Goal: Browse casually: Explore the website without a specific task or goal

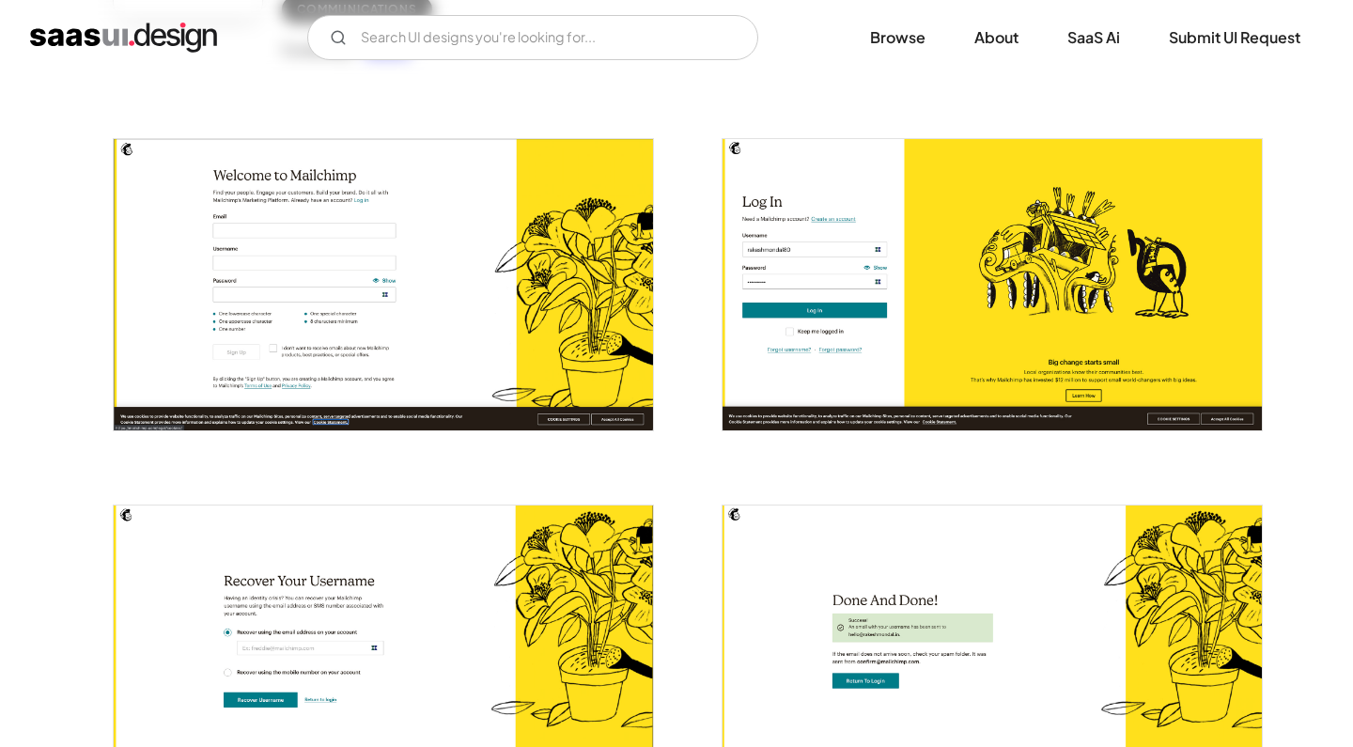
scroll to position [295, 0]
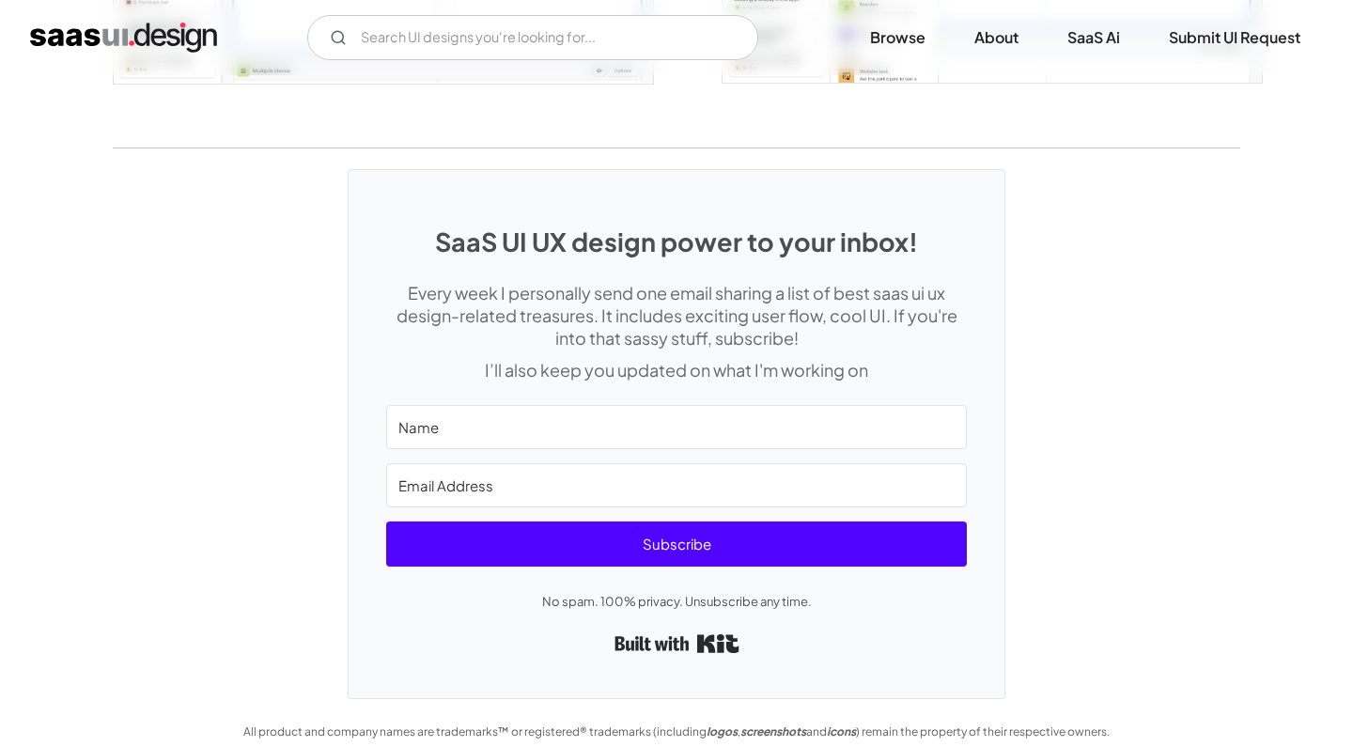
scroll to position [4007, 0]
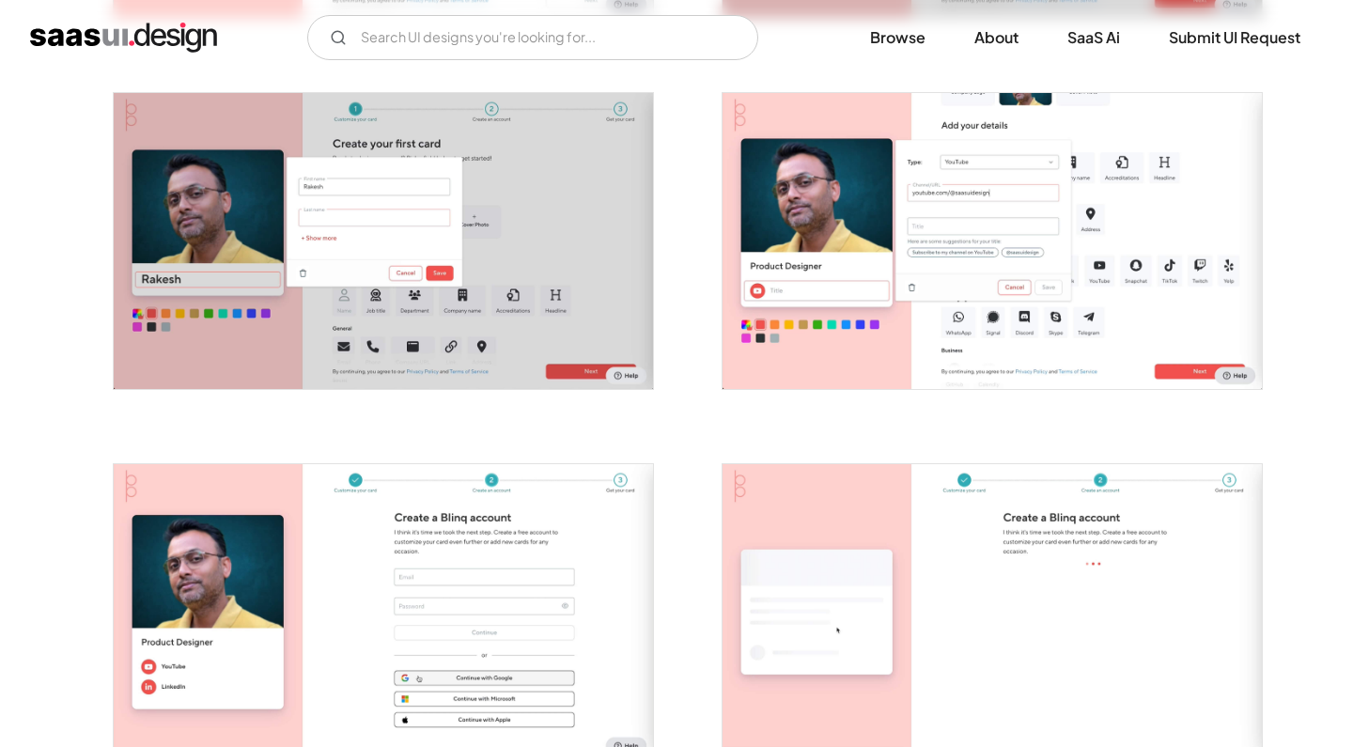
scroll to position [1090, 0]
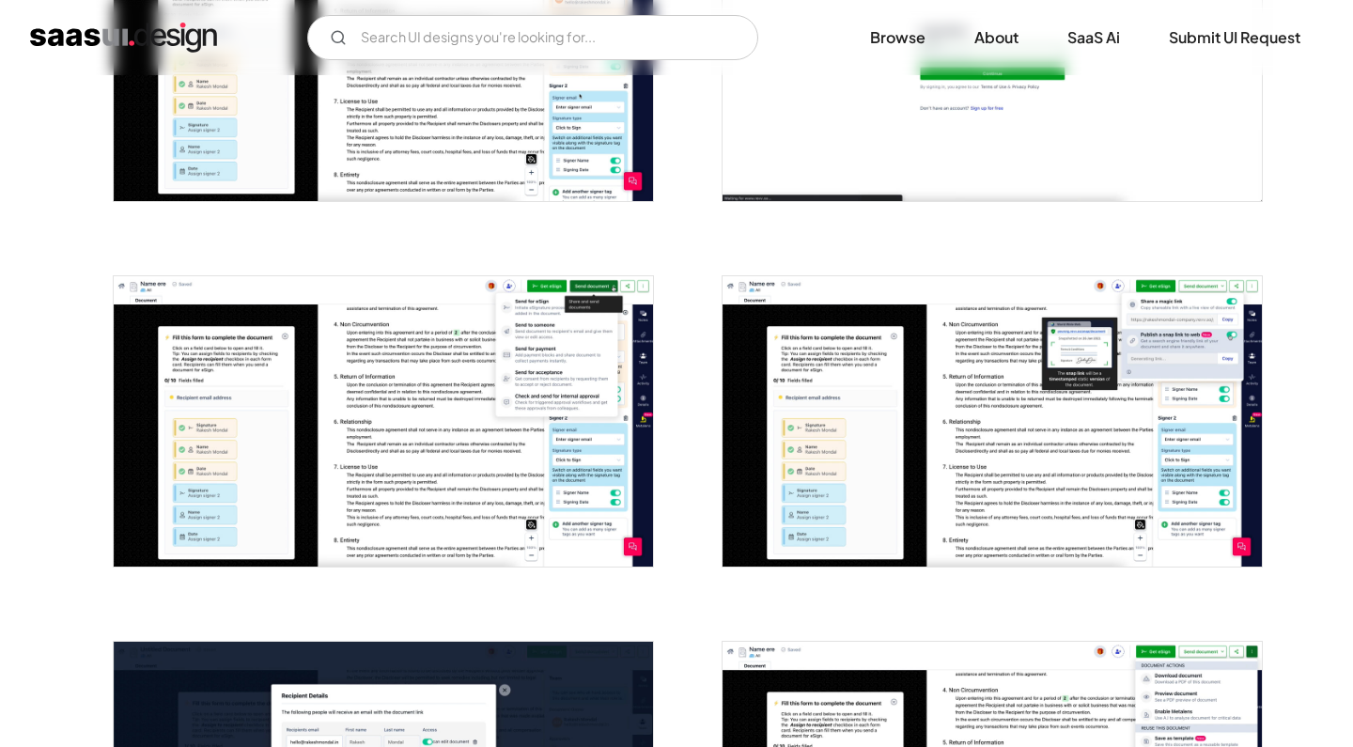
scroll to position [954, 0]
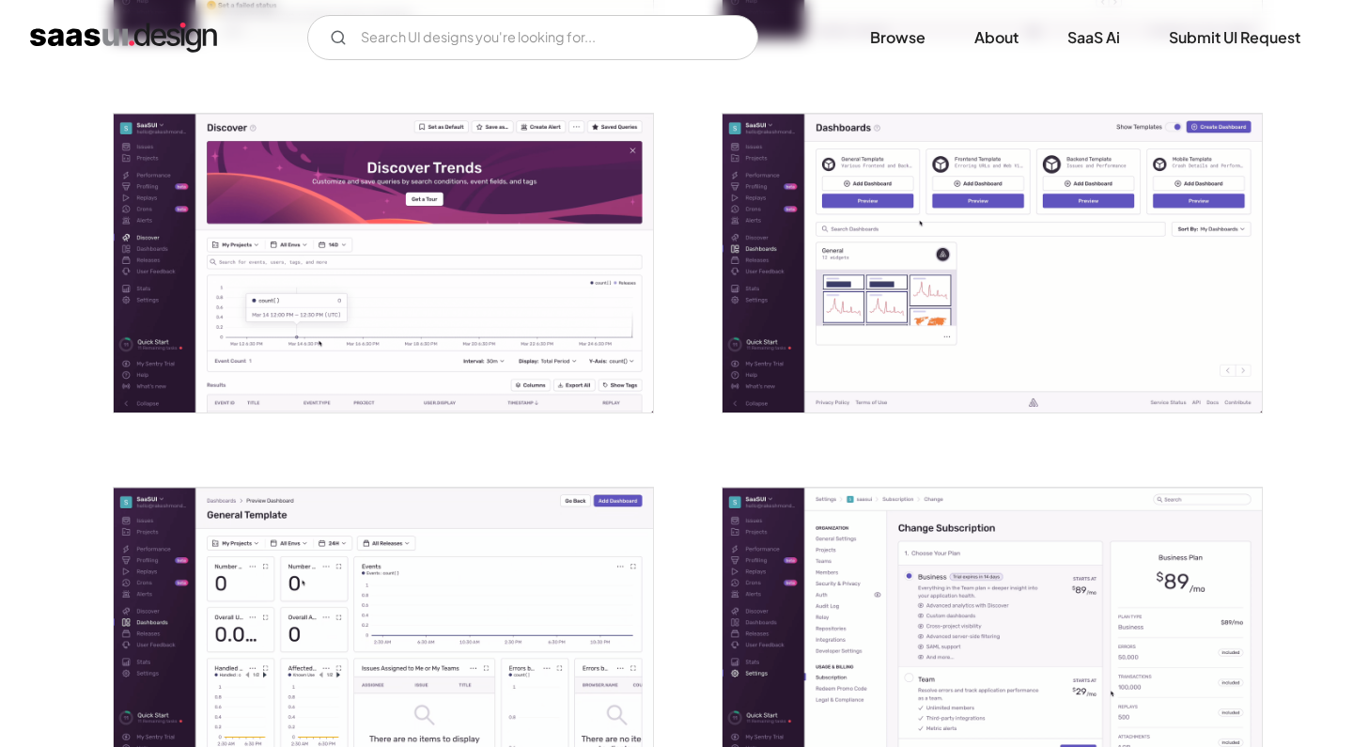
scroll to position [3320, 0]
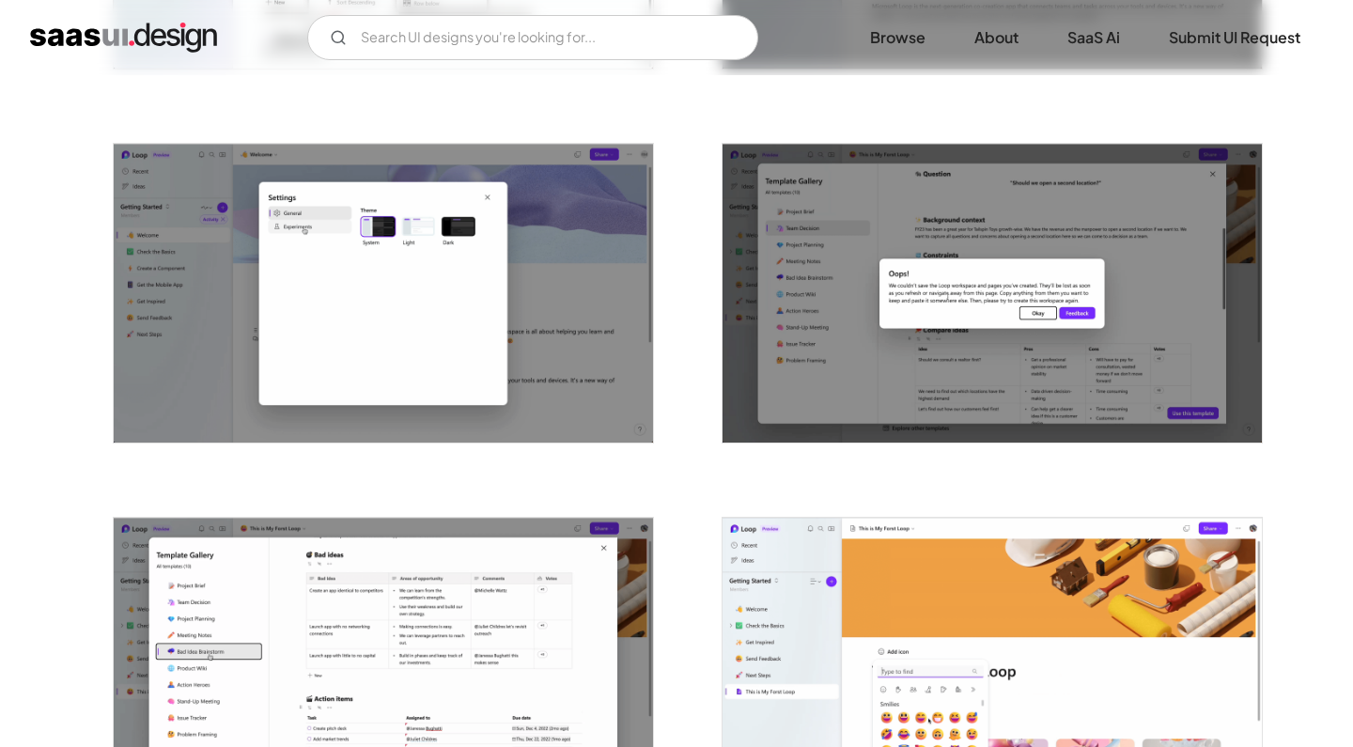
scroll to position [1419, 0]
click at [571, 288] on img "open lightbox" at bounding box center [383, 292] width 539 height 299
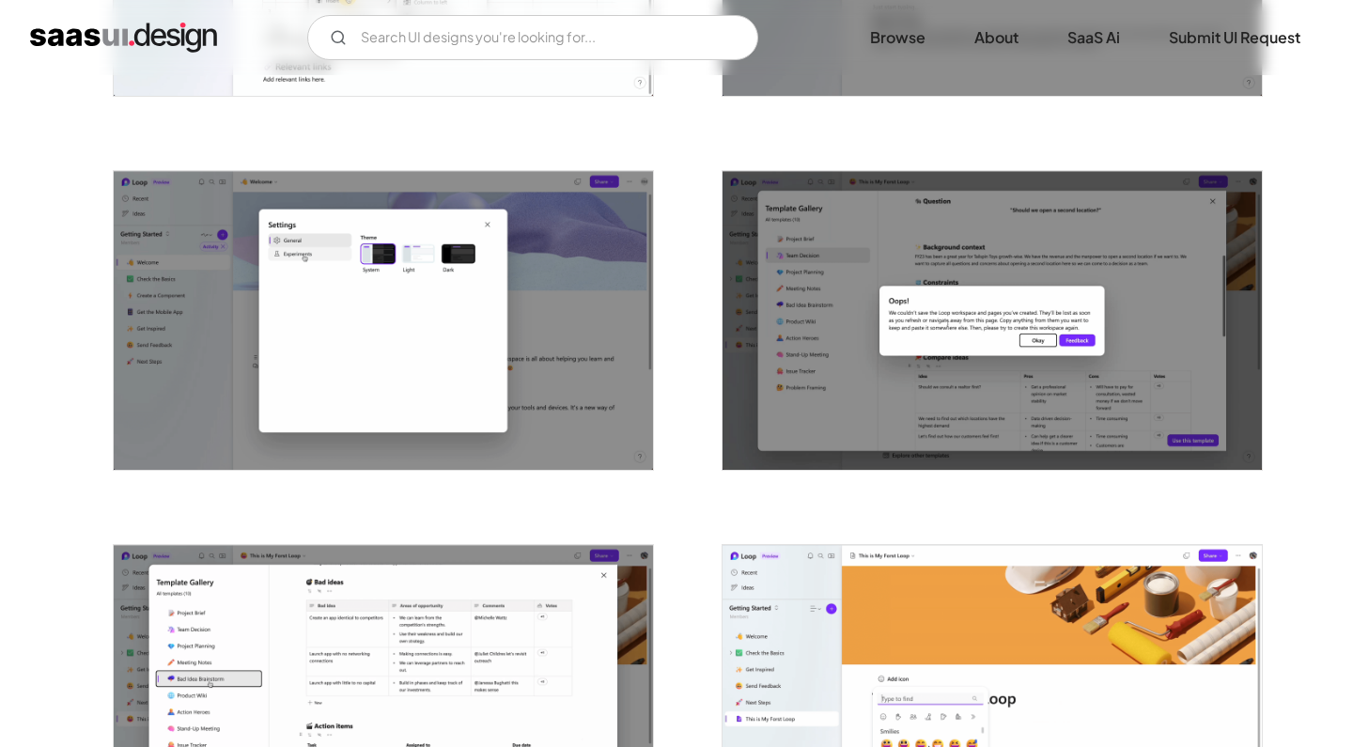
scroll to position [1384, 0]
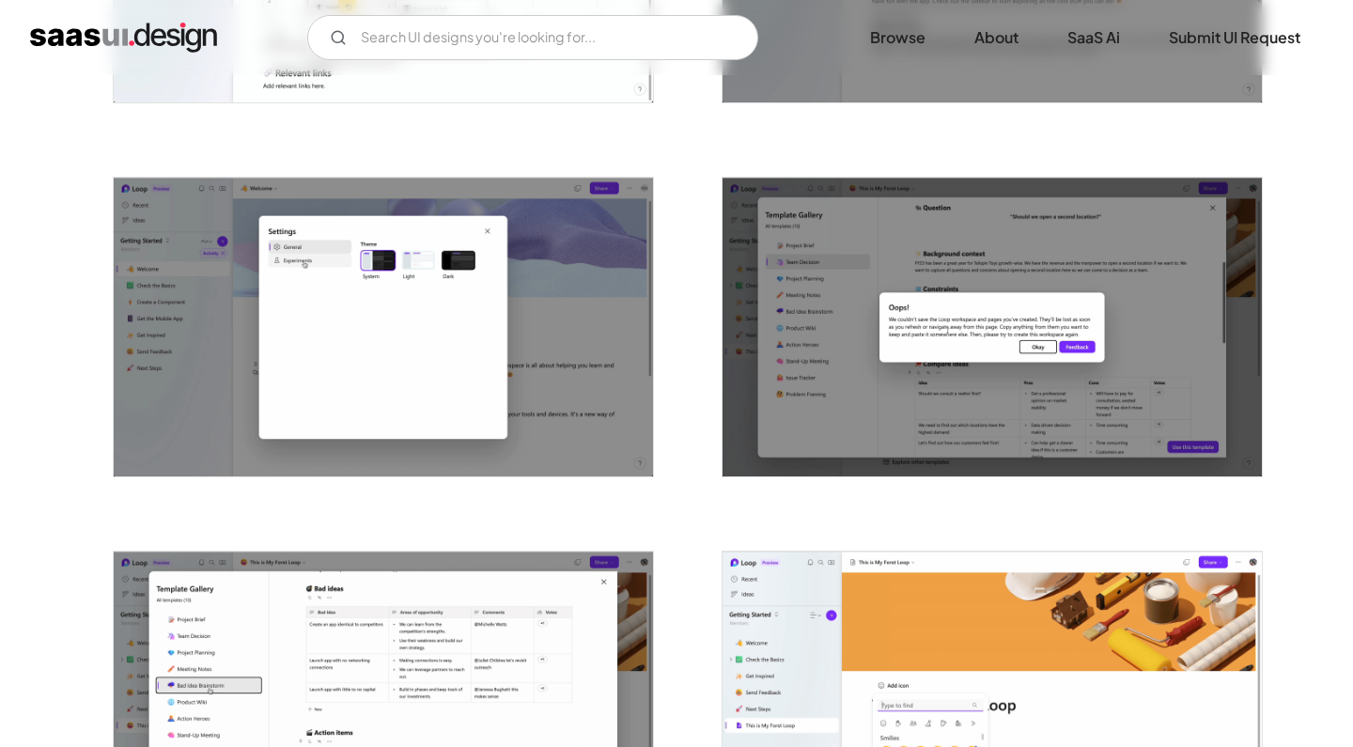
click at [983, 361] on img "open lightbox" at bounding box center [992, 327] width 539 height 299
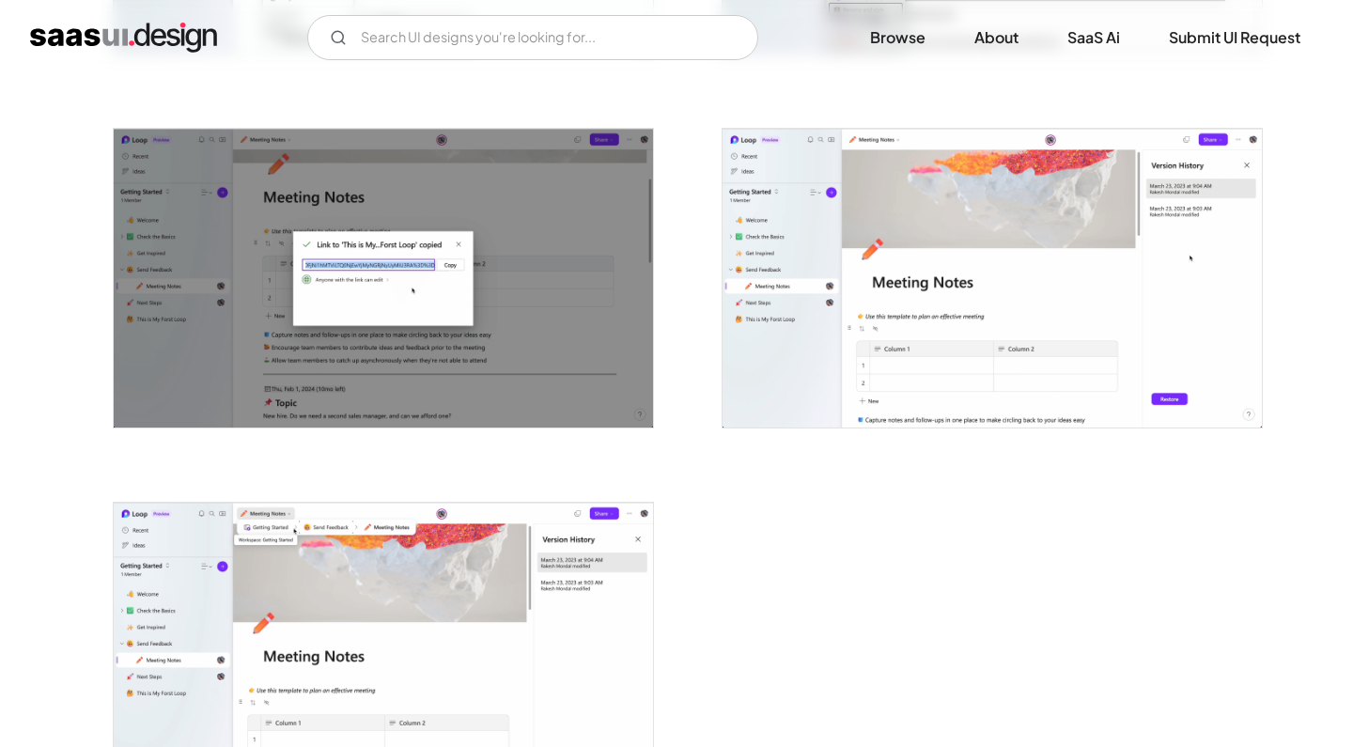
scroll to position [4429, 0]
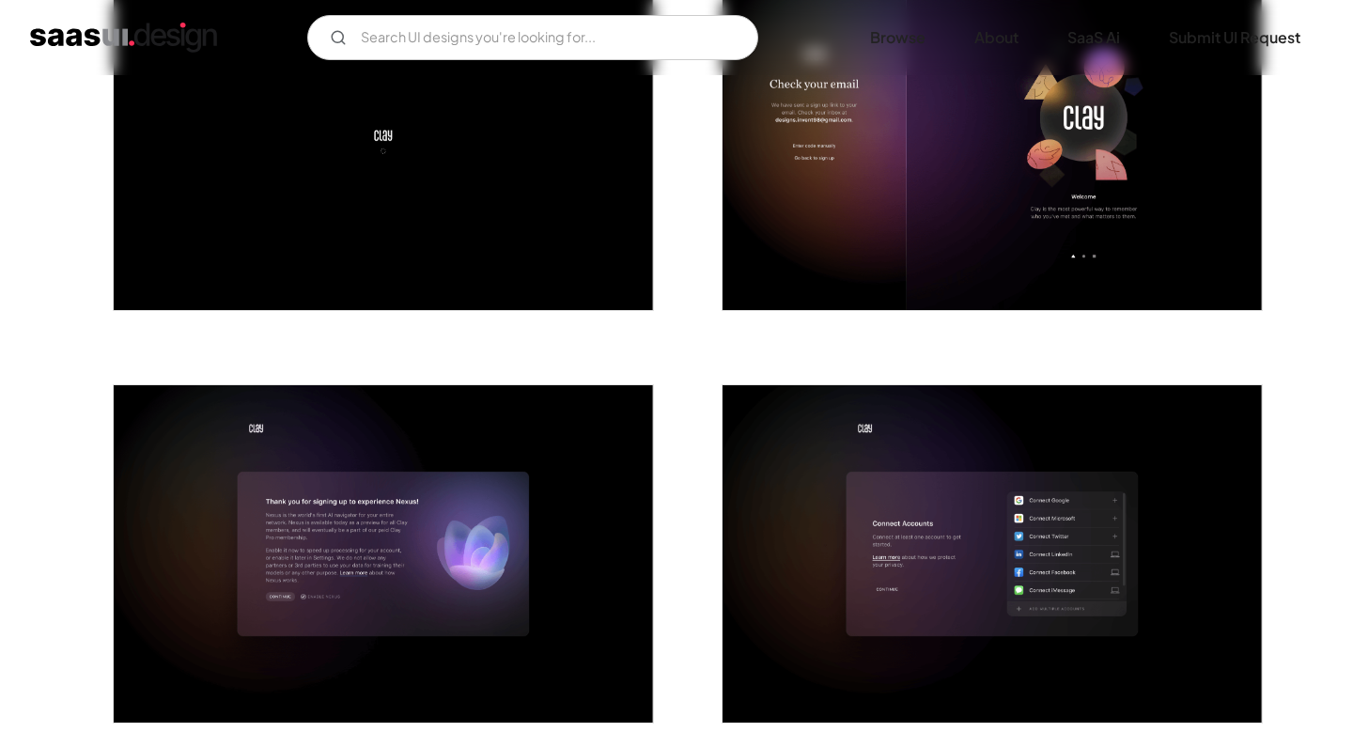
scroll to position [971, 0]
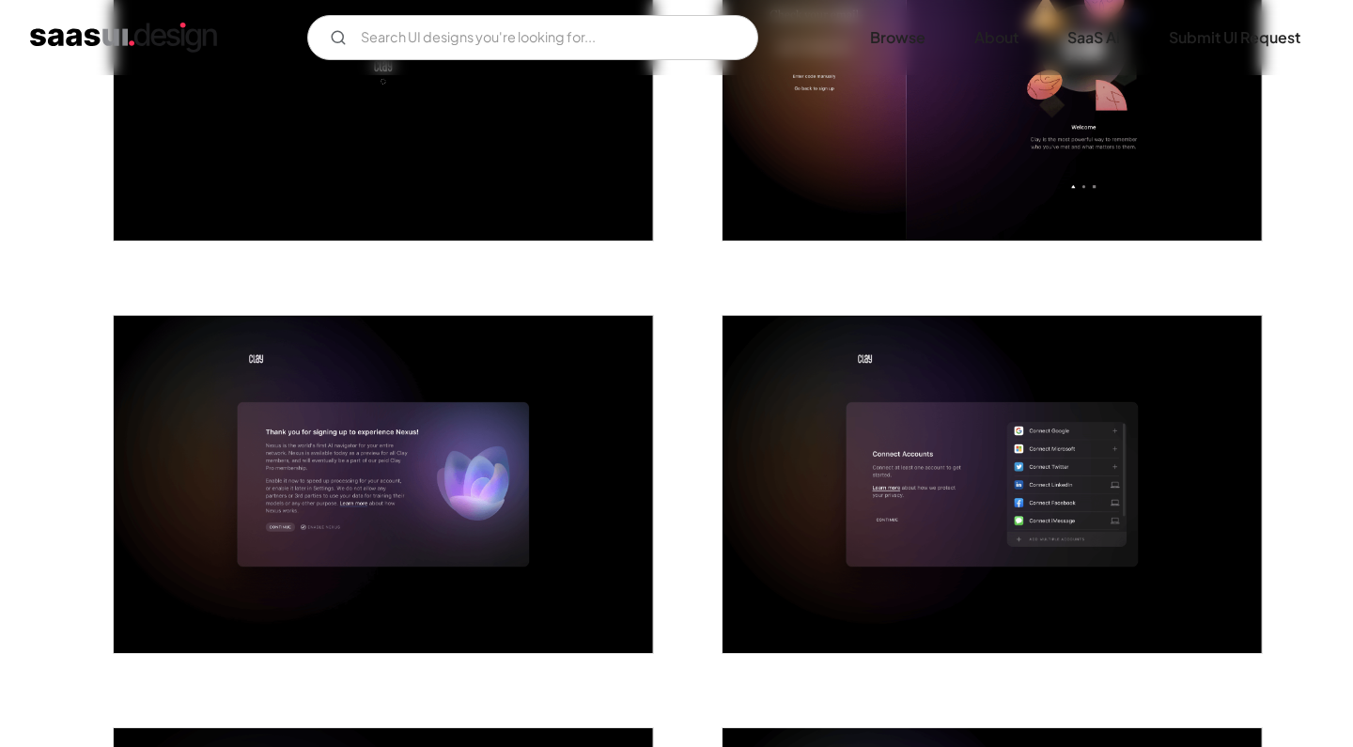
click at [855, 453] on img "open lightbox" at bounding box center [992, 484] width 539 height 337
click at [409, 465] on img "open lightbox" at bounding box center [383, 484] width 539 height 337
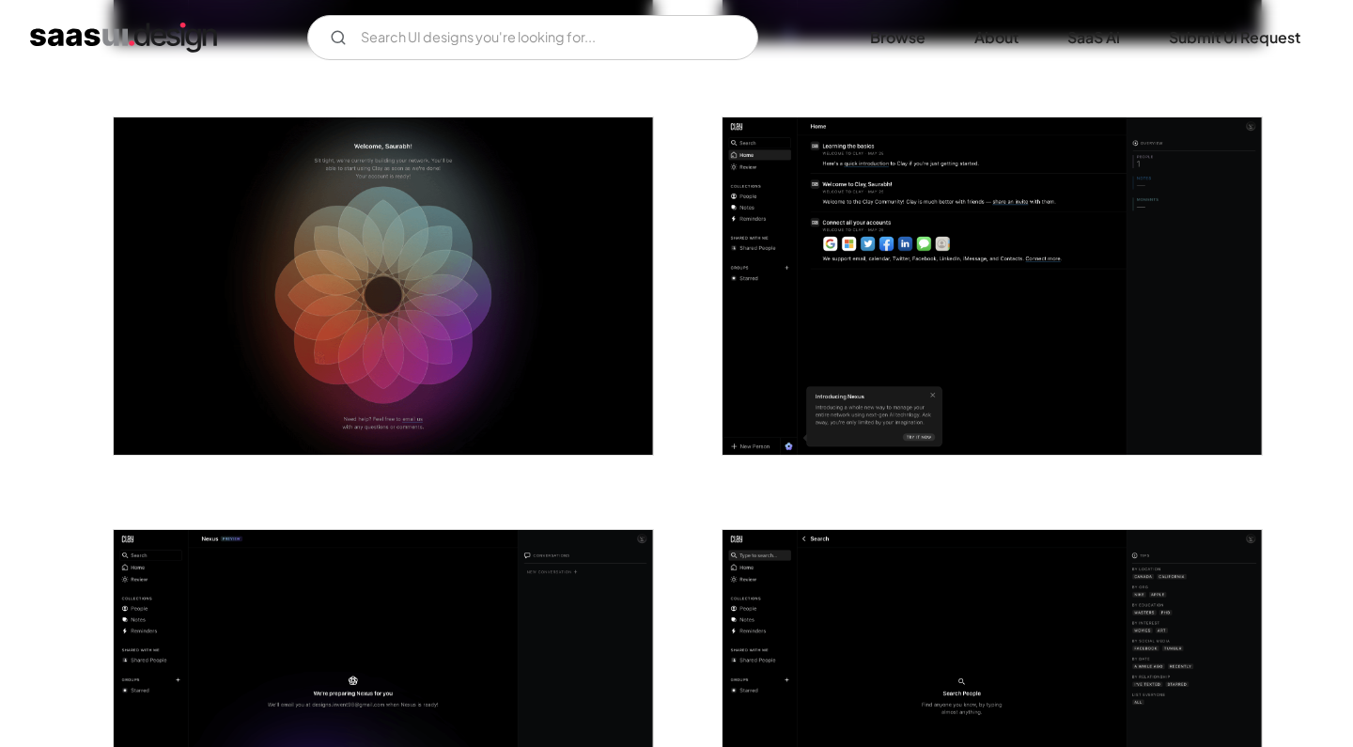
scroll to position [2445, 0]
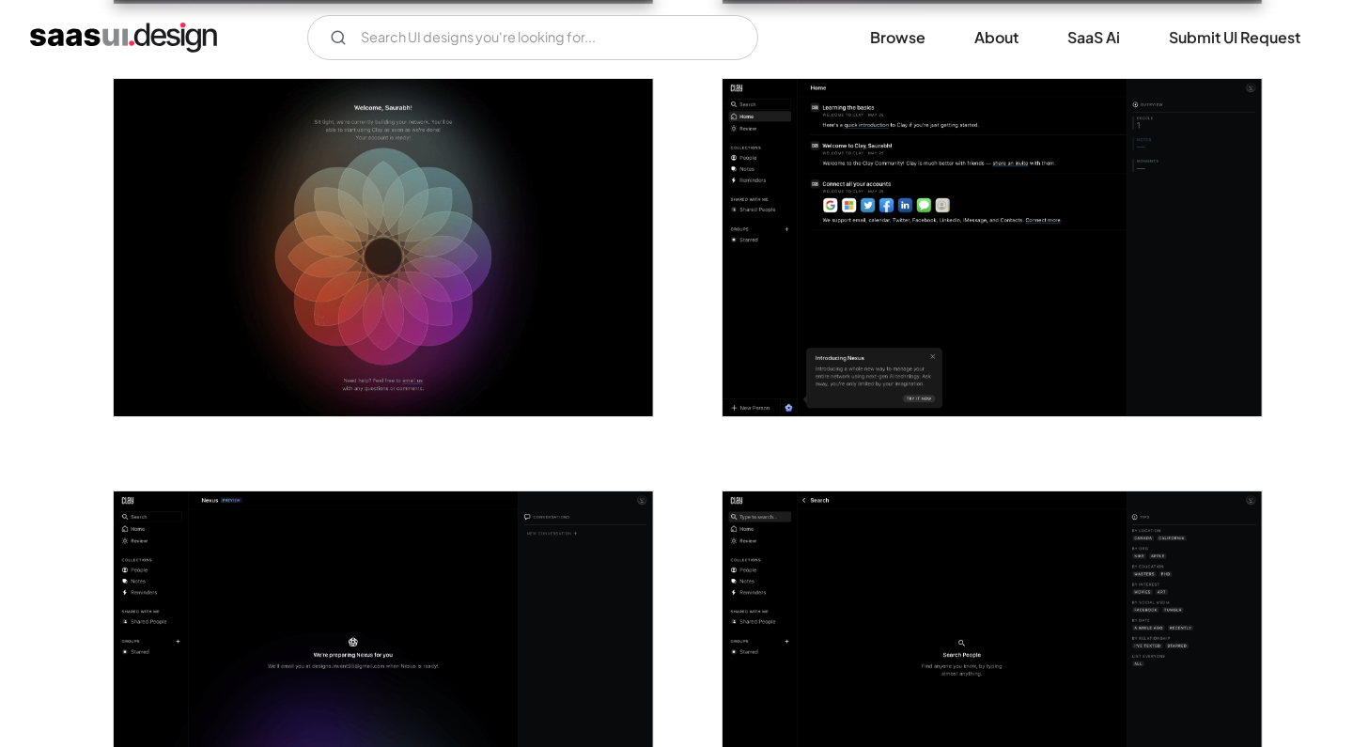
click at [544, 307] on img "open lightbox" at bounding box center [383, 247] width 539 height 337
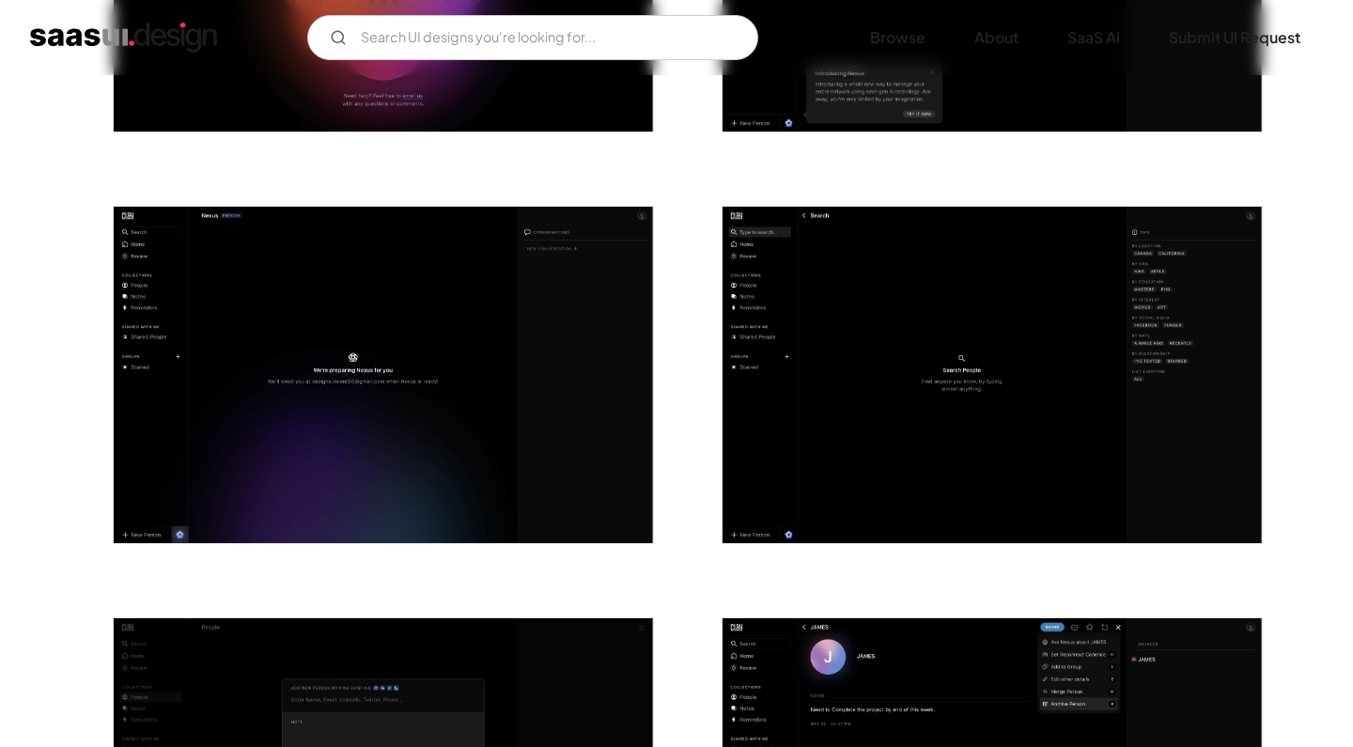
scroll to position [2737, 0]
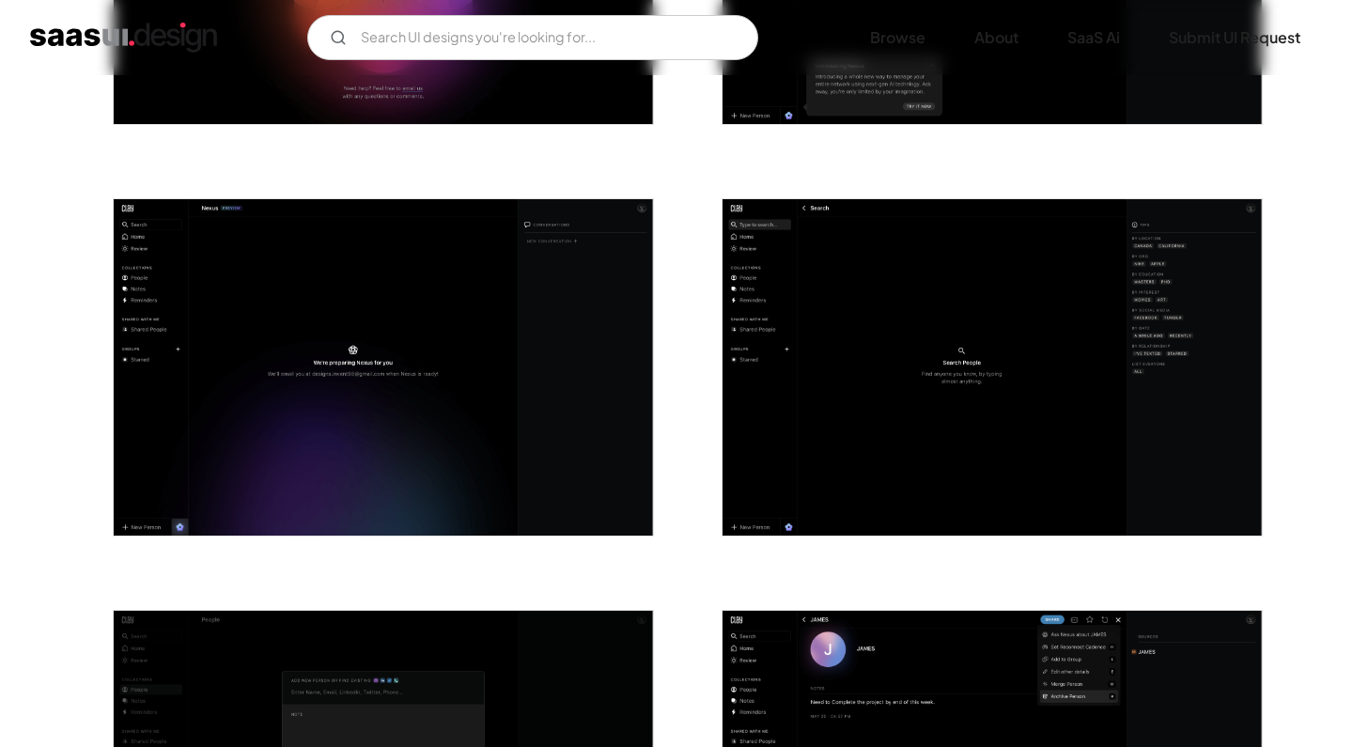
click at [402, 304] on img "open lightbox" at bounding box center [383, 367] width 539 height 337
click at [912, 424] on img "open lightbox" at bounding box center [992, 367] width 539 height 337
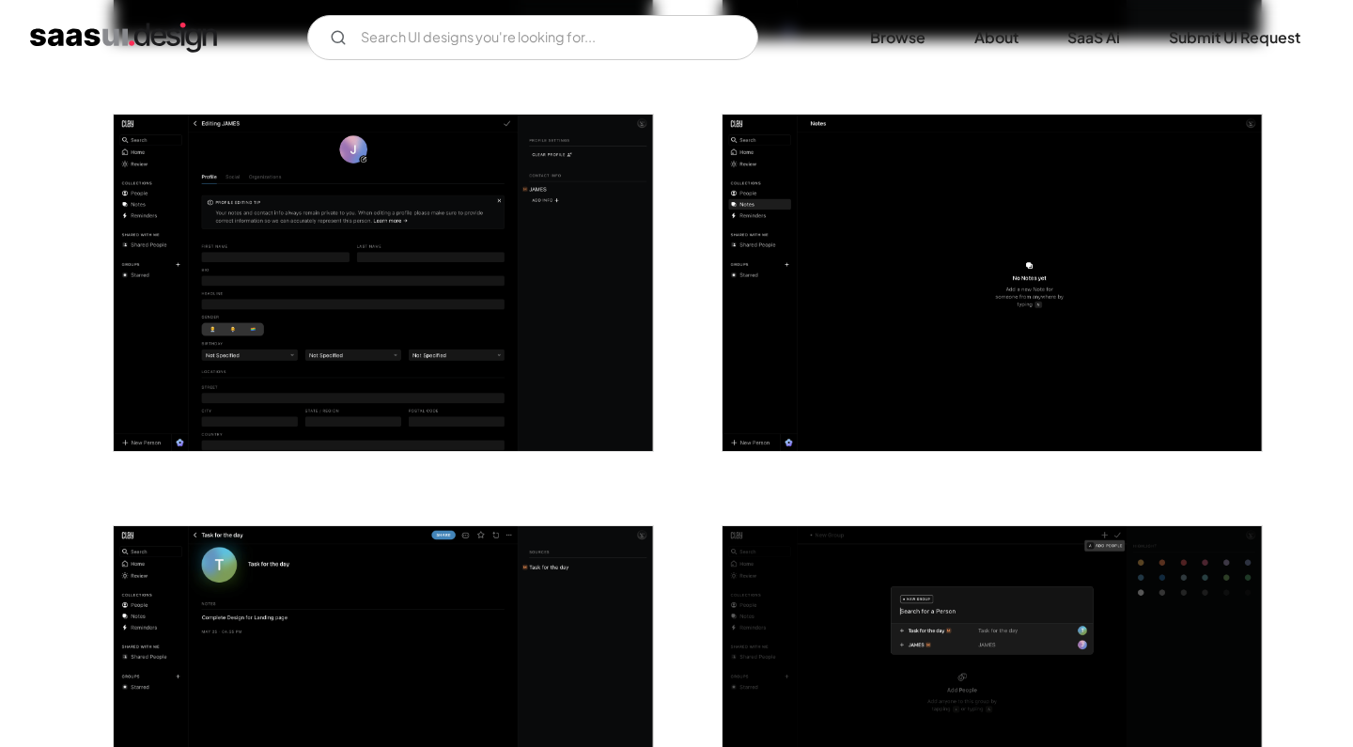
scroll to position [3742, 0]
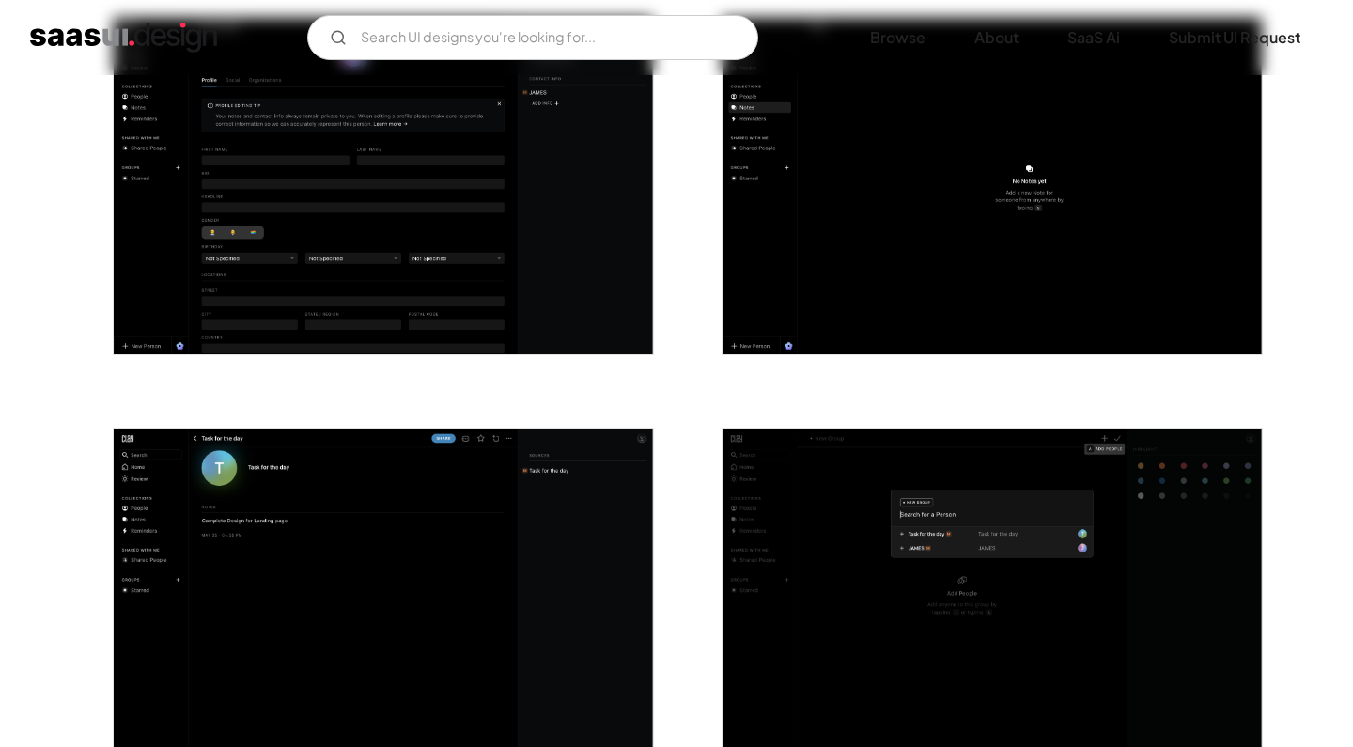
click at [531, 158] on img "open lightbox" at bounding box center [383, 186] width 539 height 337
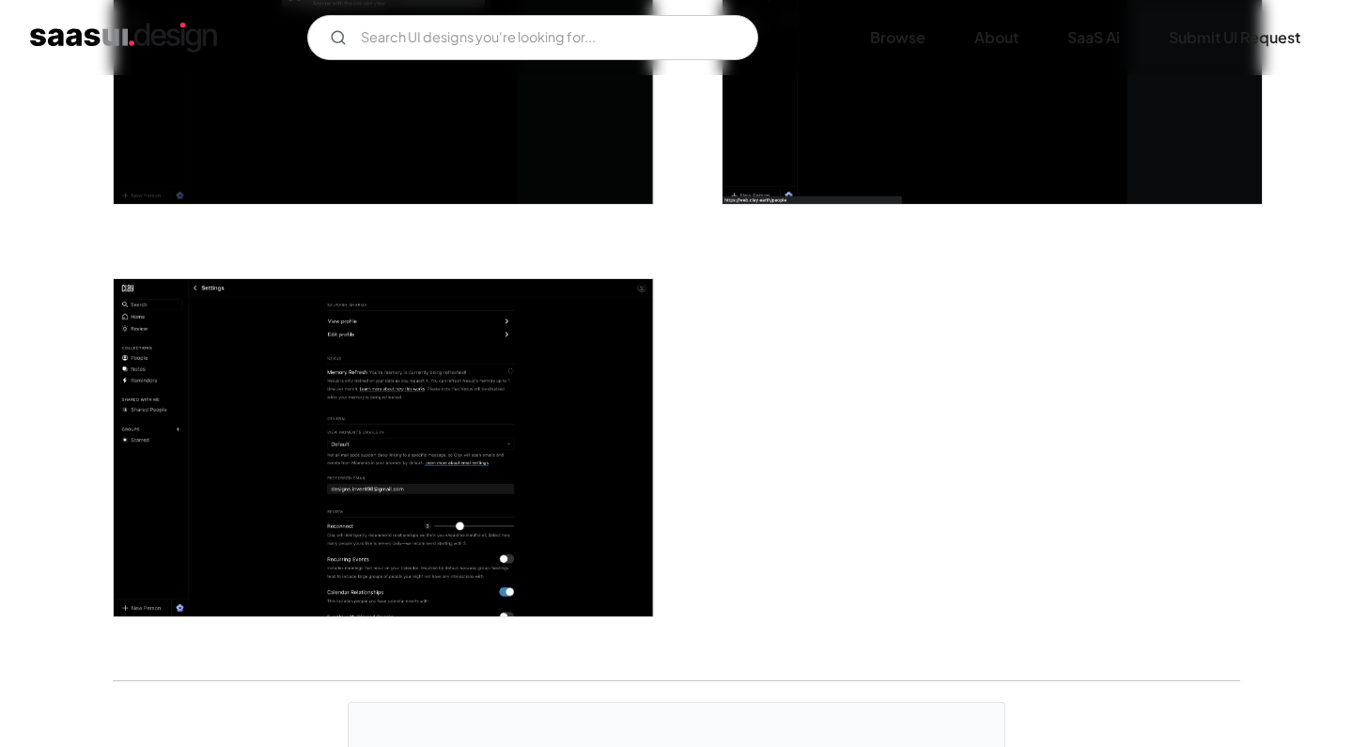
scroll to position [4913, 0]
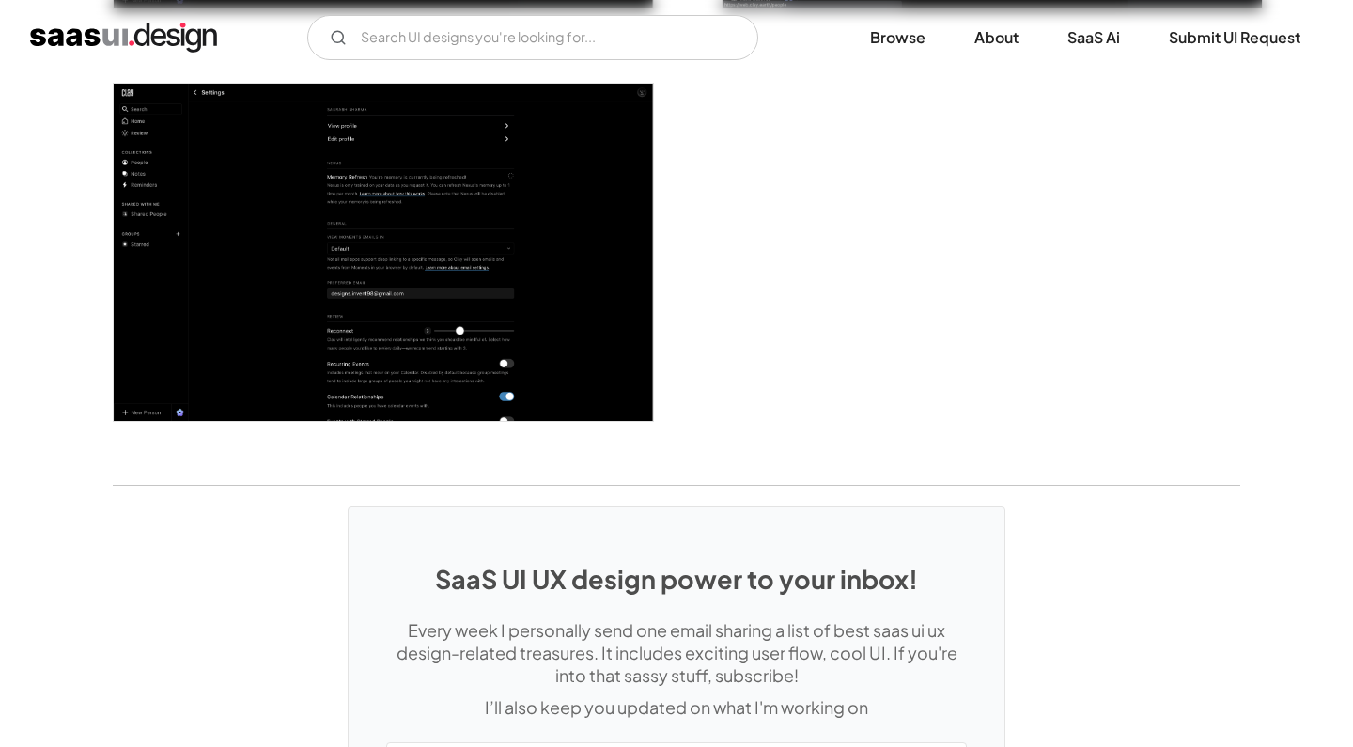
click at [590, 337] on img "open lightbox" at bounding box center [383, 252] width 539 height 337
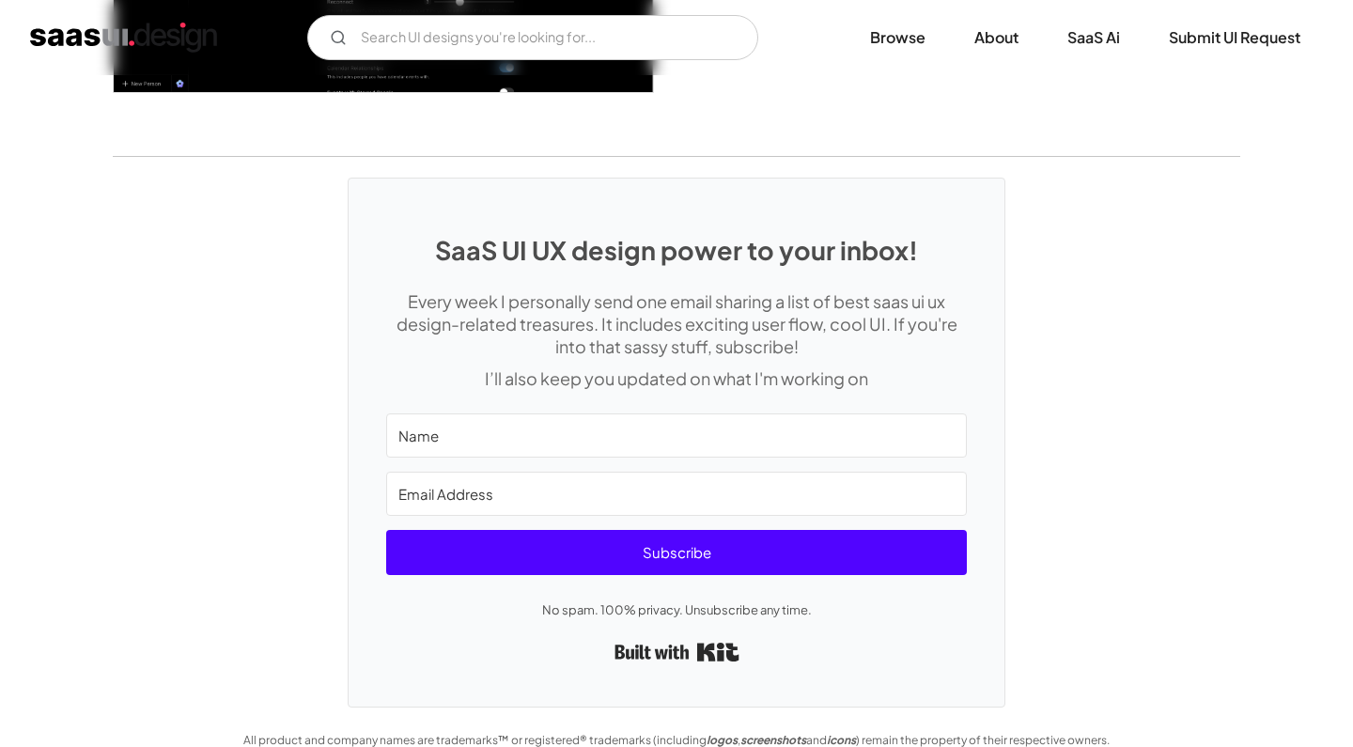
scroll to position [5241, 0]
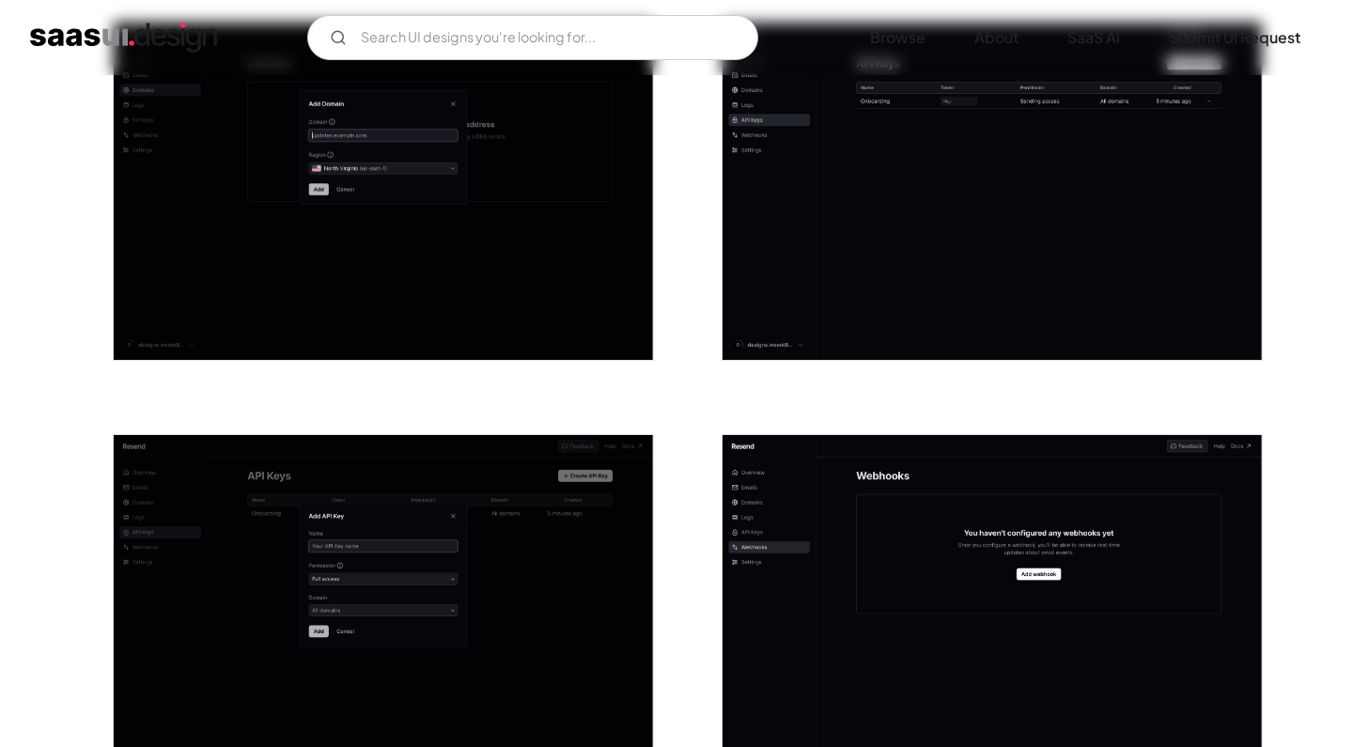
scroll to position [1662, 0]
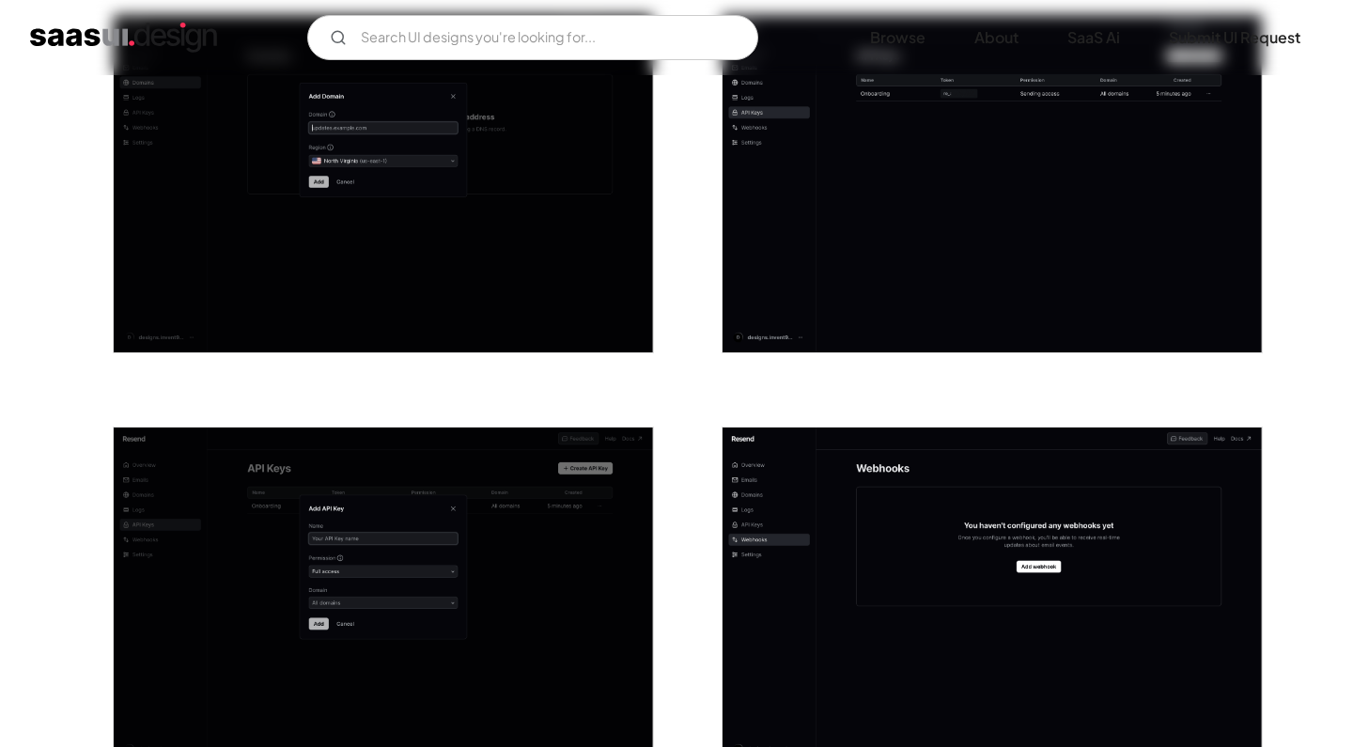
click at [602, 556] on img "open lightbox" at bounding box center [383, 596] width 539 height 337
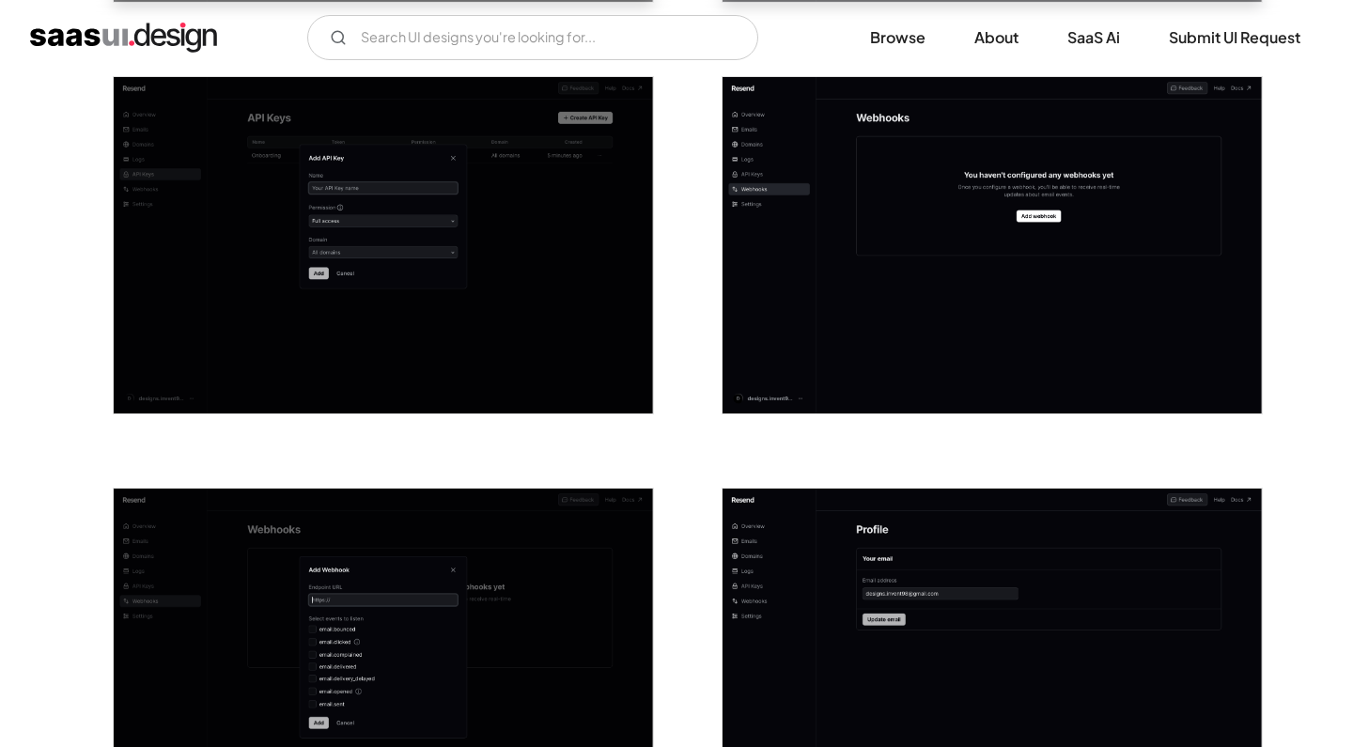
scroll to position [2021, 0]
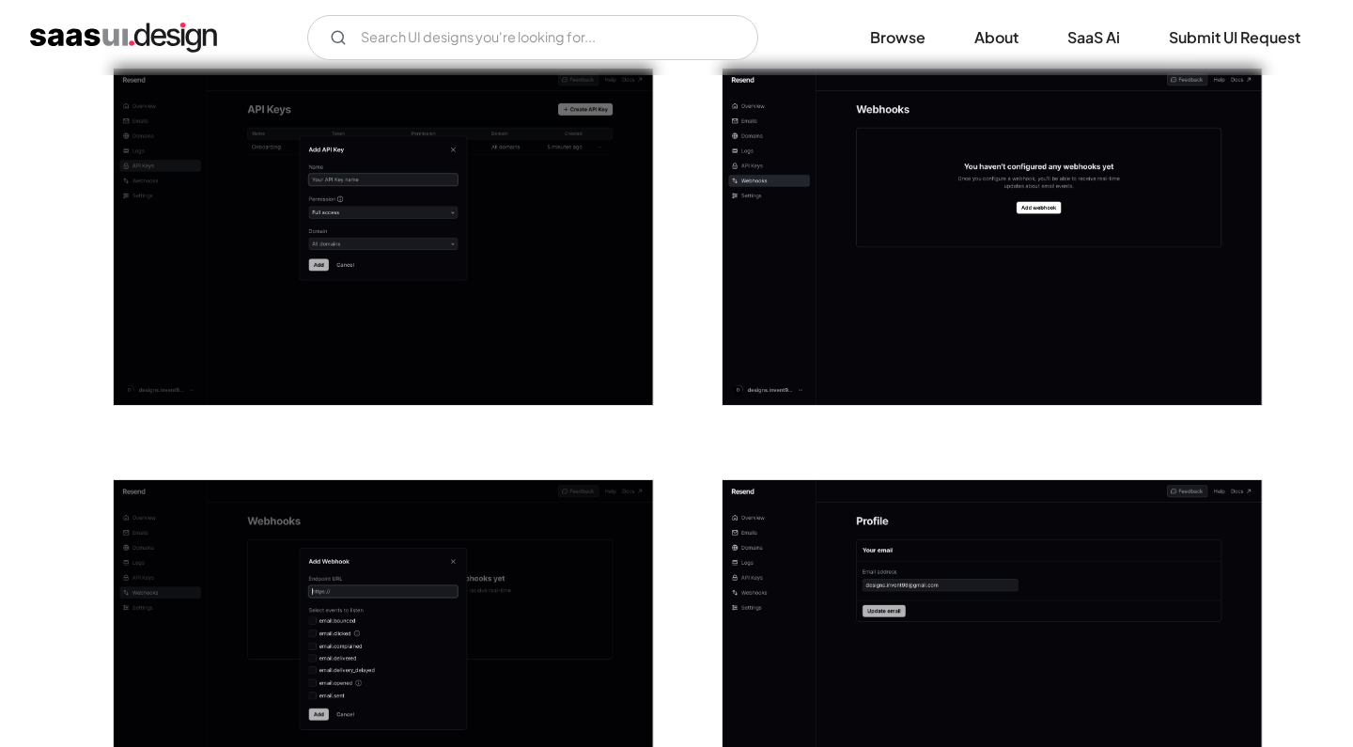
click at [857, 228] on img "open lightbox" at bounding box center [992, 237] width 539 height 337
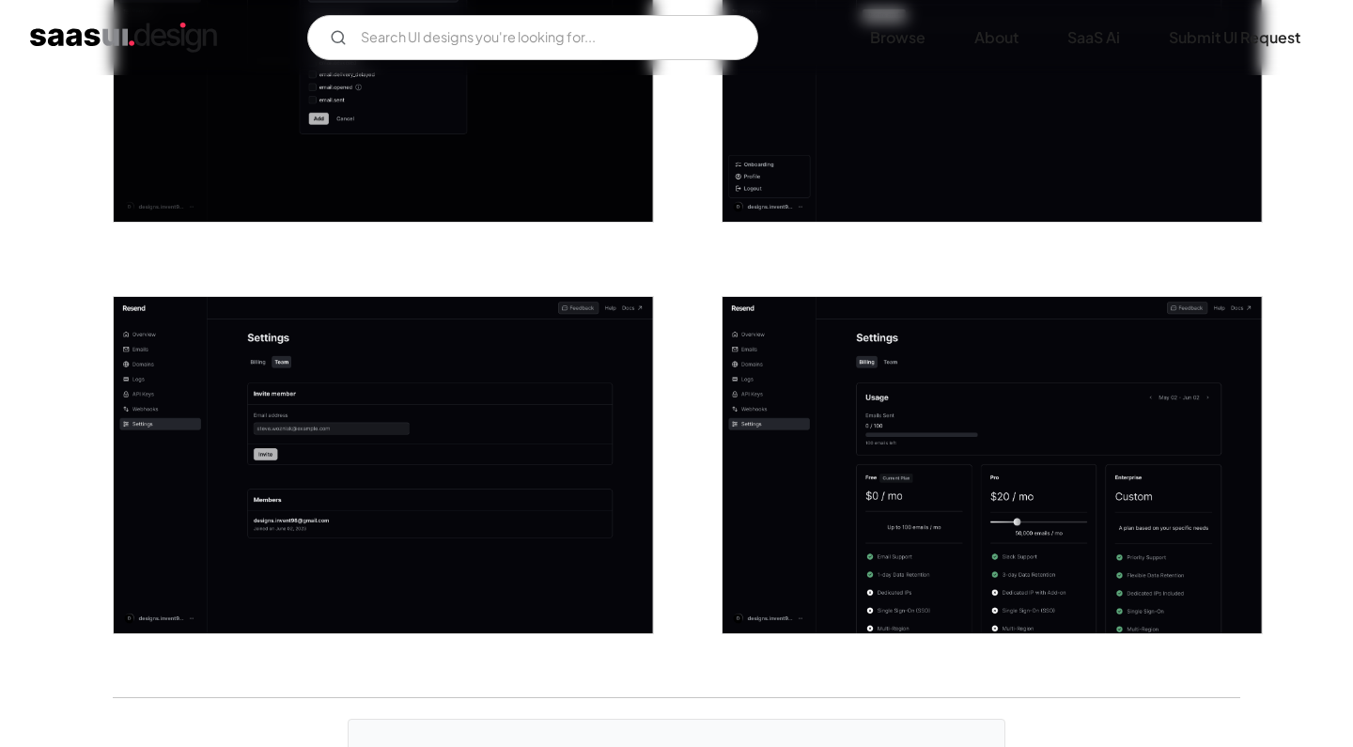
scroll to position [2620, 0]
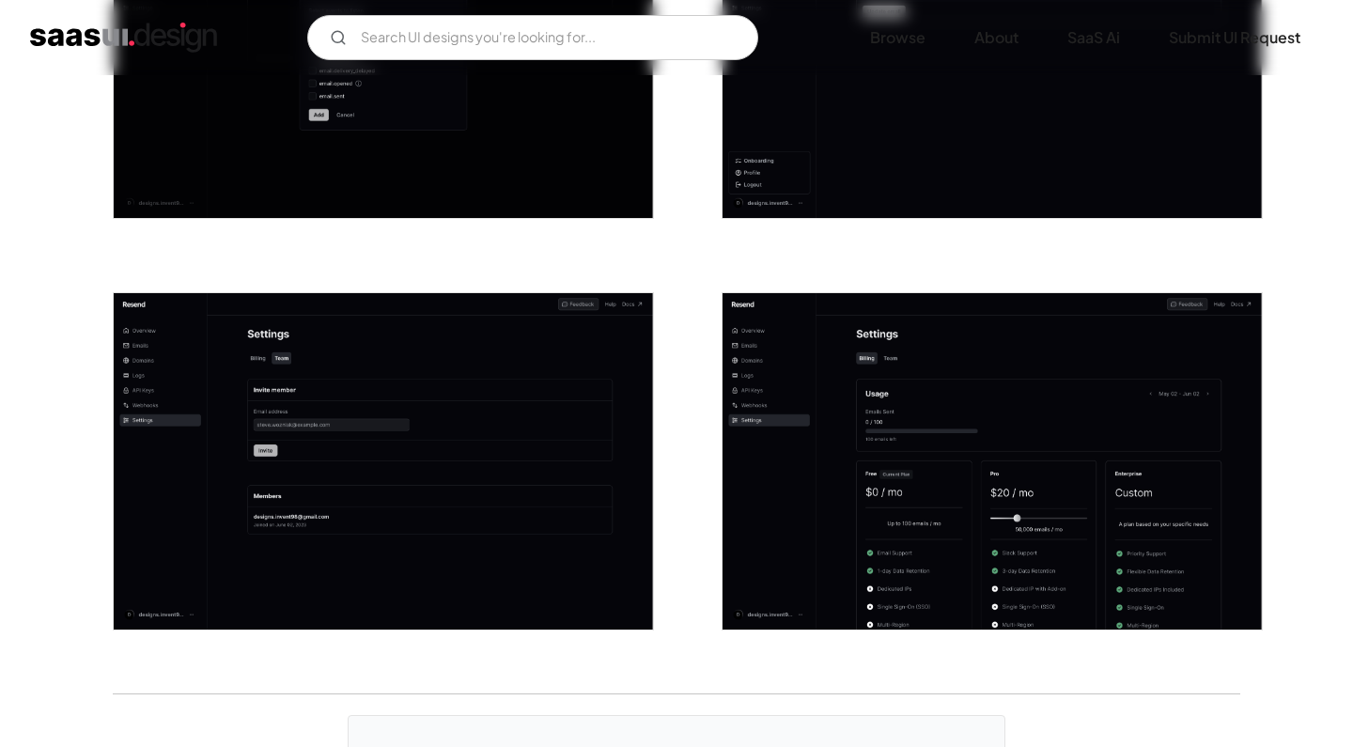
click at [898, 468] on img "open lightbox" at bounding box center [992, 461] width 539 height 337
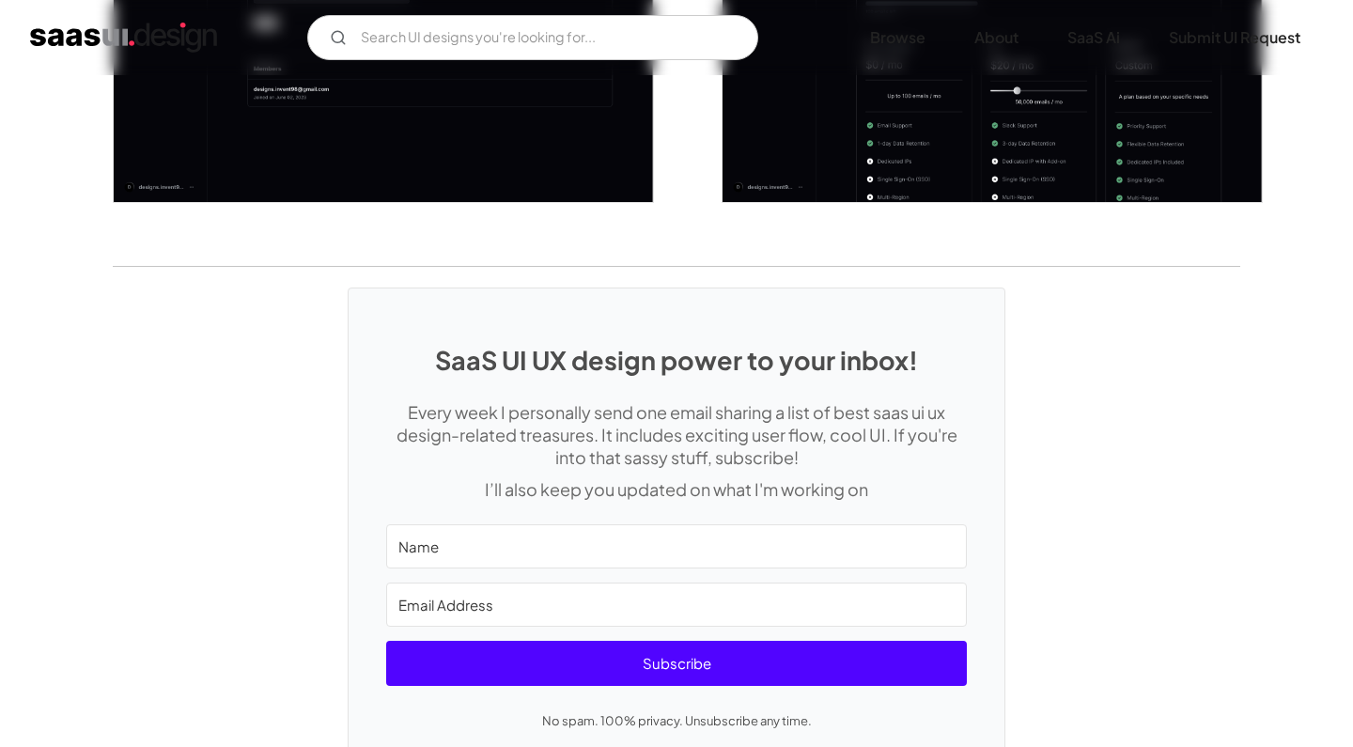
scroll to position [3181, 0]
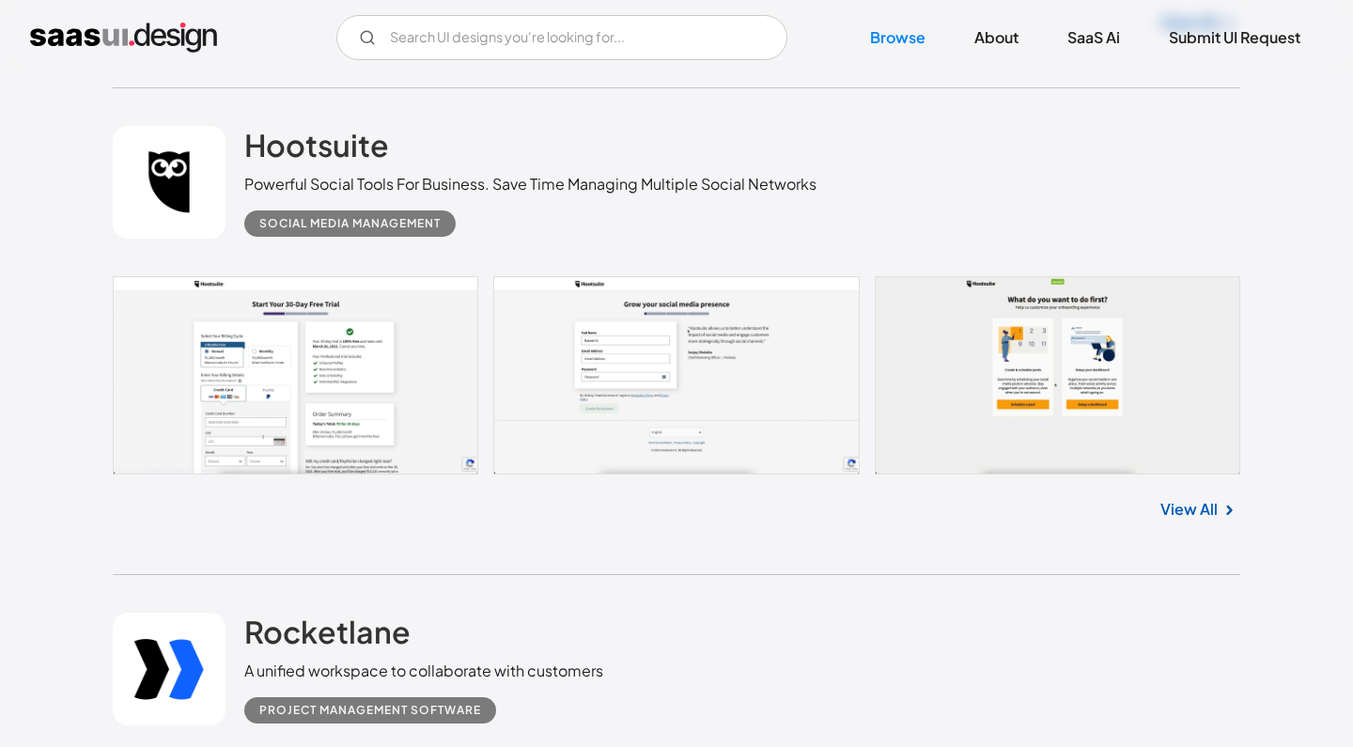
scroll to position [27479, 0]
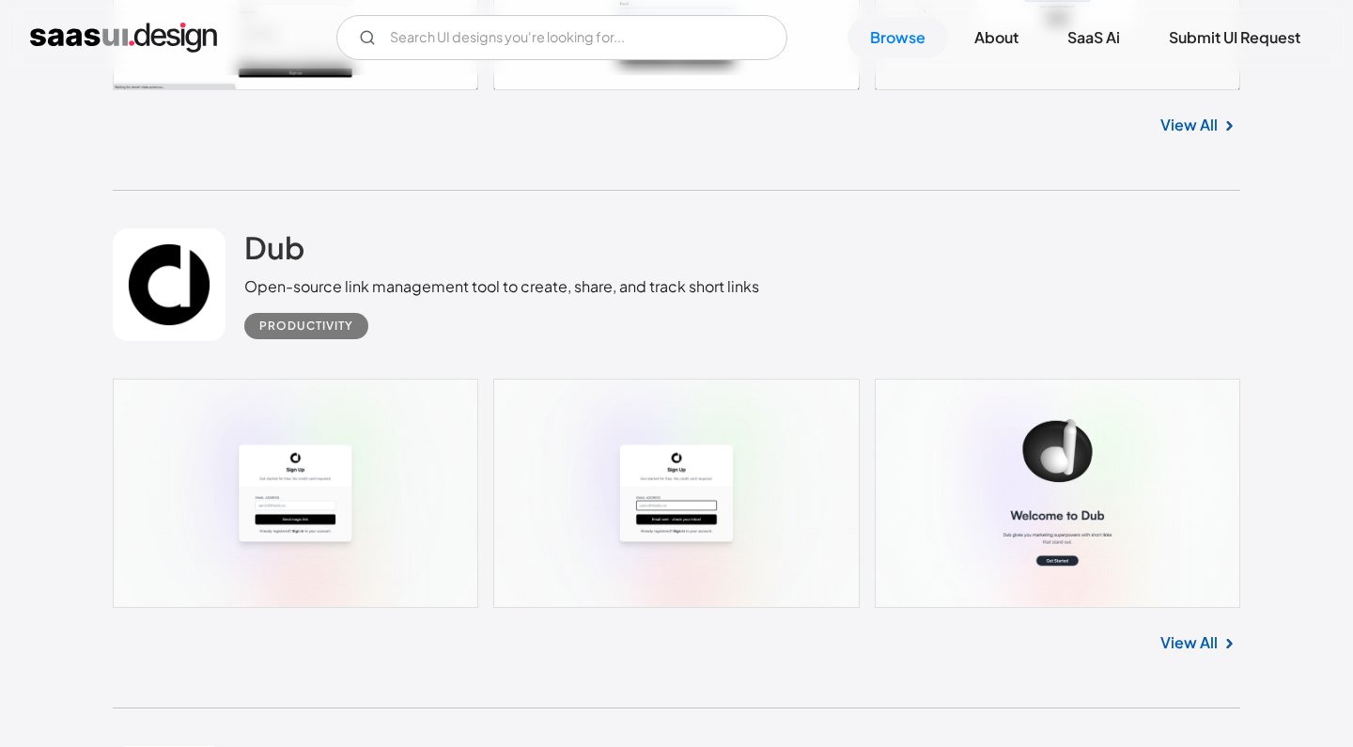
scroll to position [28849, 0]
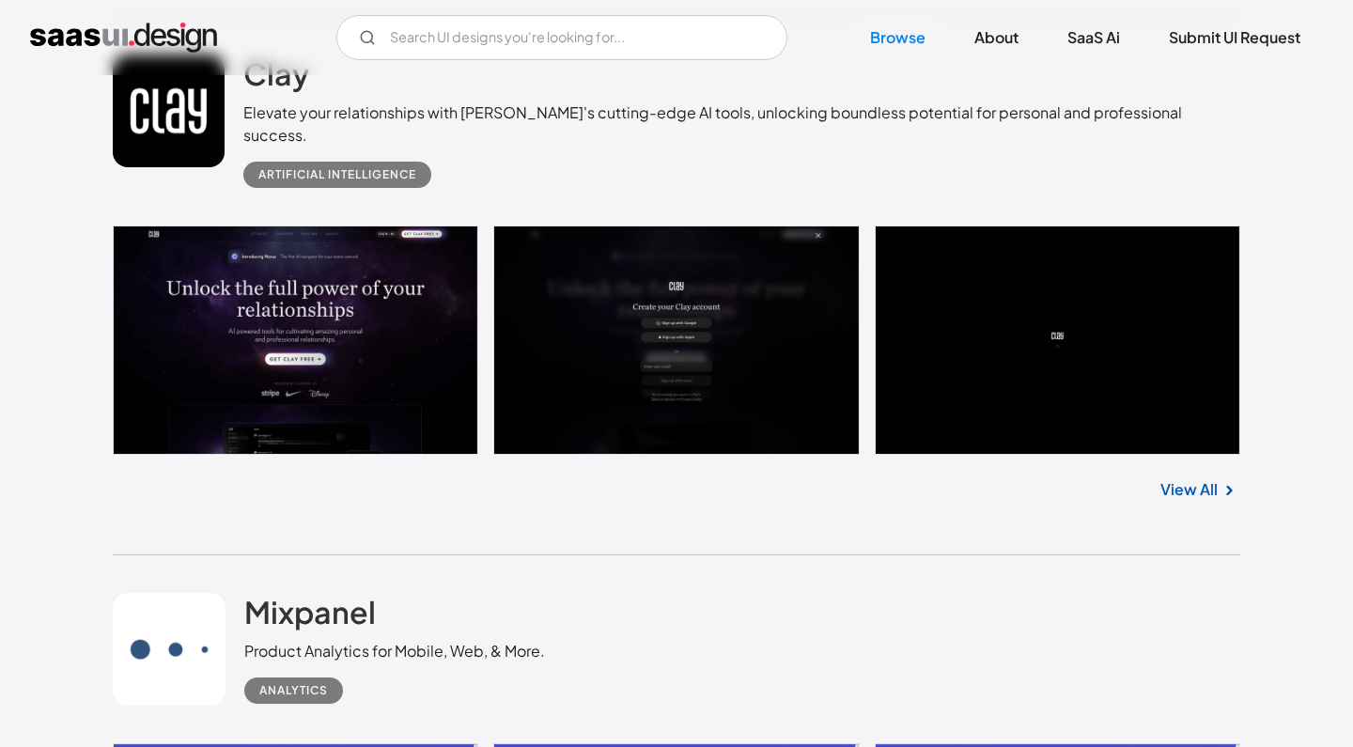
scroll to position [33462, 0]
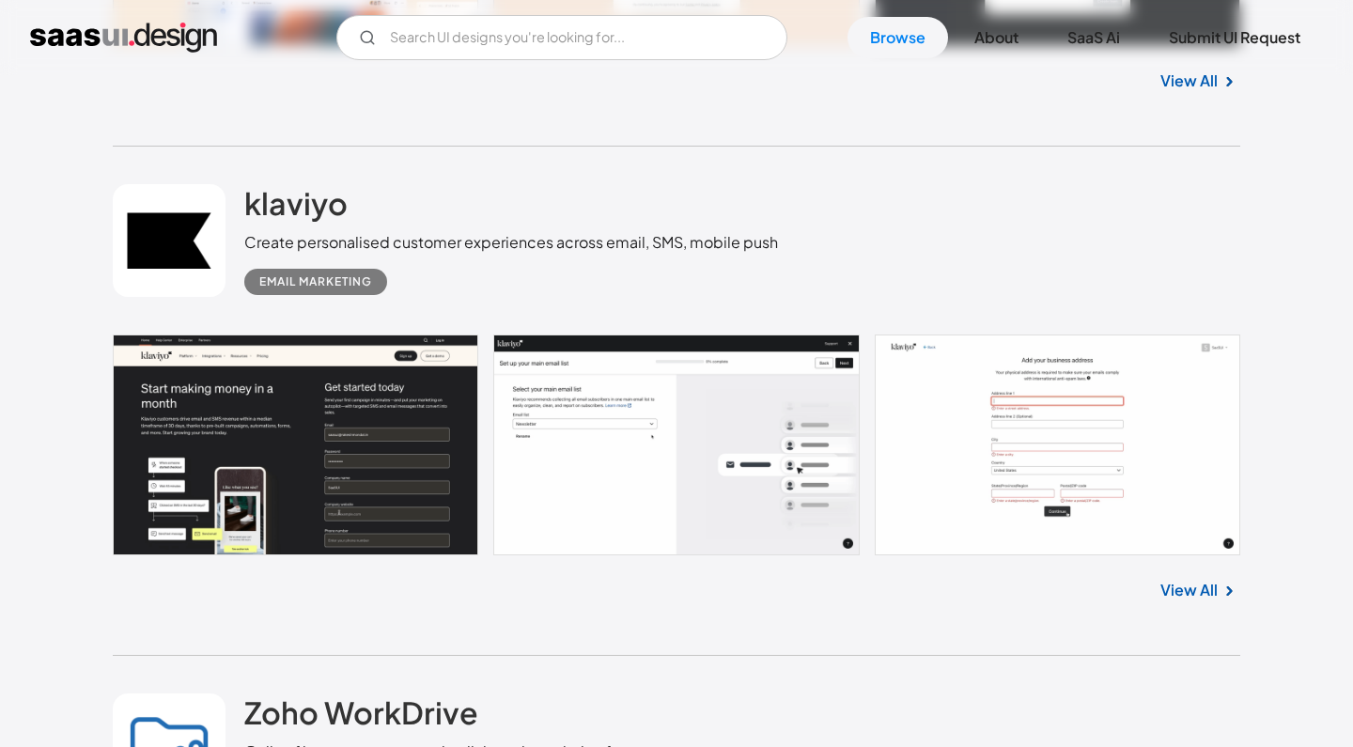
scroll to position [35839, 0]
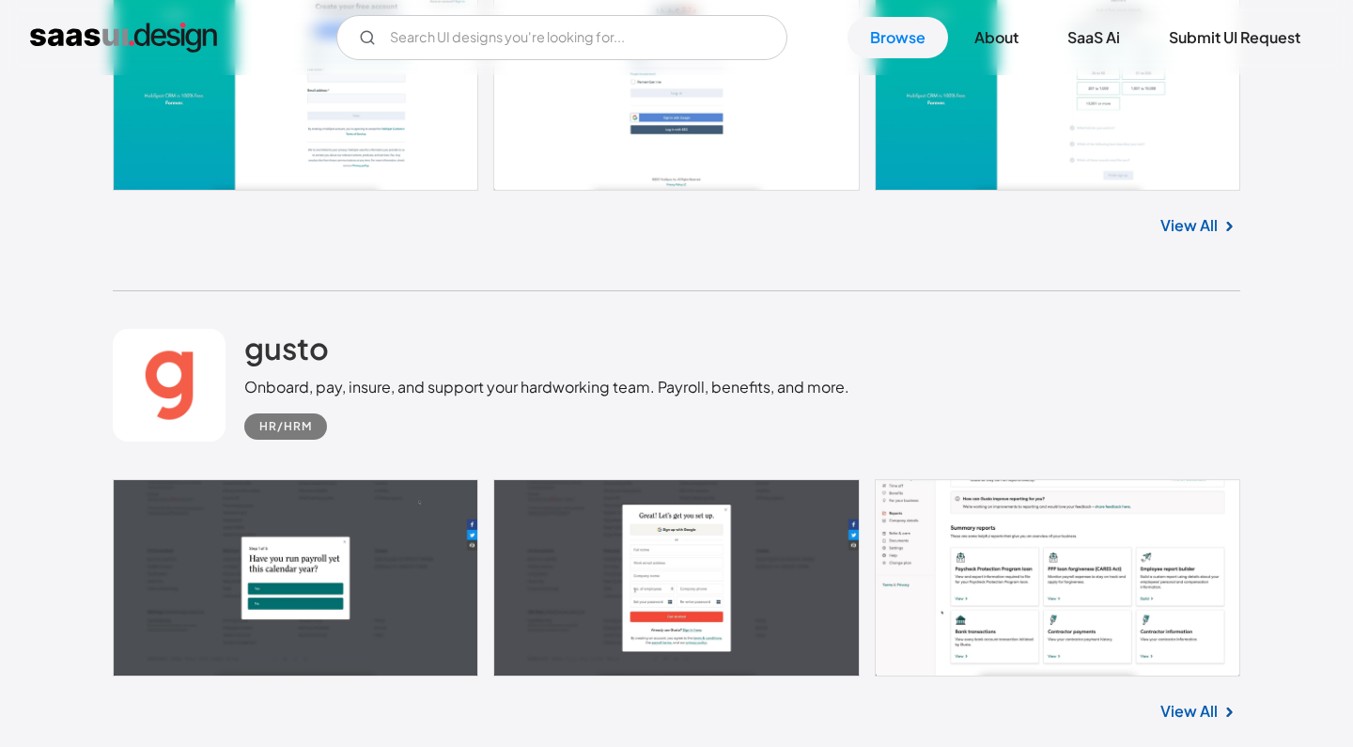
scroll to position [32196, 0]
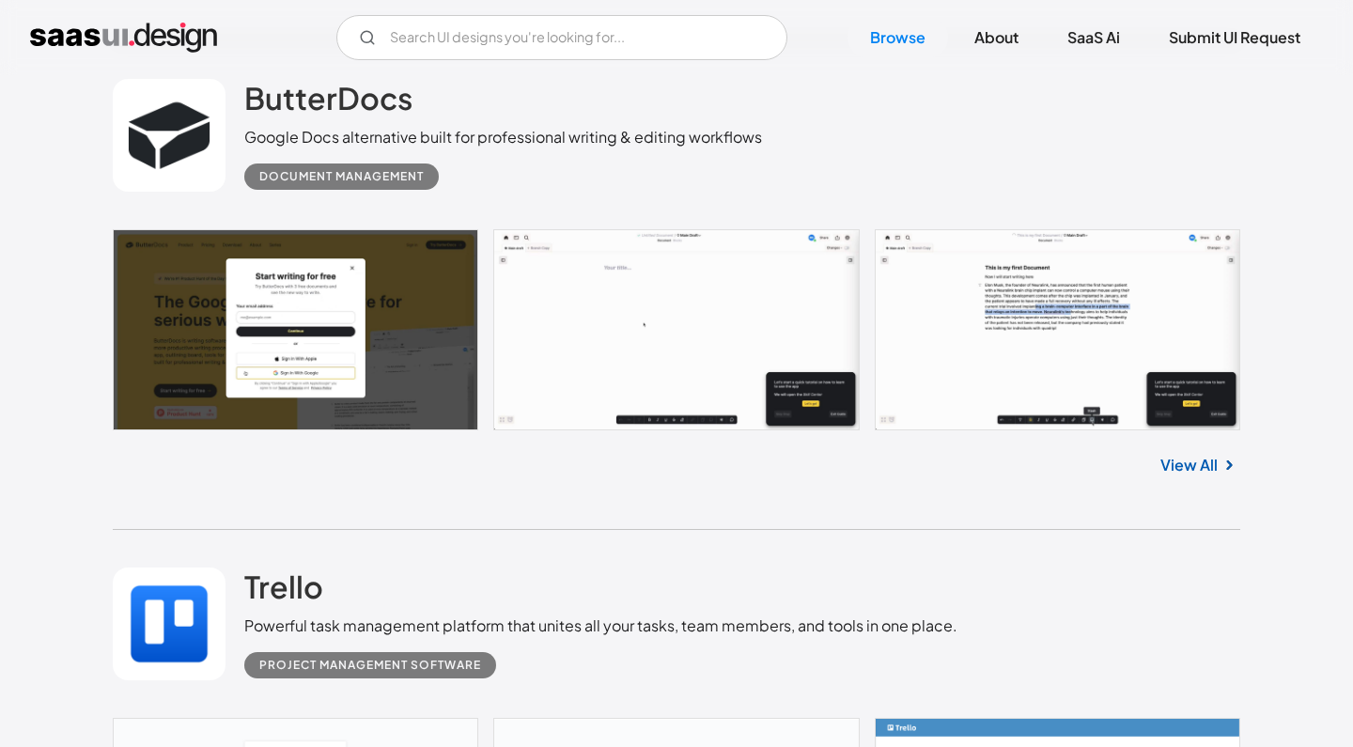
scroll to position [30479, 0]
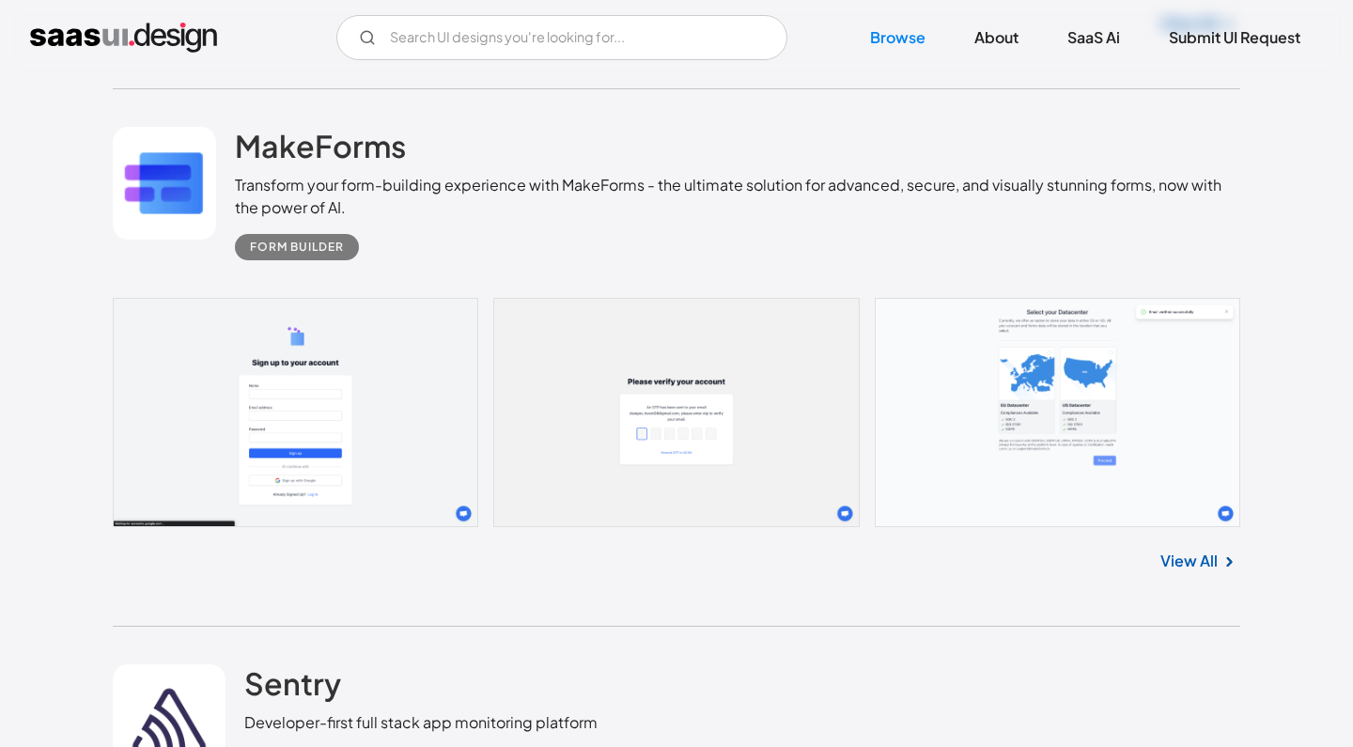
scroll to position [22975, 0]
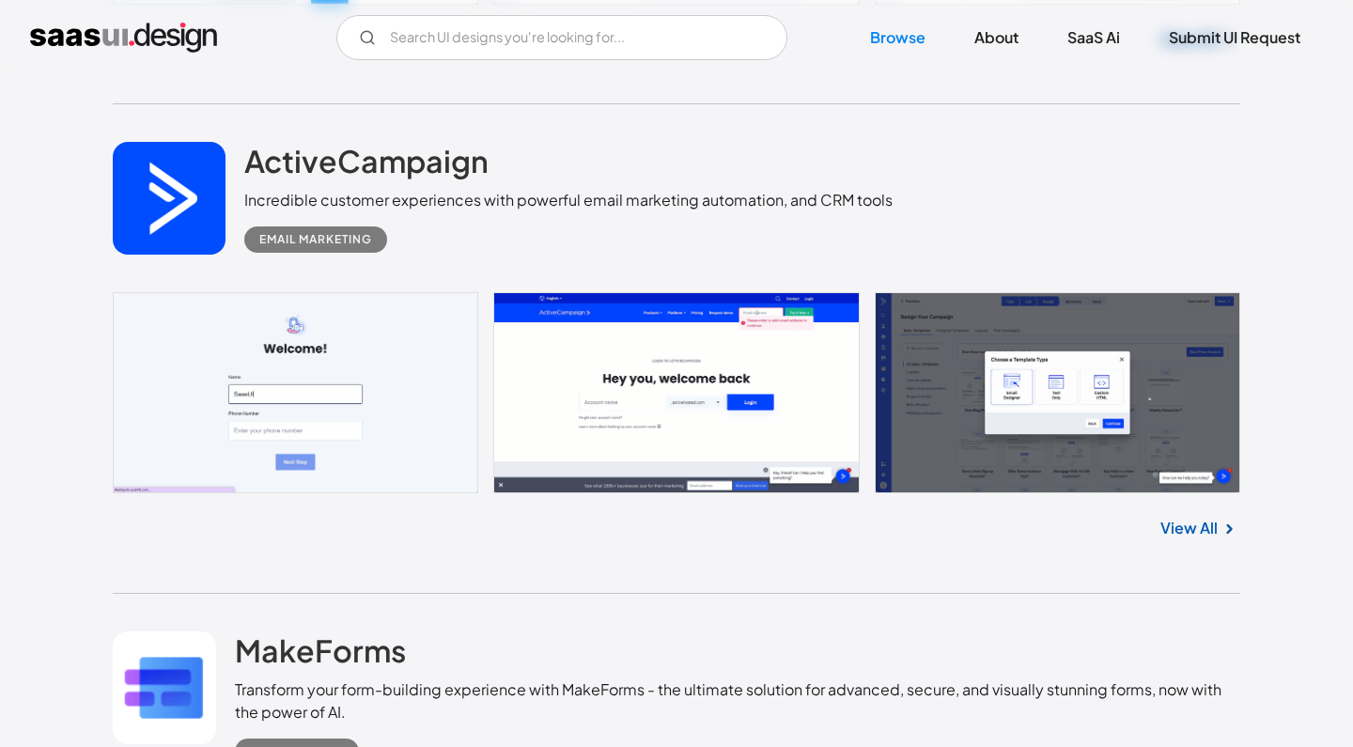
scroll to position [22469, 0]
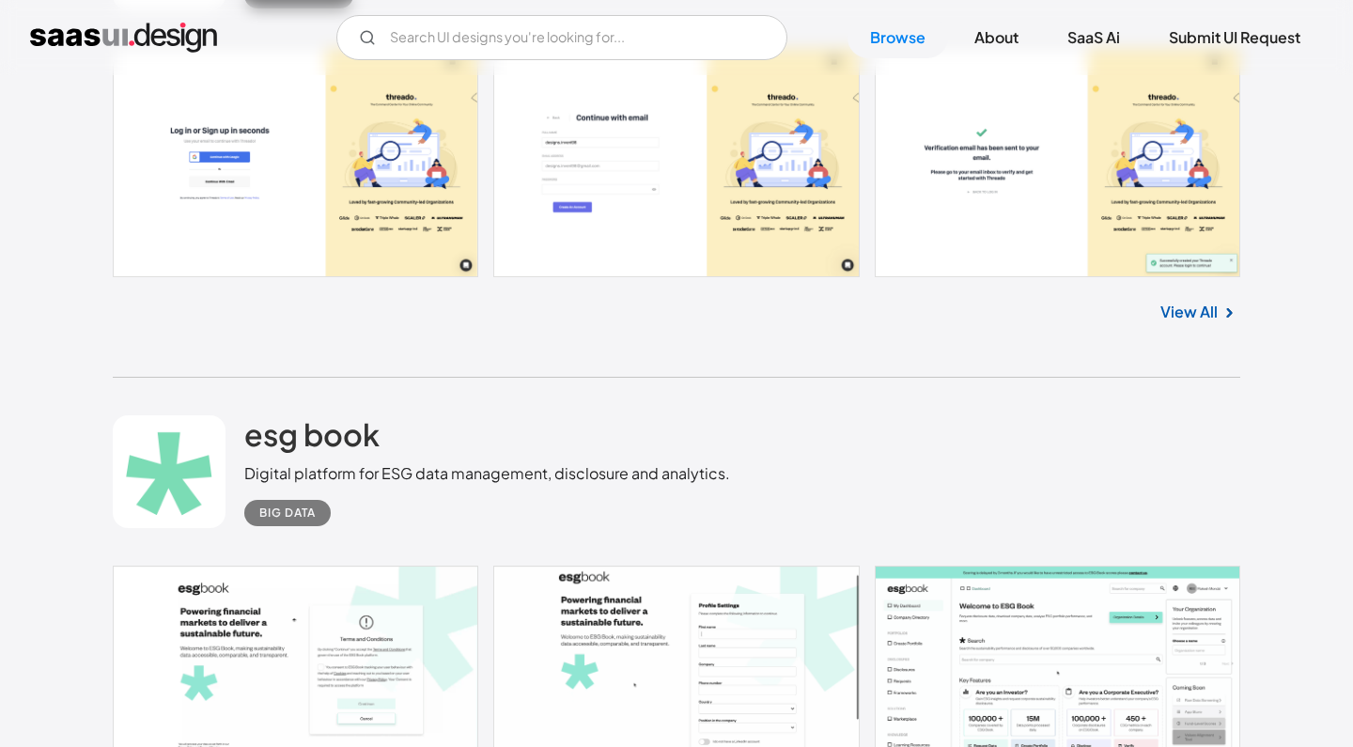
scroll to position [18763, 0]
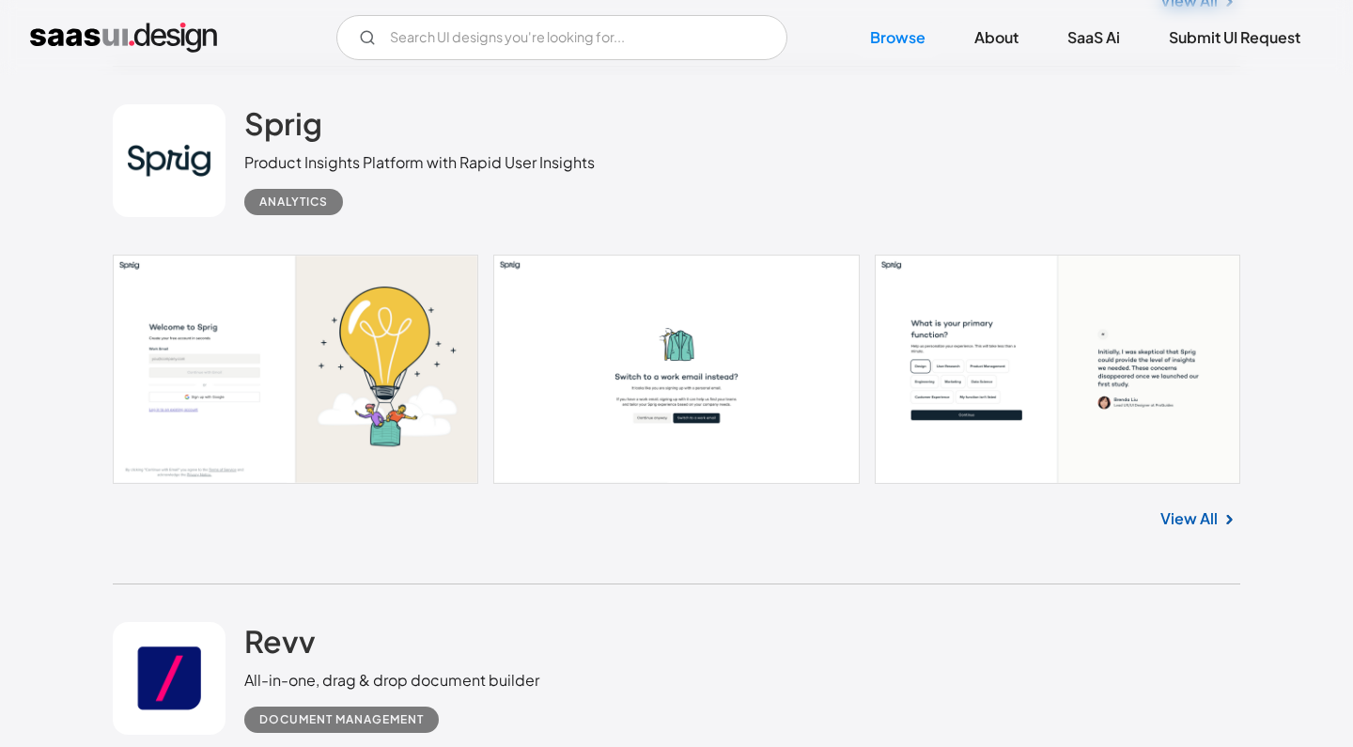
scroll to position [16063, 0]
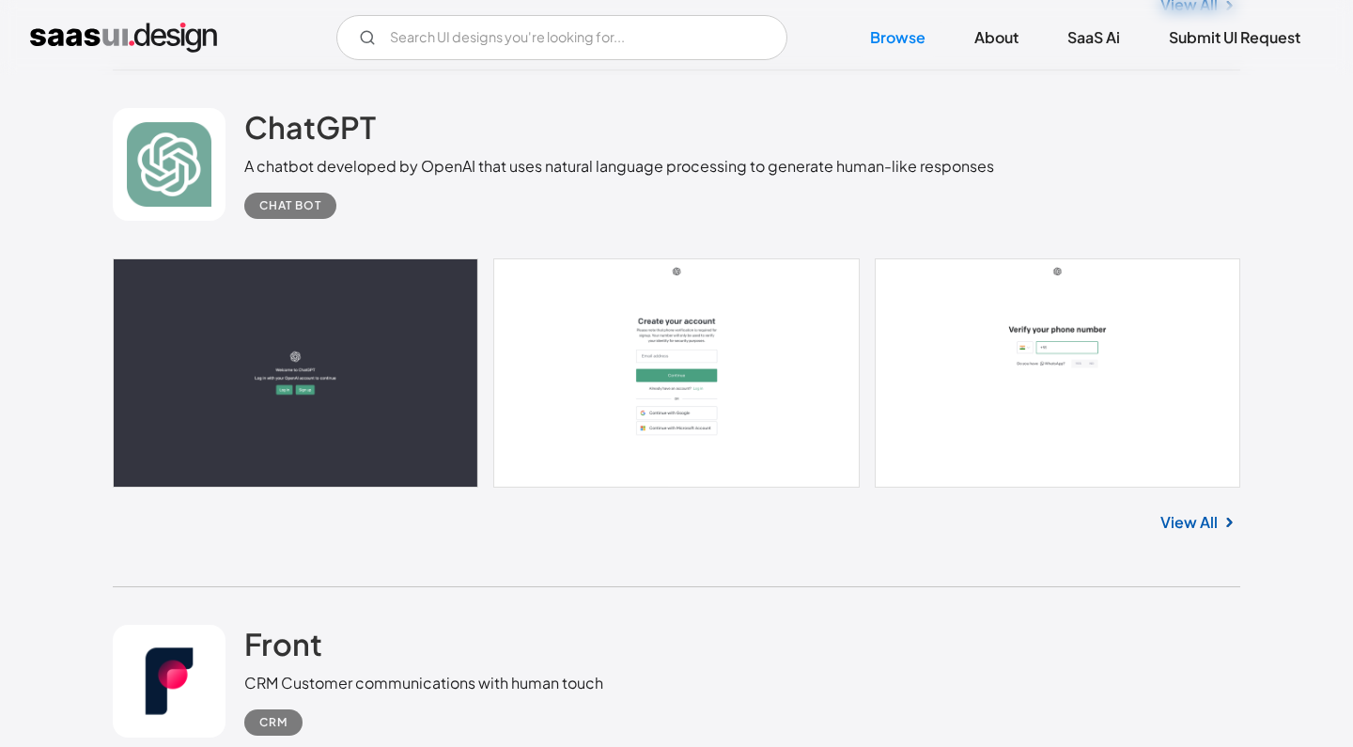
scroll to position [15067, 0]
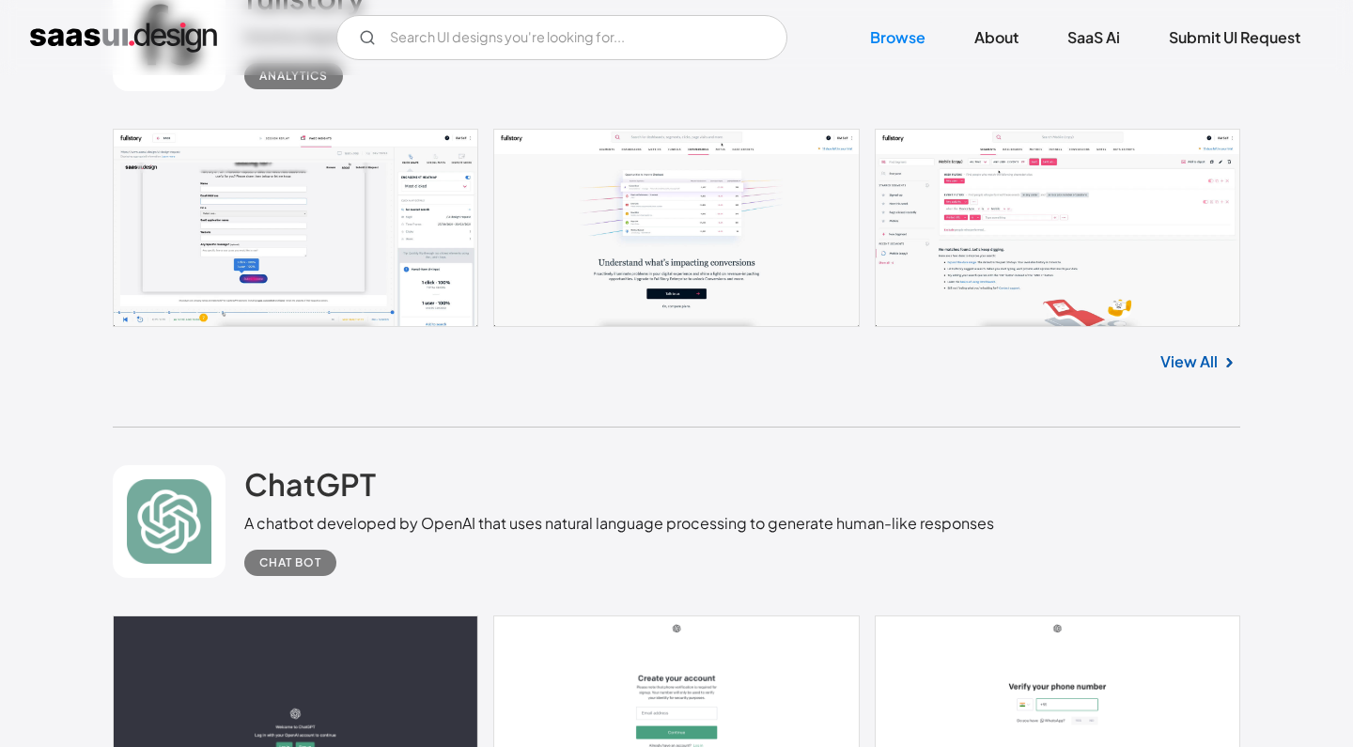
scroll to position [14724, 0]
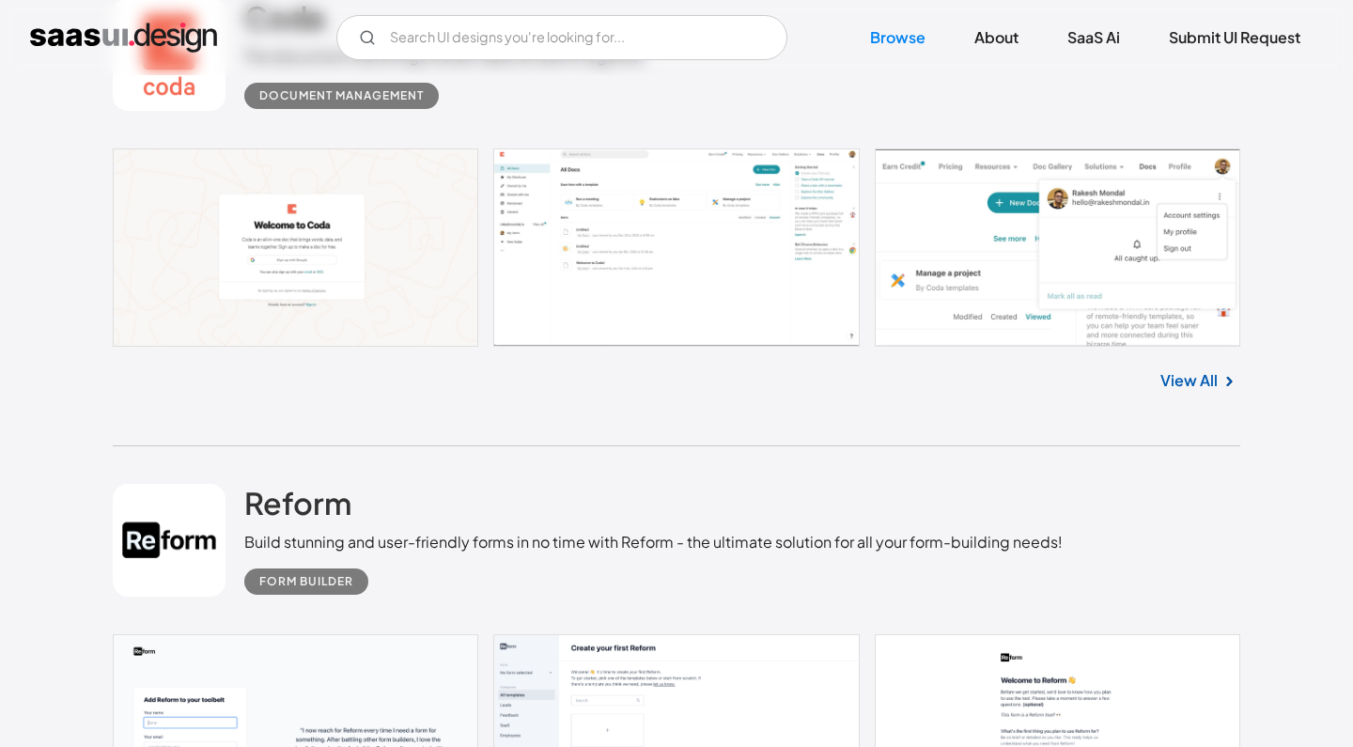
scroll to position [11711, 0]
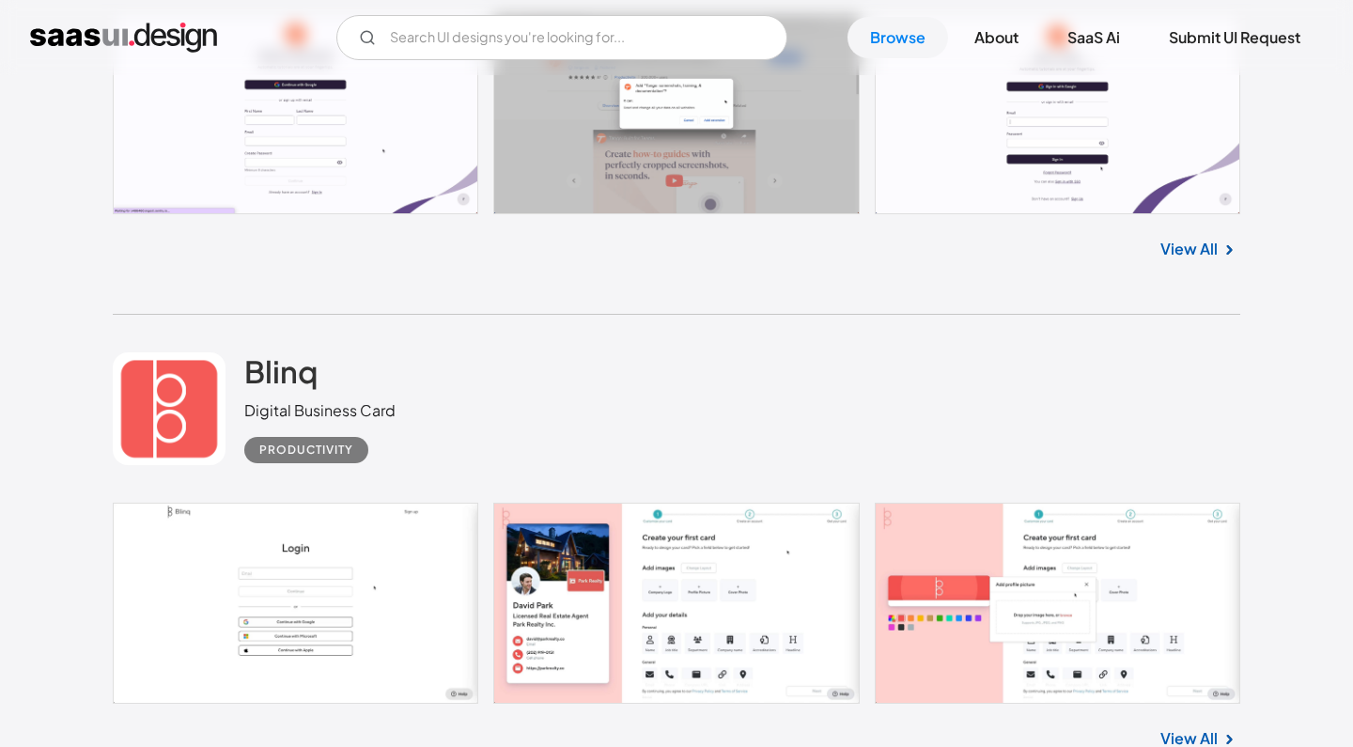
scroll to position [10375, 0]
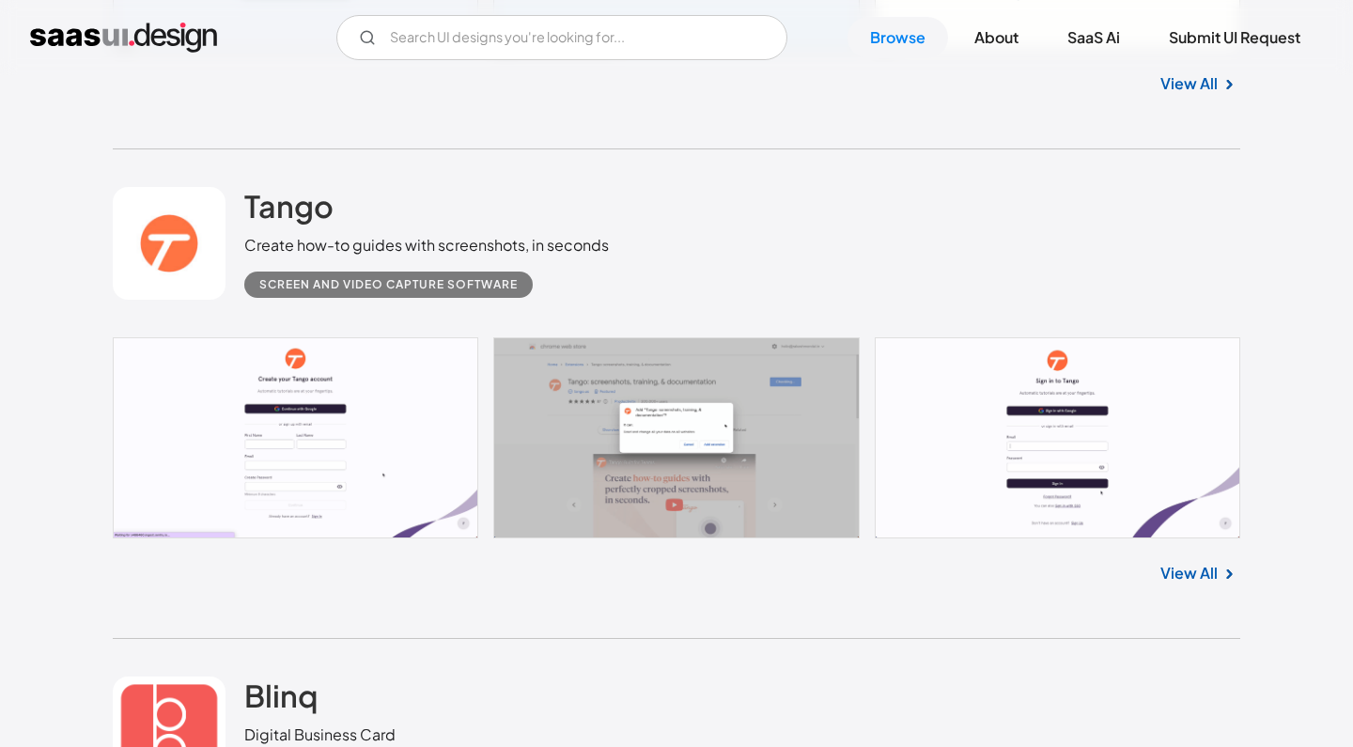
scroll to position [10052, 0]
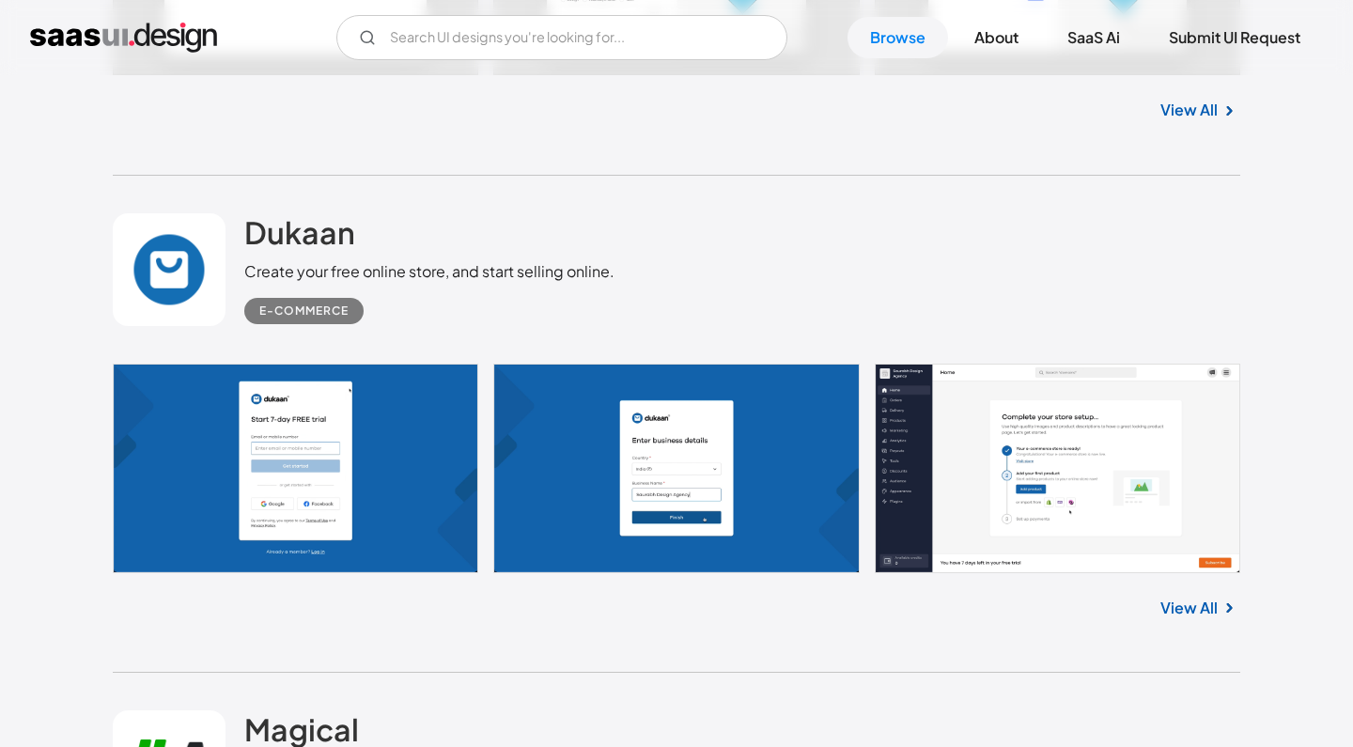
scroll to position [9042, 0]
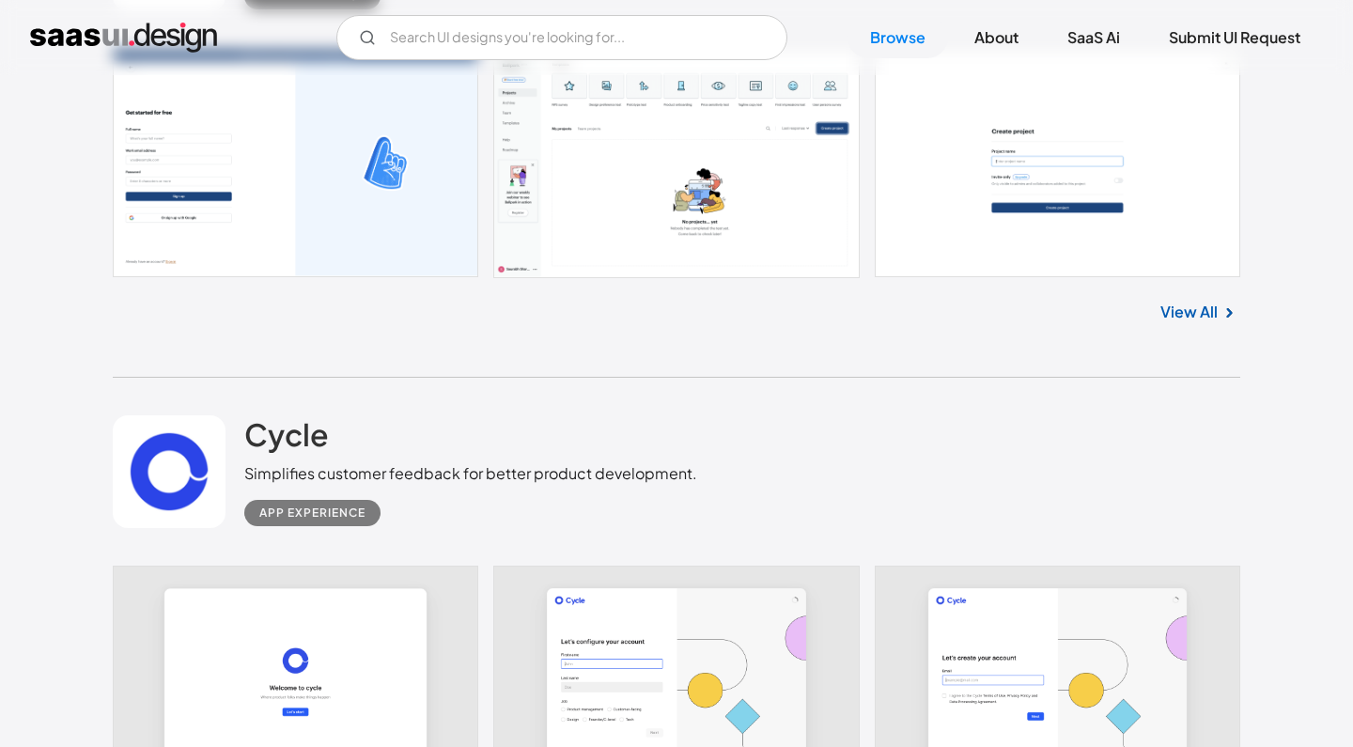
scroll to position [8246, 0]
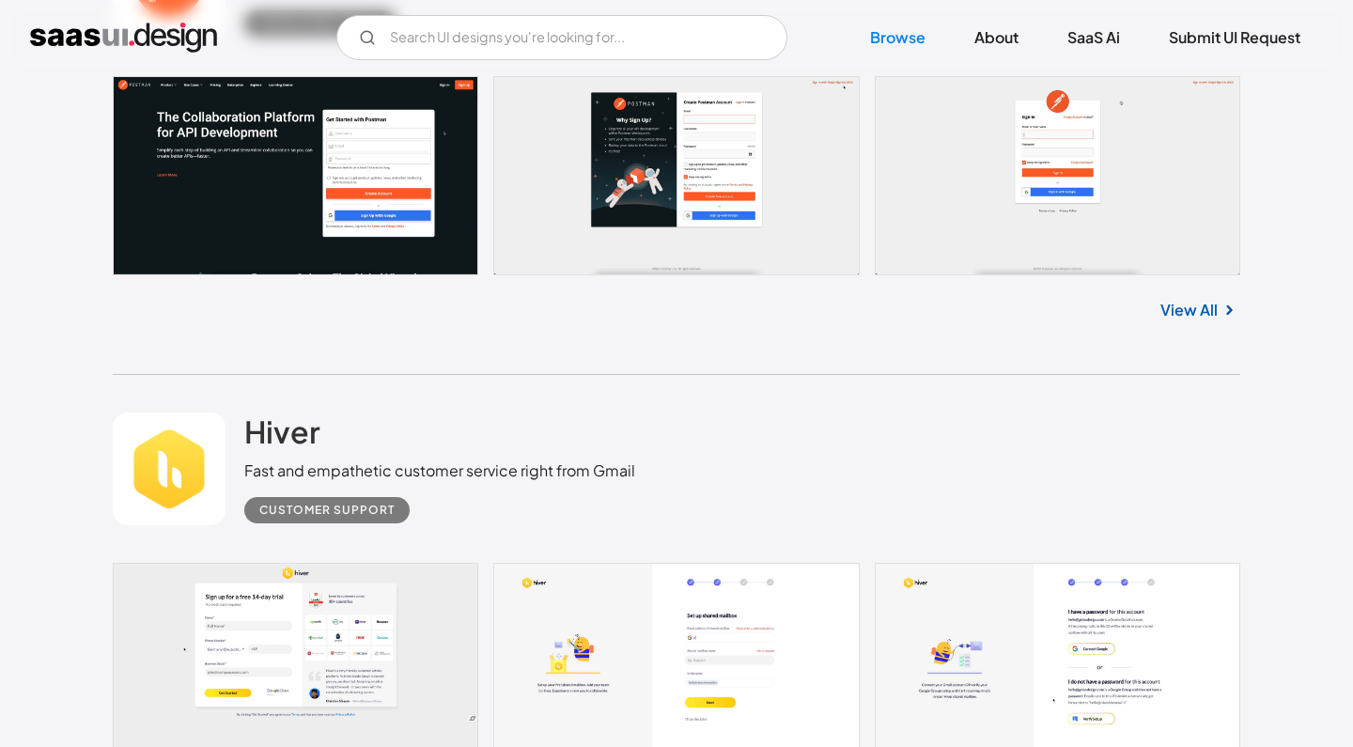
scroll to position [7309, 0]
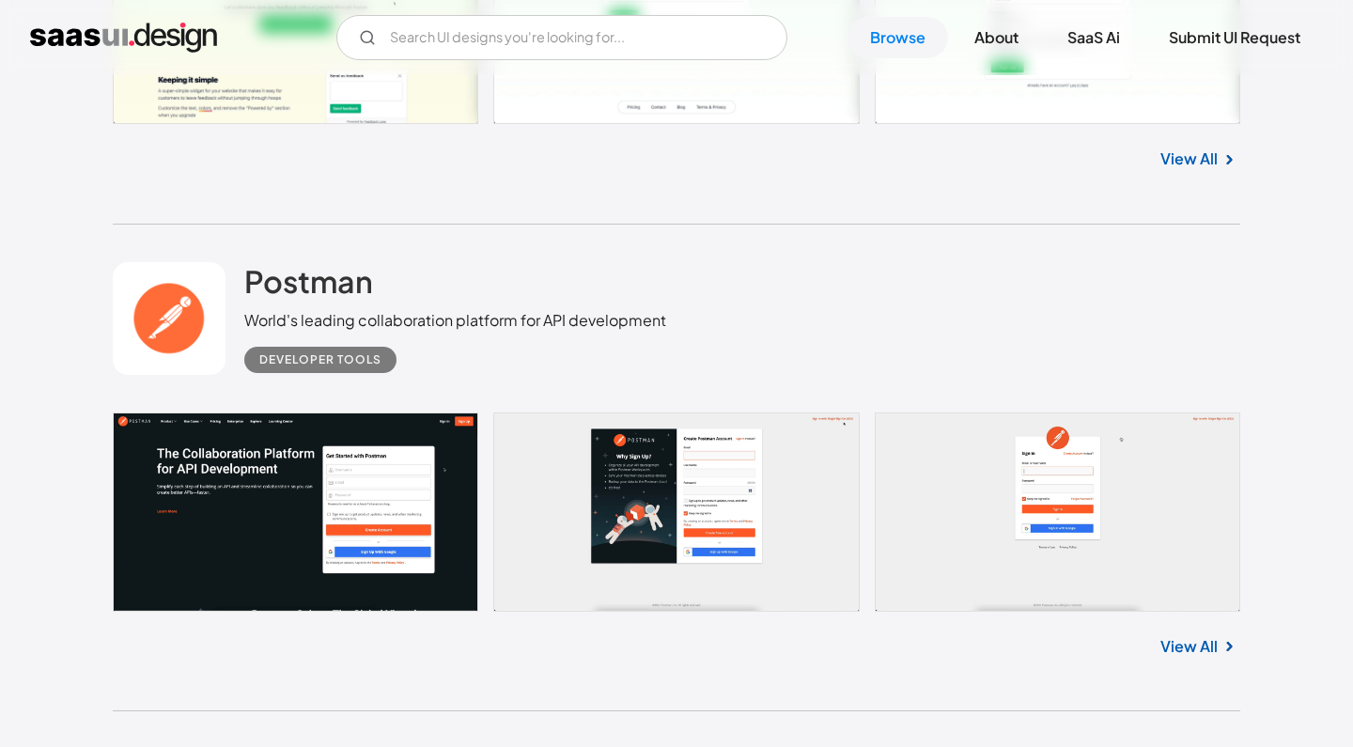
scroll to position [6975, 0]
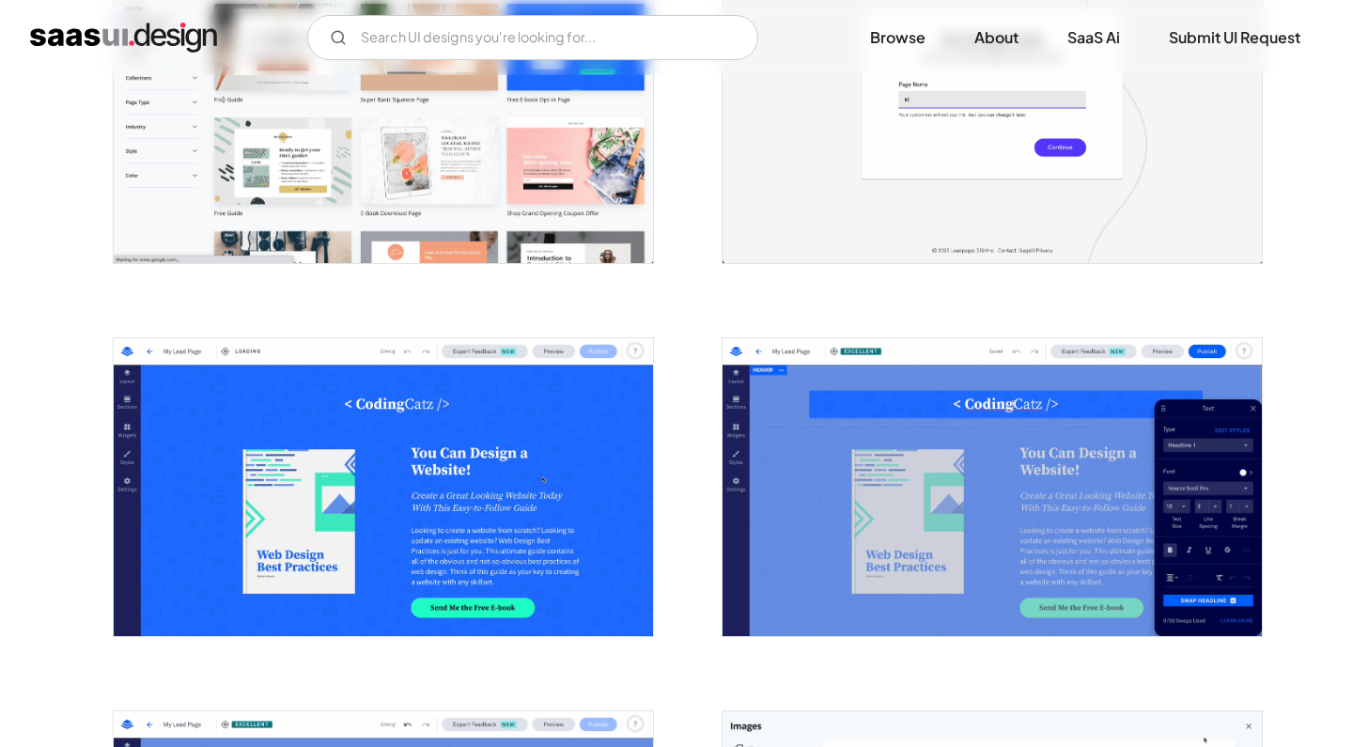
scroll to position [1861, 0]
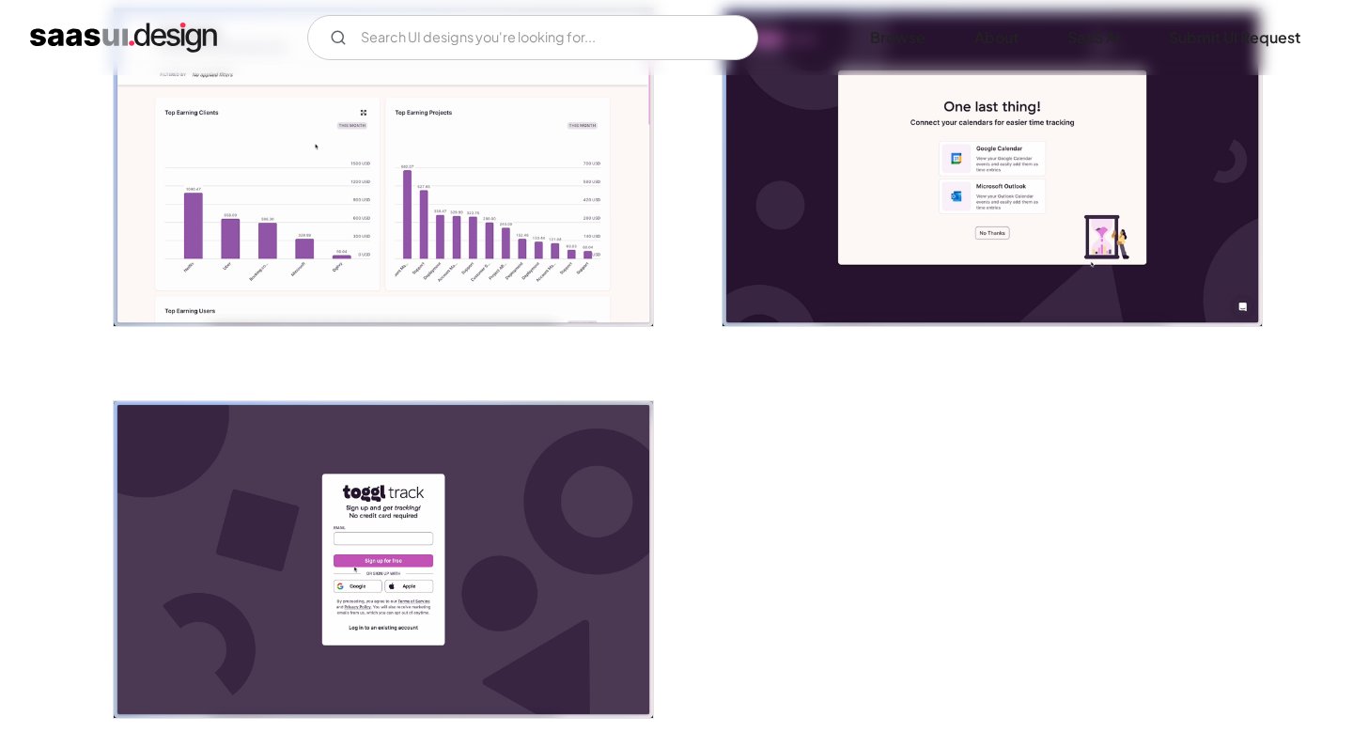
scroll to position [3966, 0]
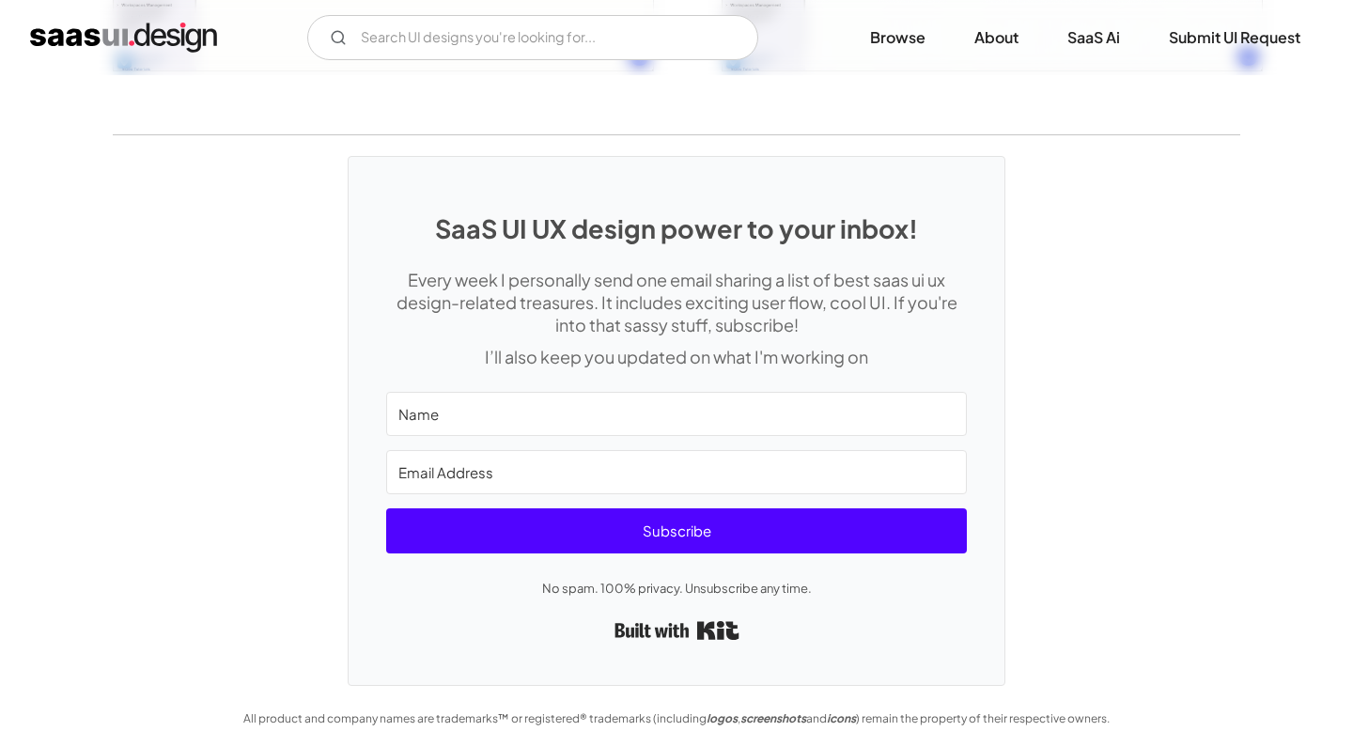
scroll to position [3446, 0]
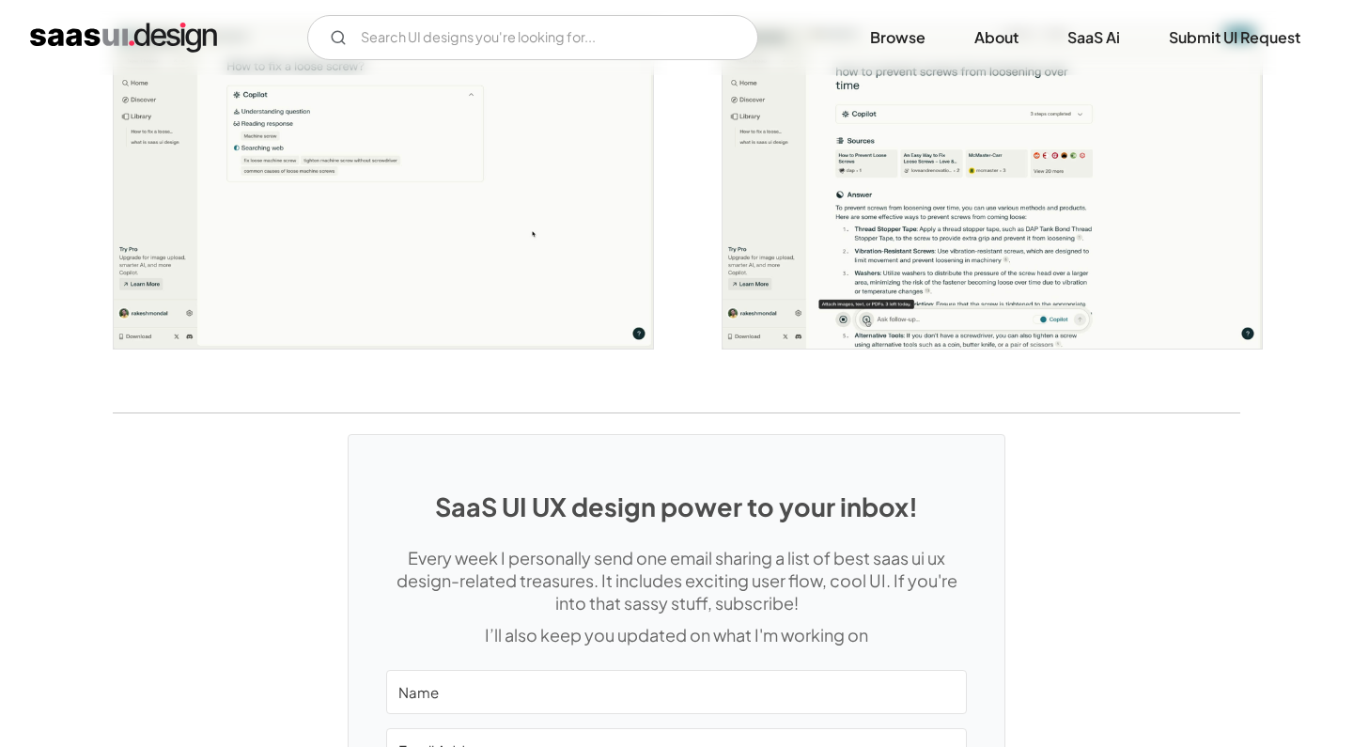
scroll to position [3625, 0]
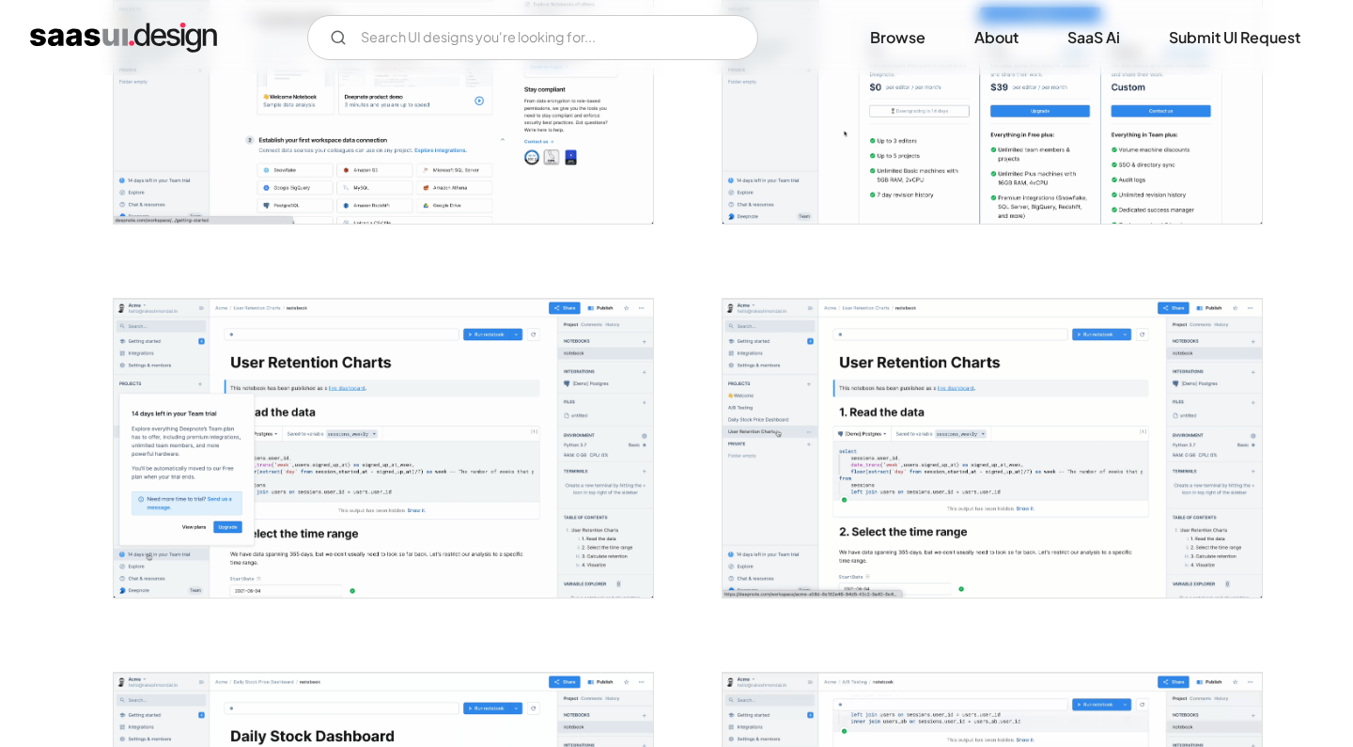
scroll to position [1756, 0]
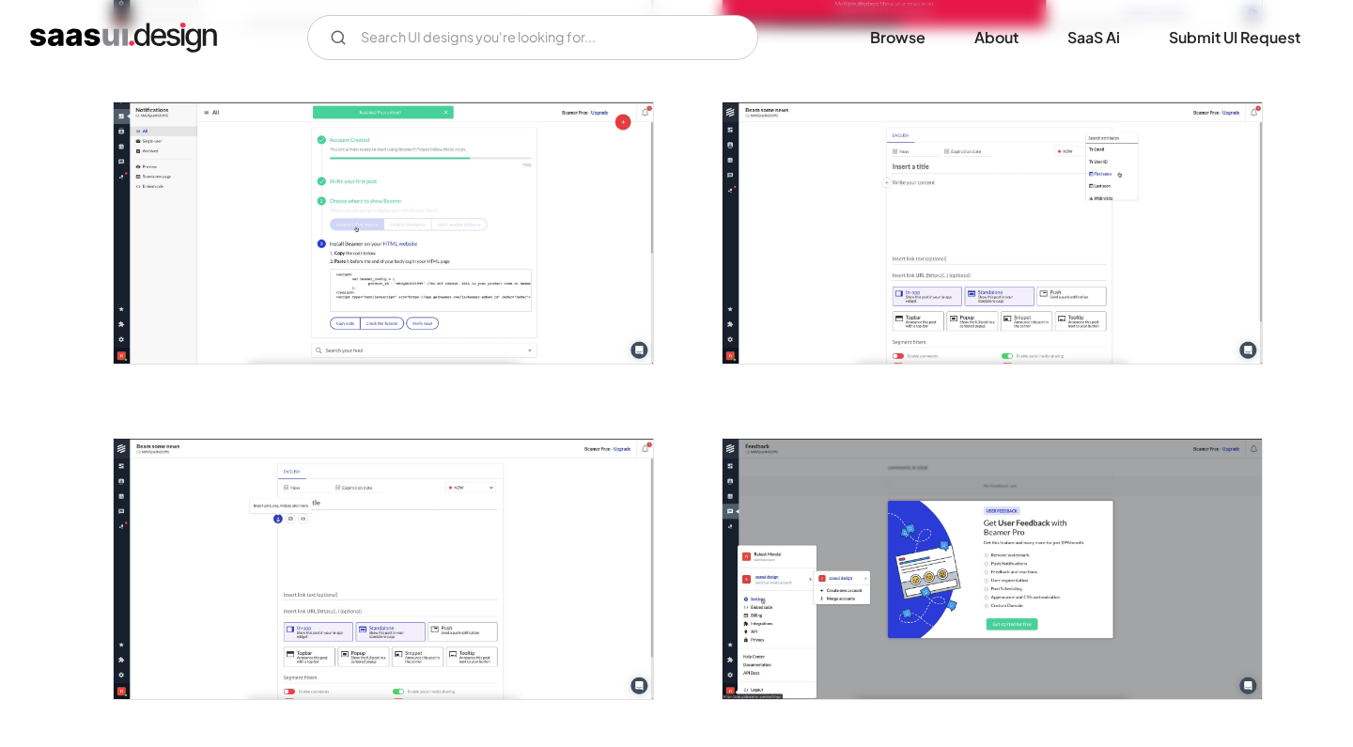
scroll to position [1015, 0]
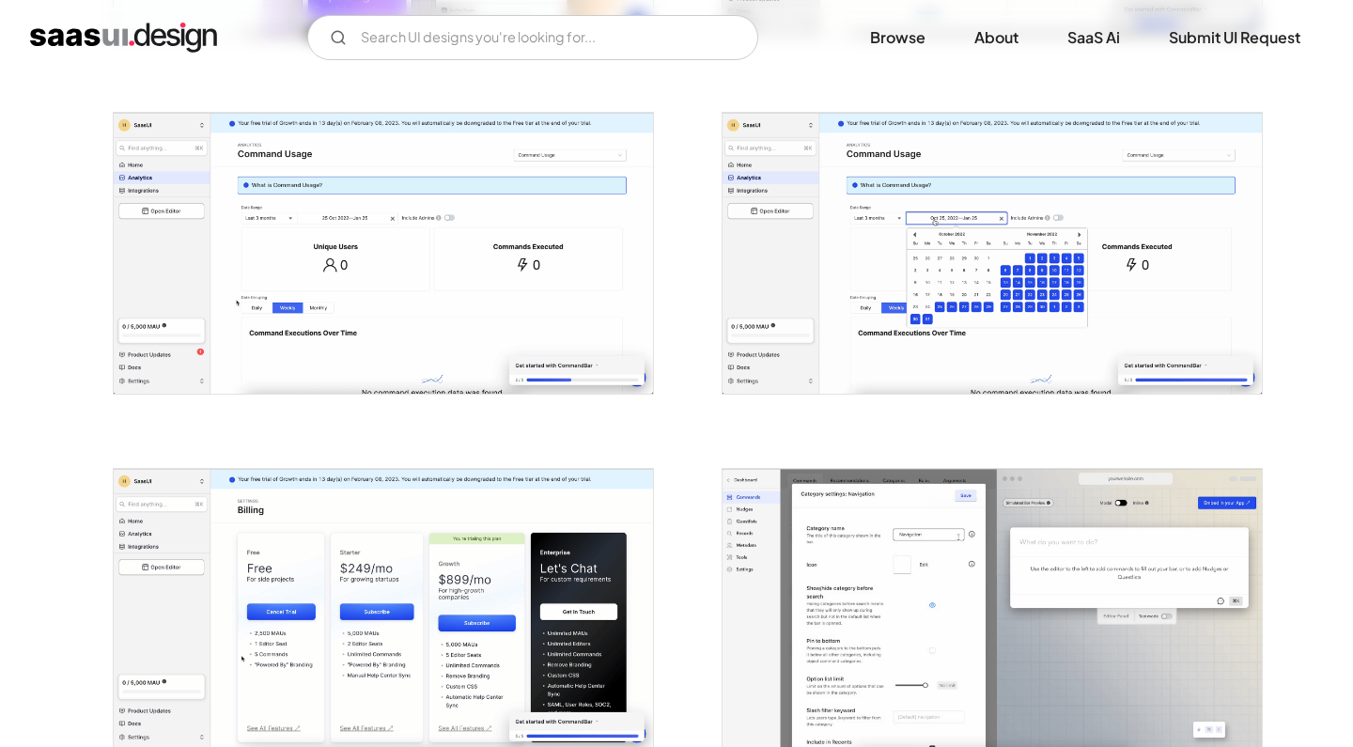
scroll to position [1039, 0]
click at [484, 288] on img "open lightbox" at bounding box center [383, 254] width 539 height 281
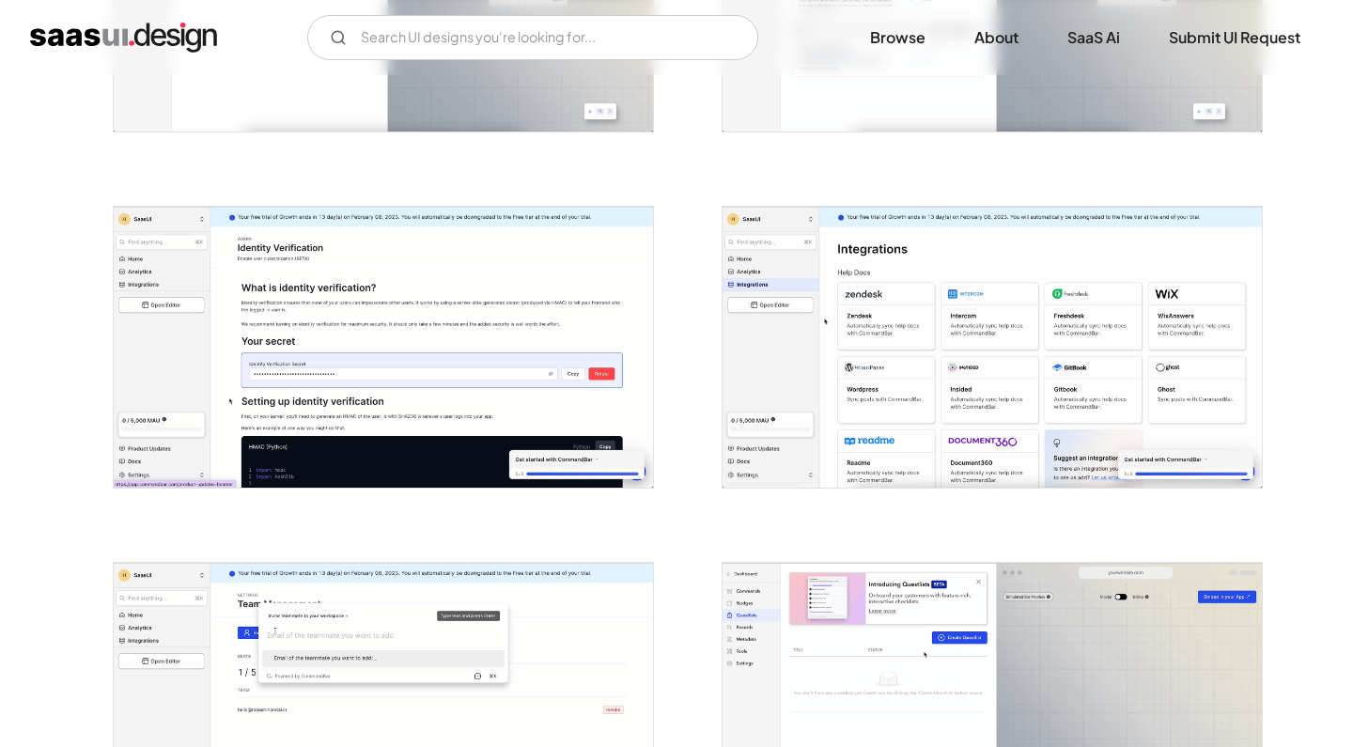
scroll to position [3494, 0]
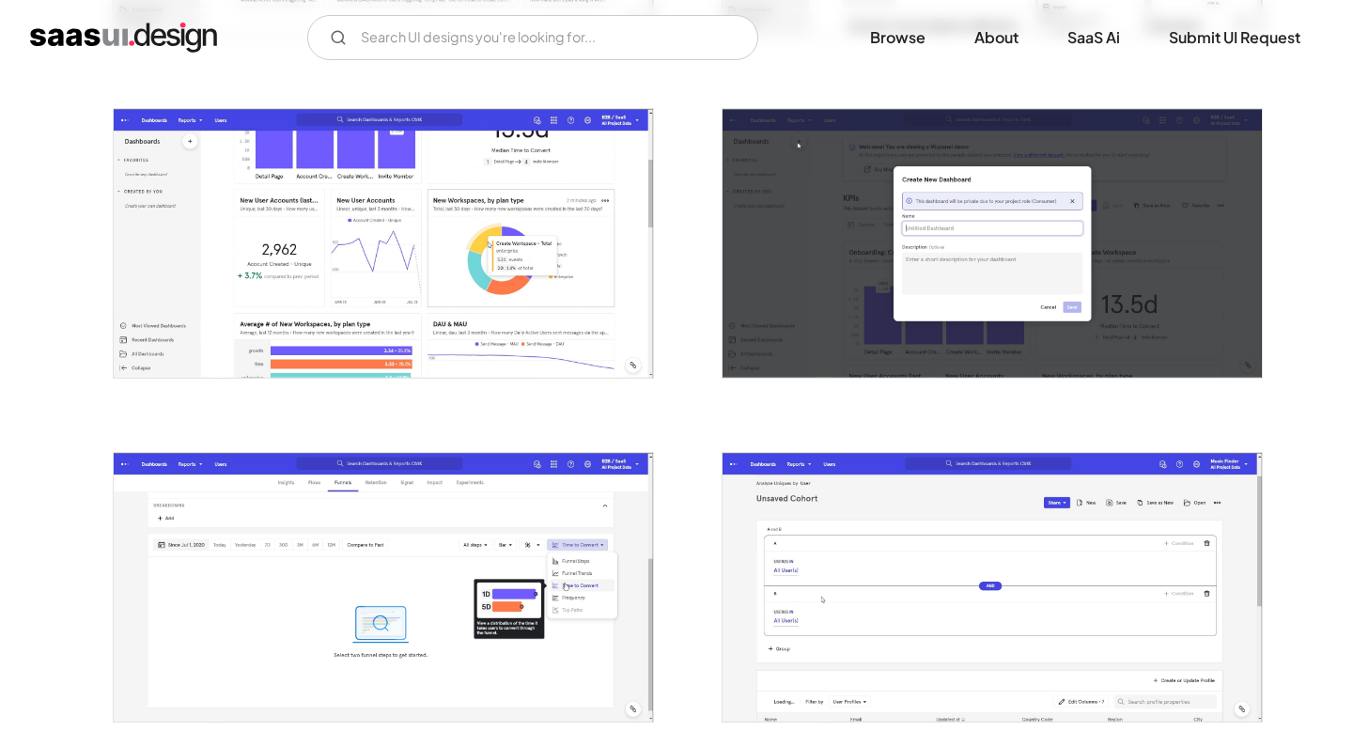
scroll to position [3164, 0]
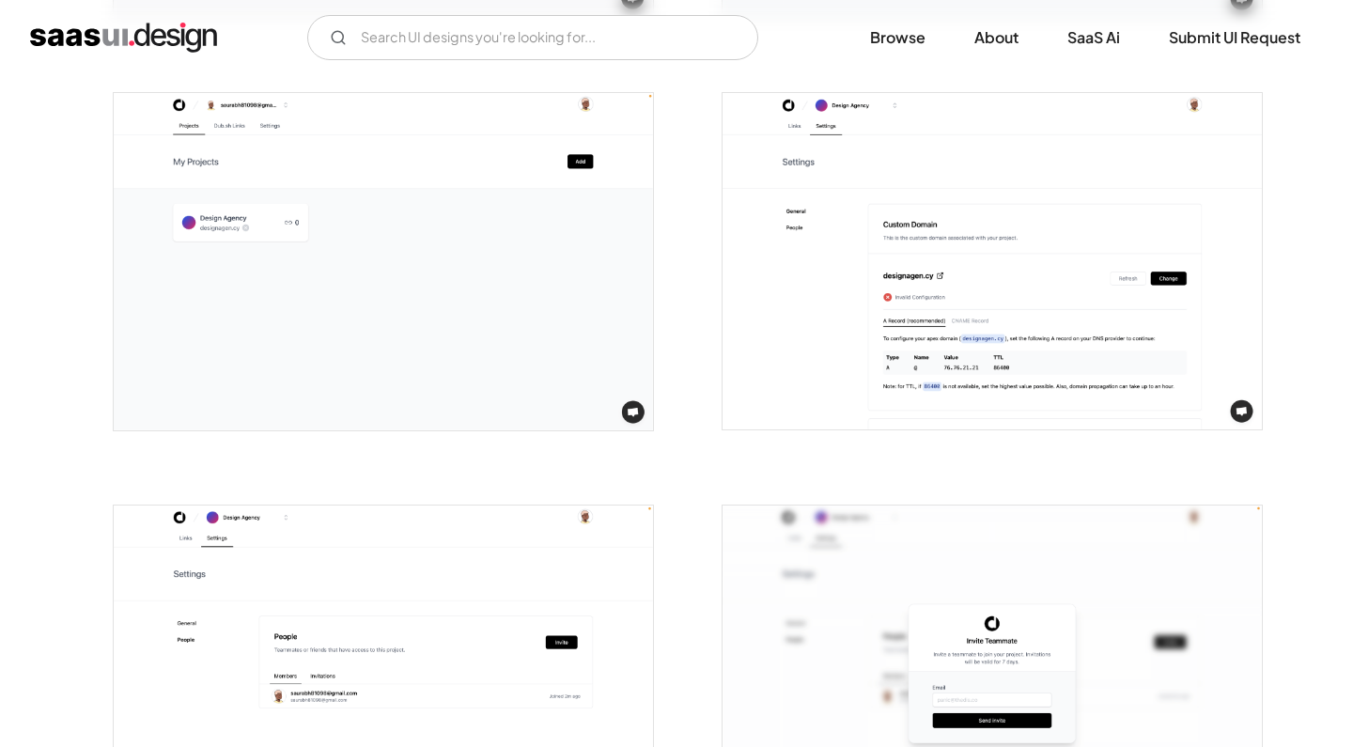
scroll to position [3238, 0]
click at [934, 305] on img "open lightbox" at bounding box center [992, 259] width 539 height 337
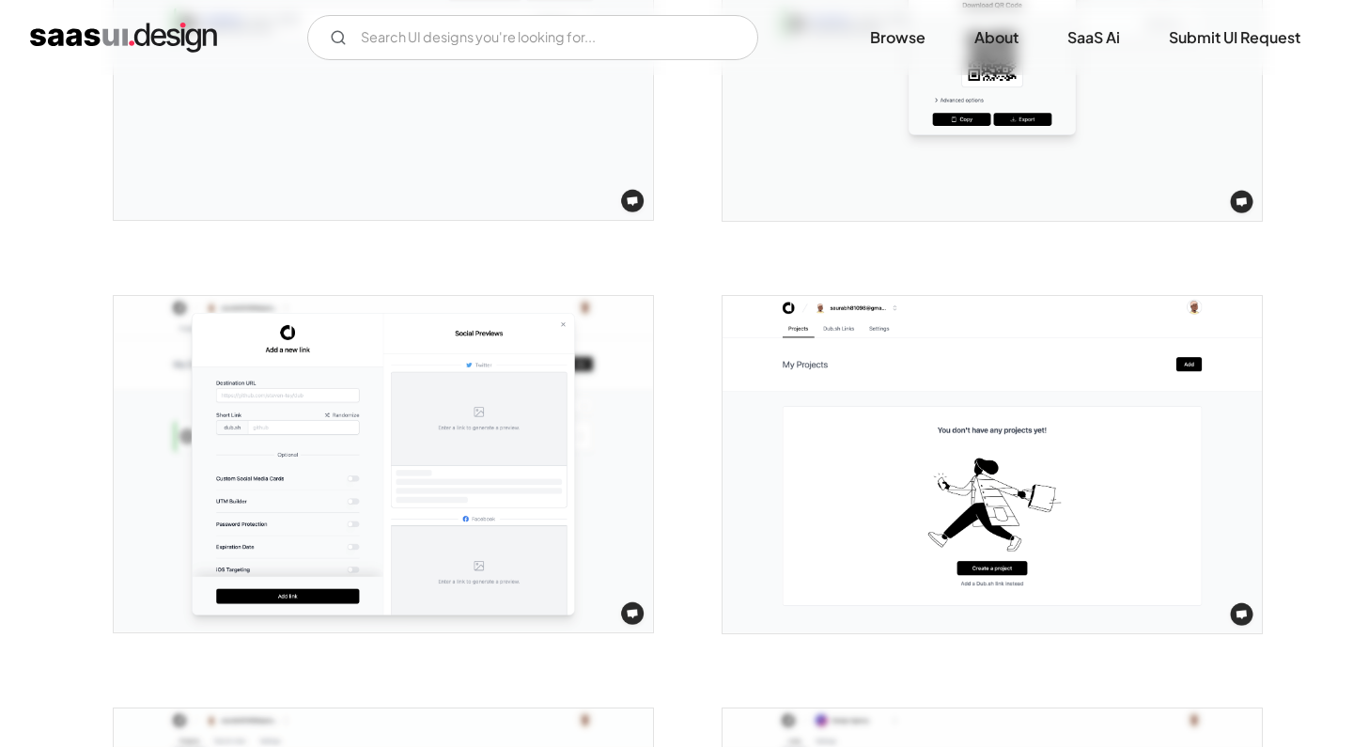
scroll to position [2164, 0]
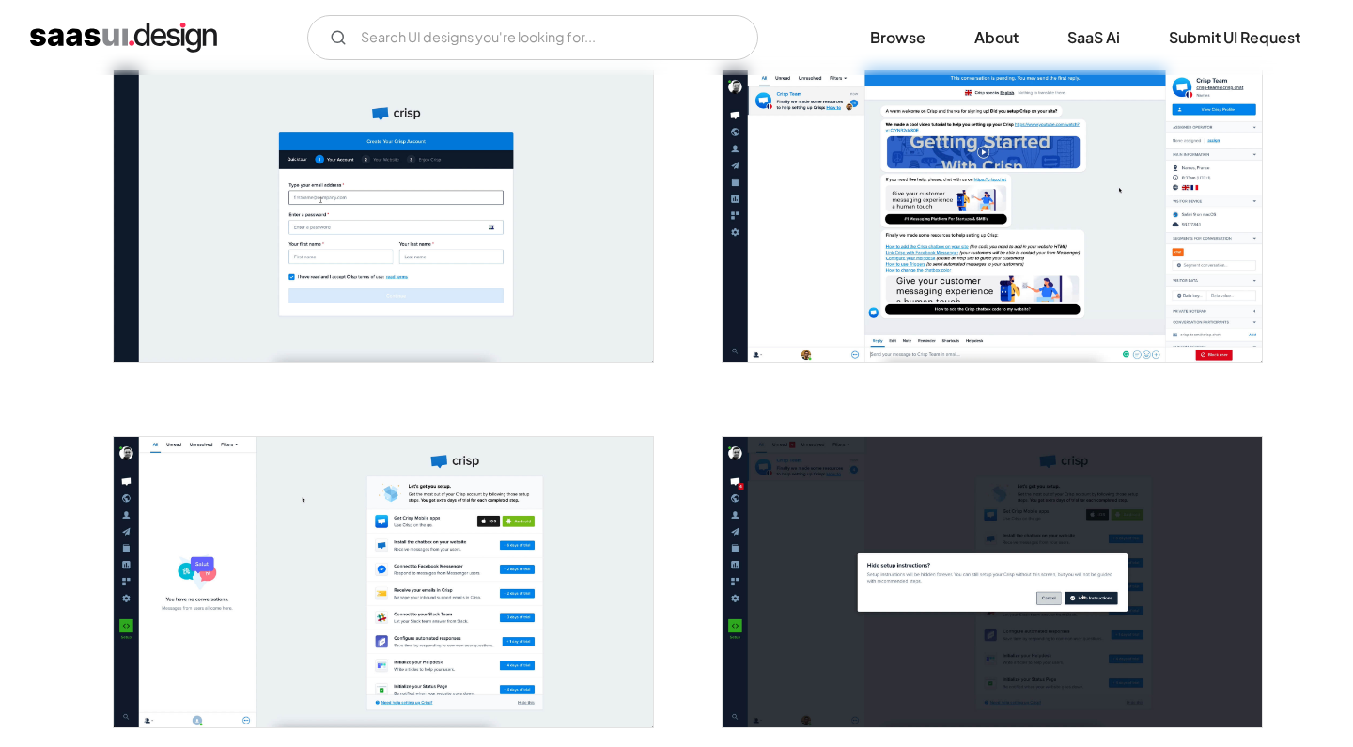
scroll to position [379, 0]
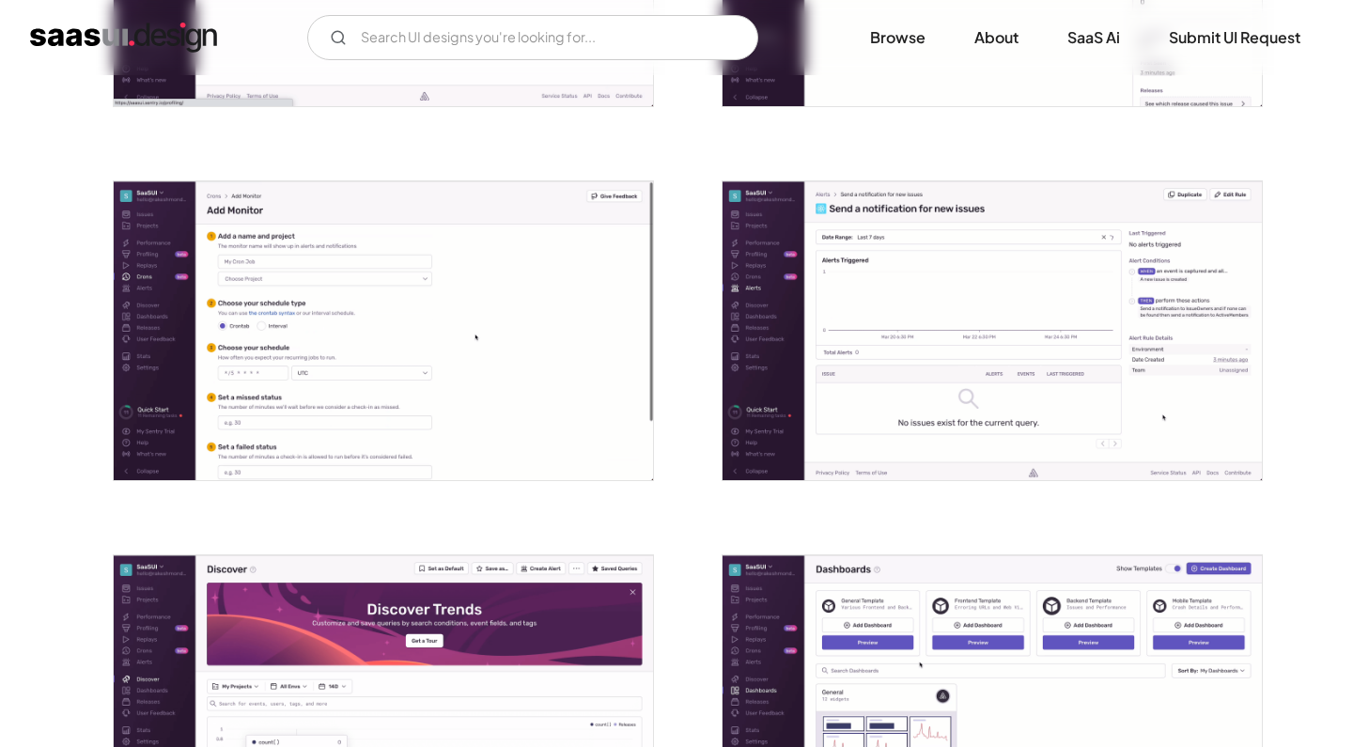
scroll to position [2872, 0]
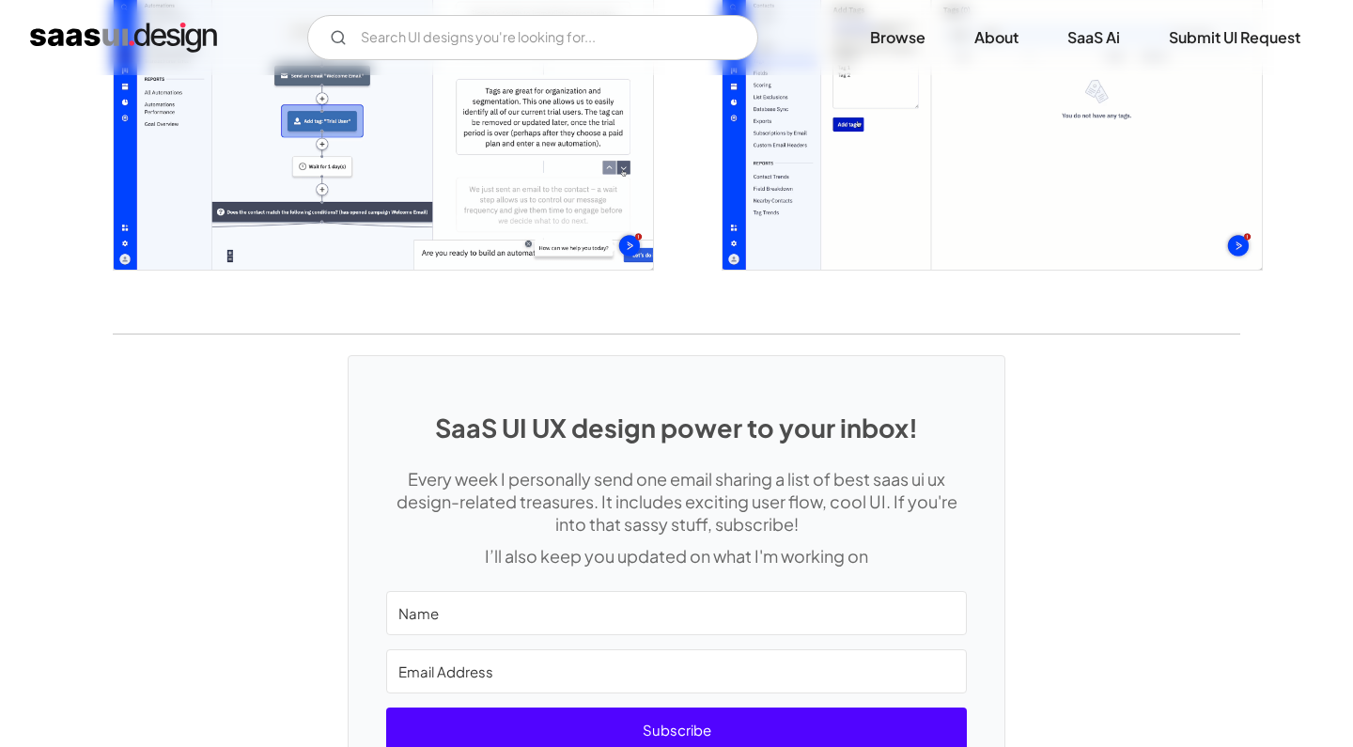
scroll to position [4725, 0]
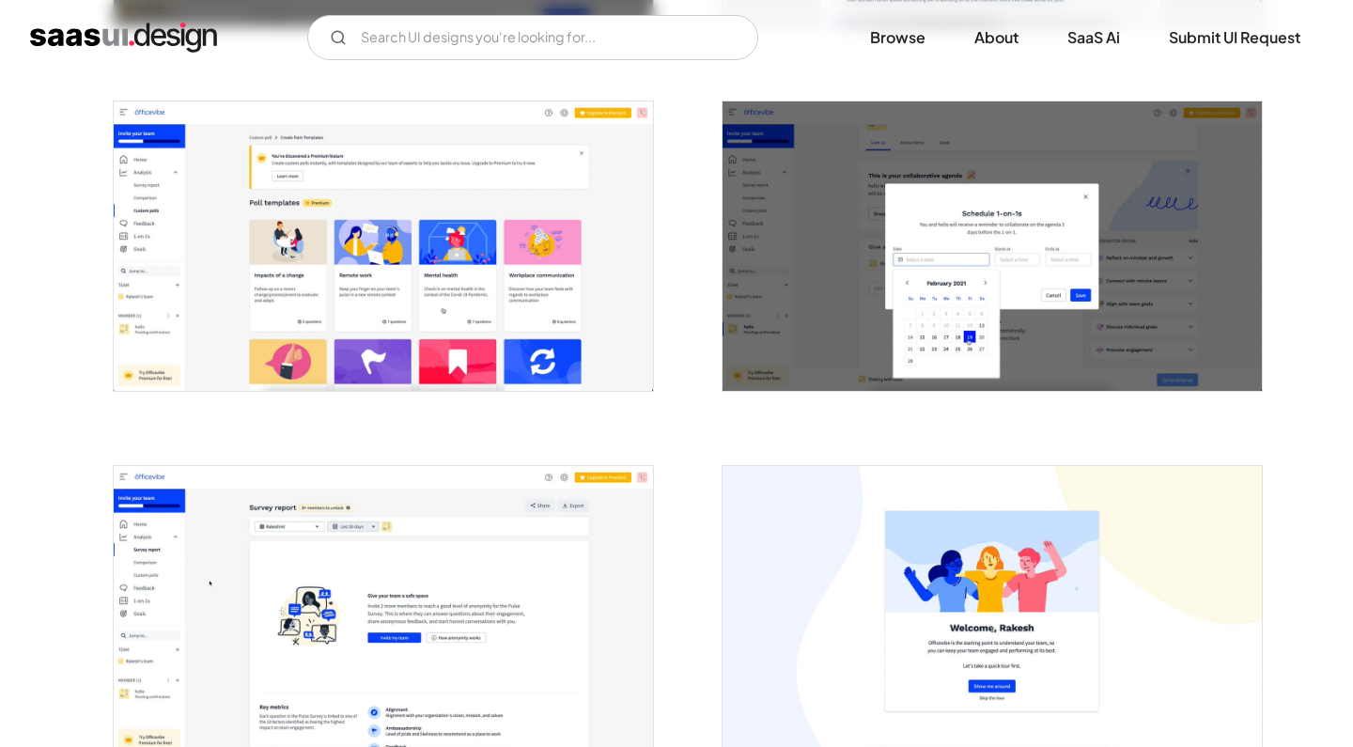
scroll to position [3349, 0]
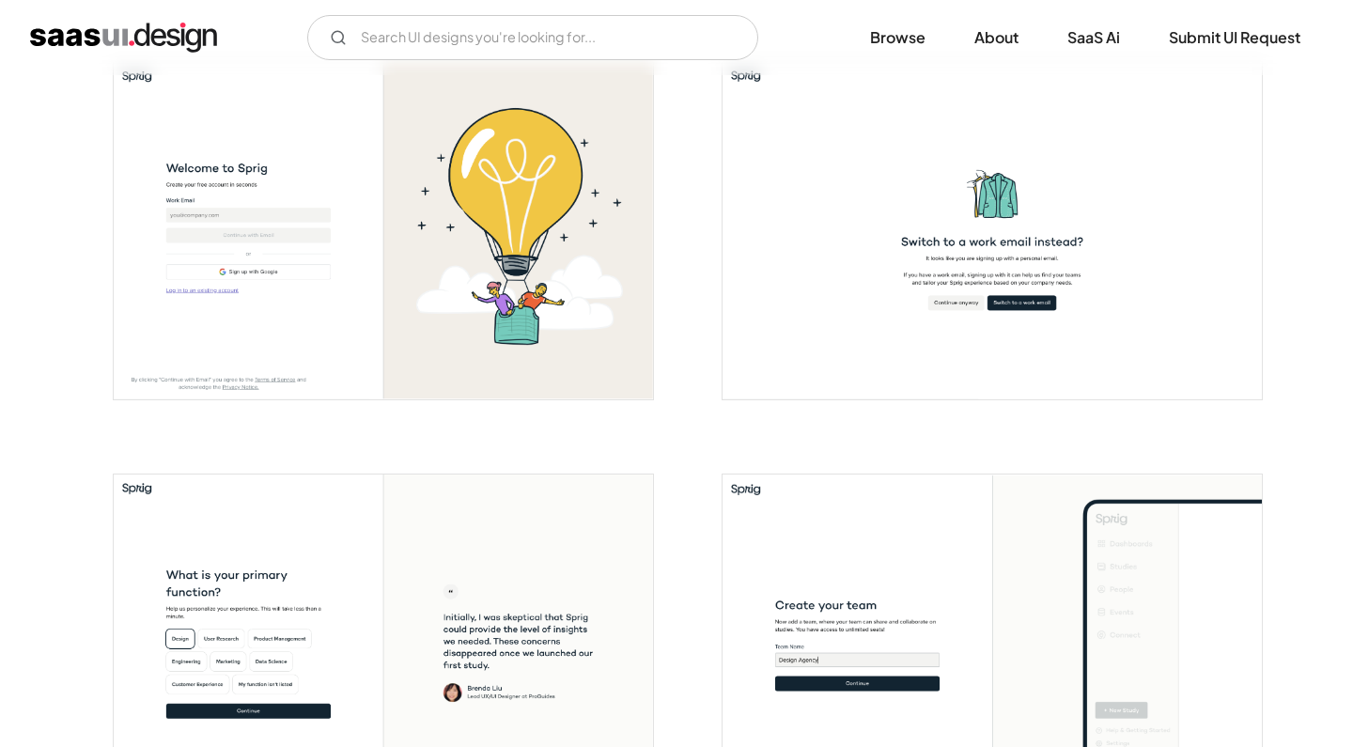
scroll to position [485, 0]
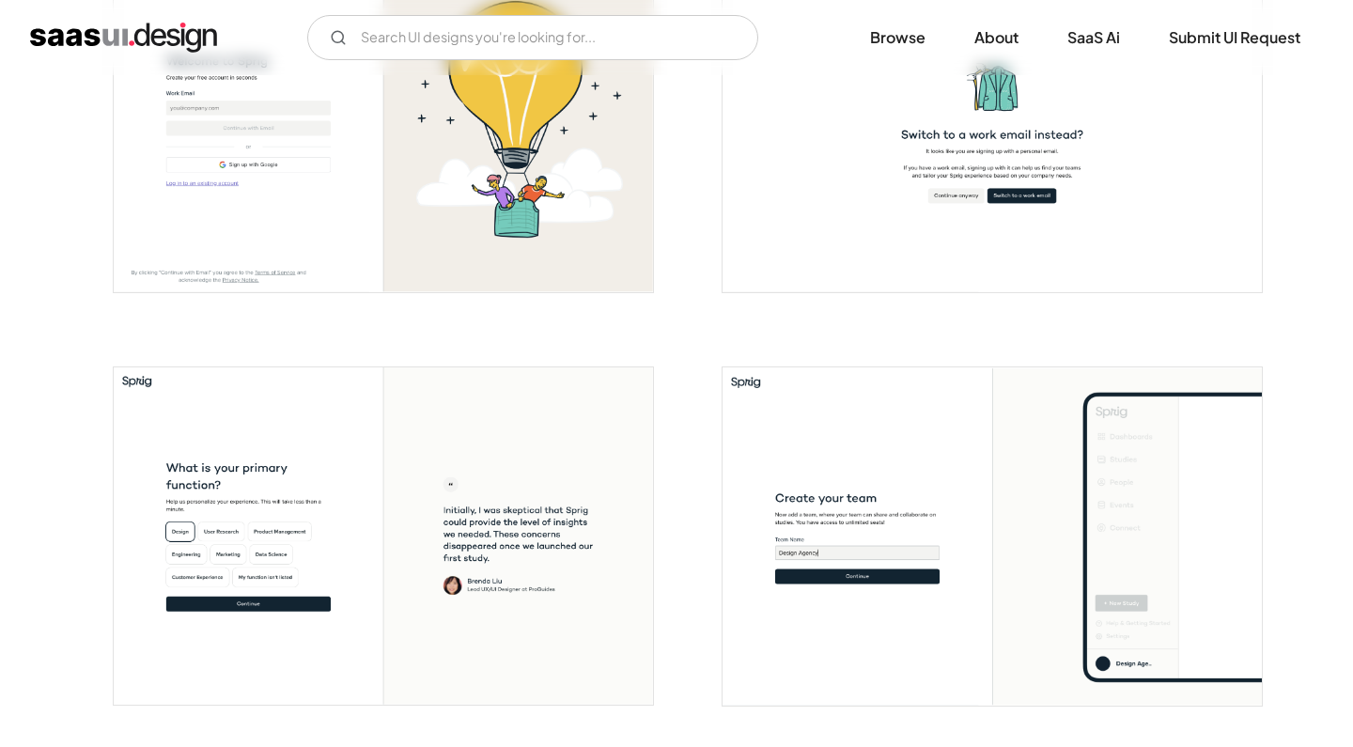
click at [514, 273] on img "open lightbox" at bounding box center [383, 123] width 539 height 337
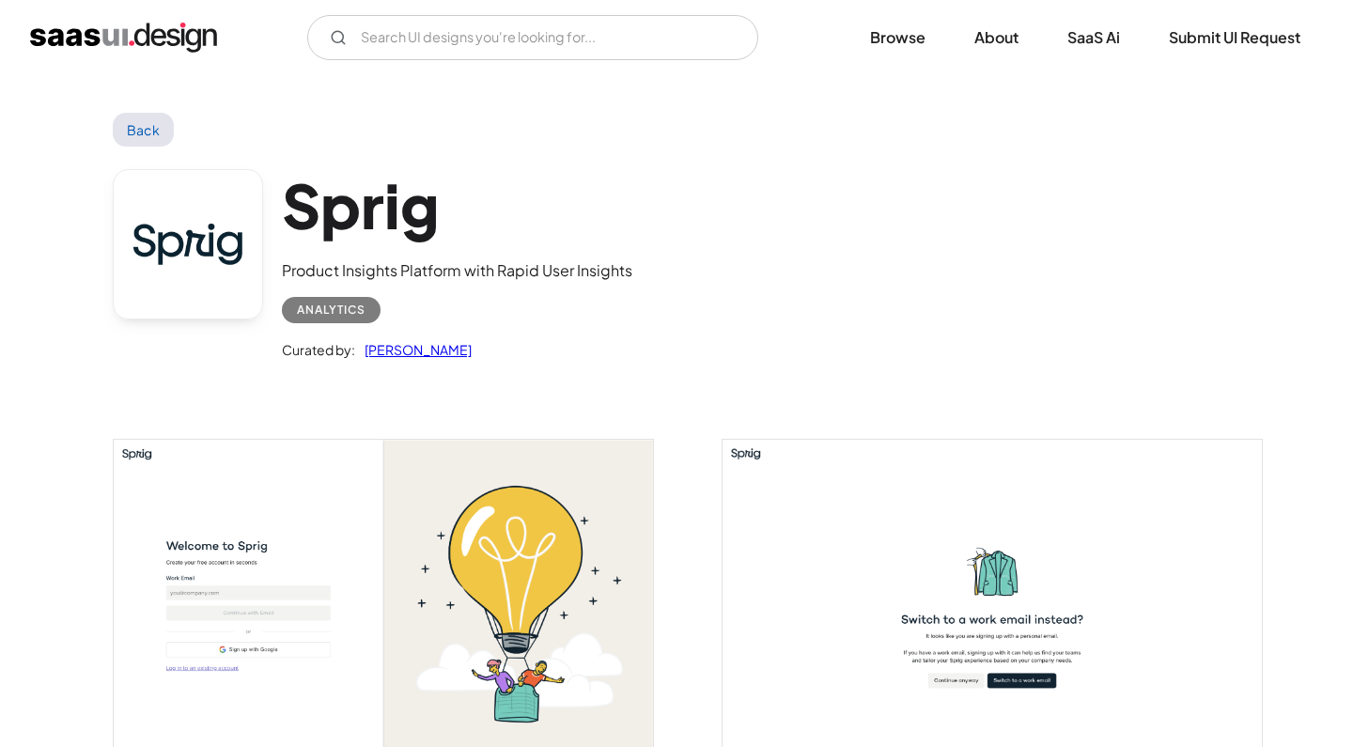
scroll to position [0, 0]
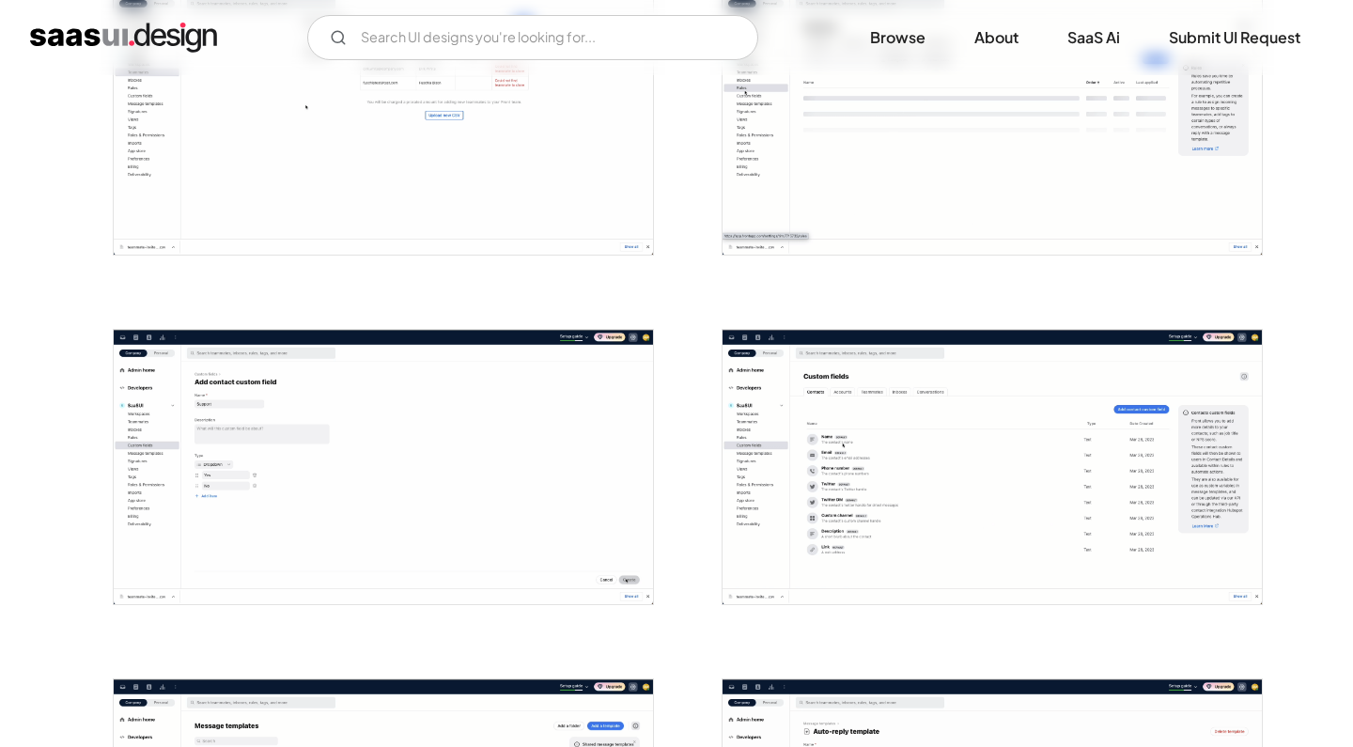
scroll to position [2531, 0]
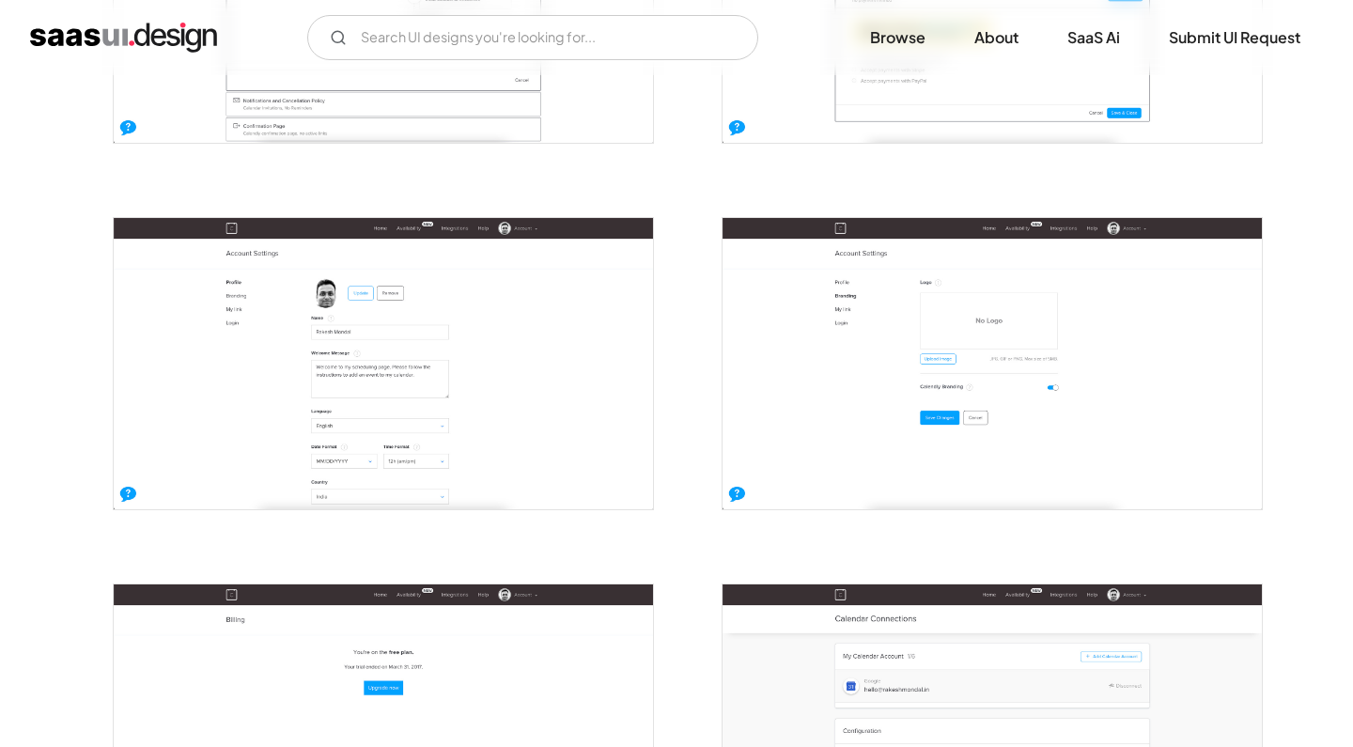
scroll to position [2926, 0]
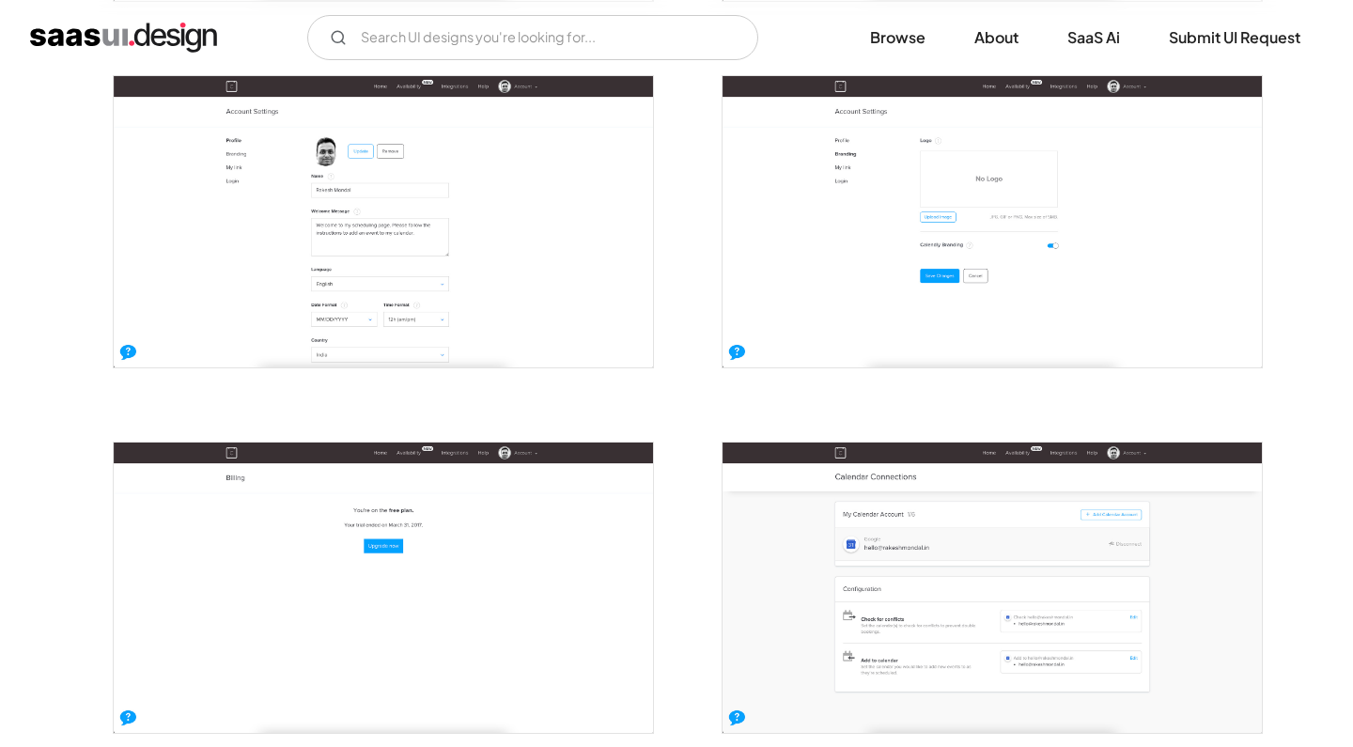
click at [859, 236] on img "open lightbox" at bounding box center [992, 221] width 539 height 290
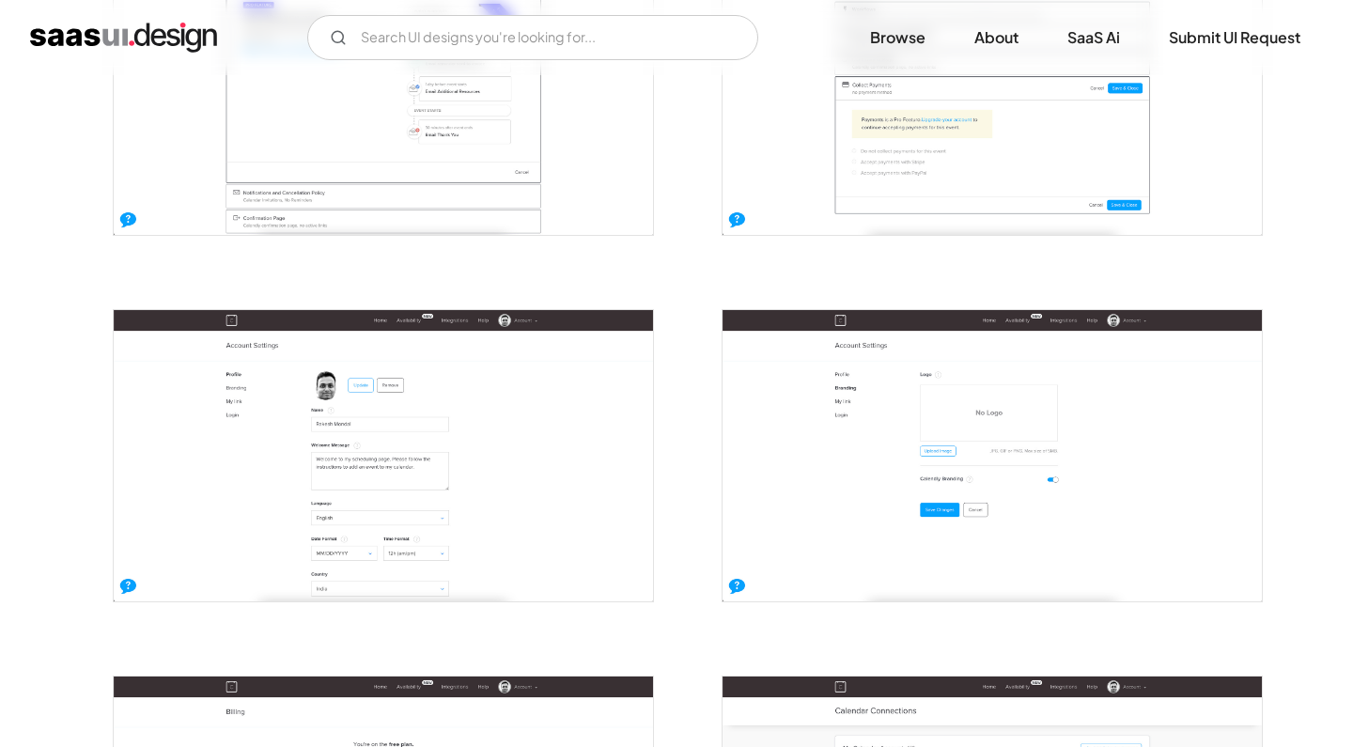
scroll to position [2688, 0]
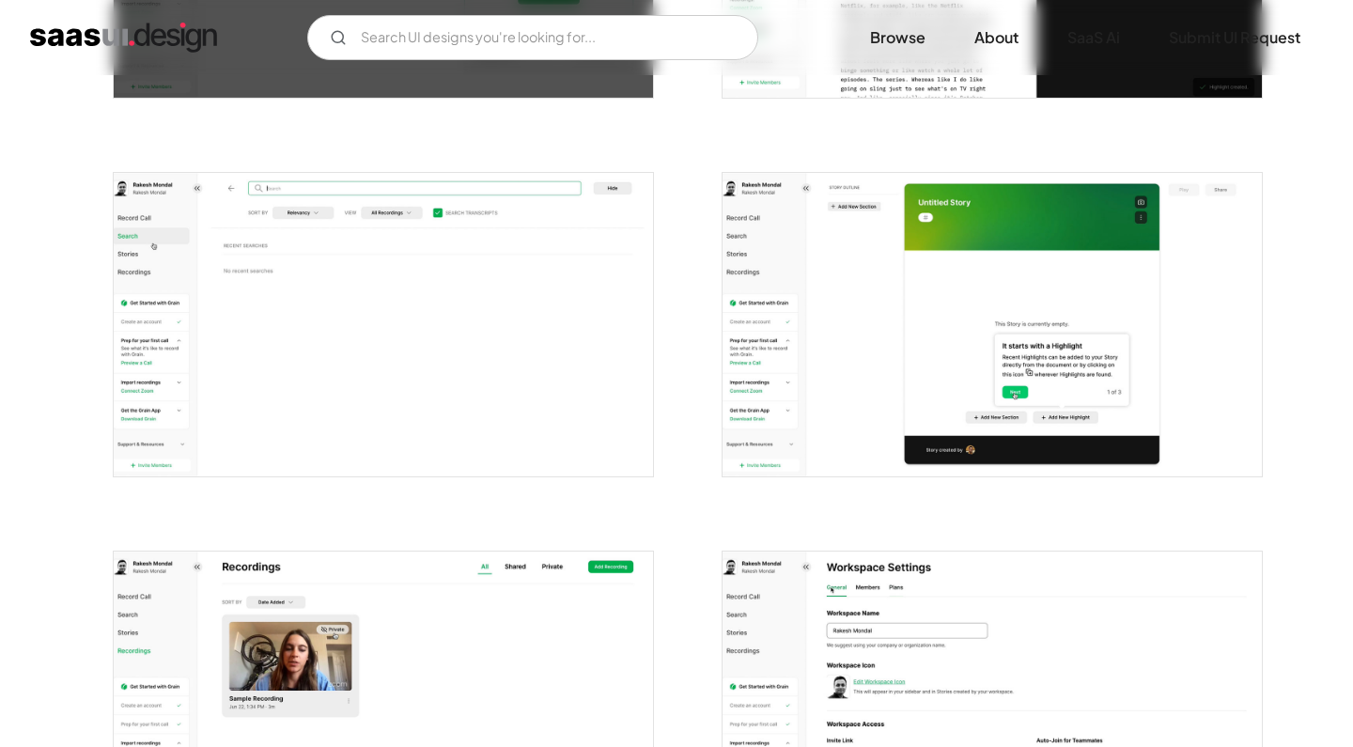
scroll to position [1783, 0]
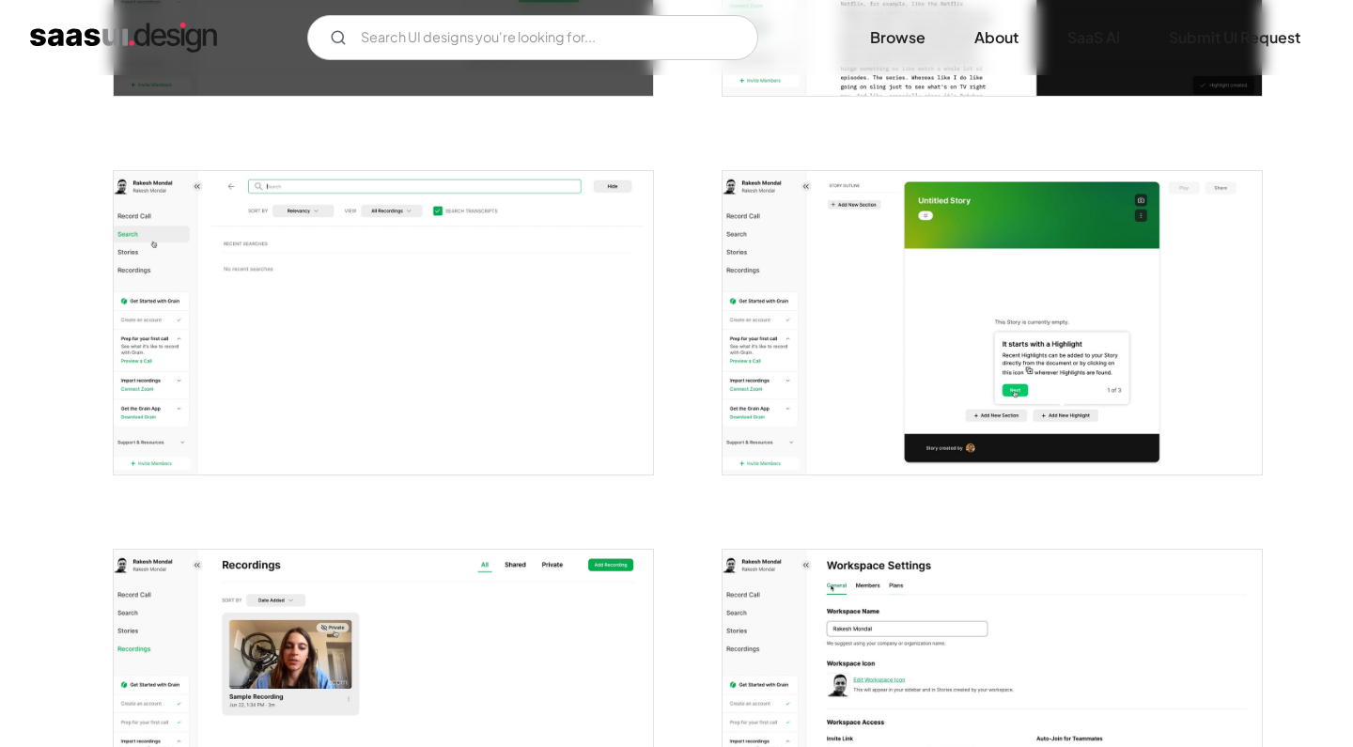
click at [551, 358] on img "open lightbox" at bounding box center [383, 323] width 539 height 304
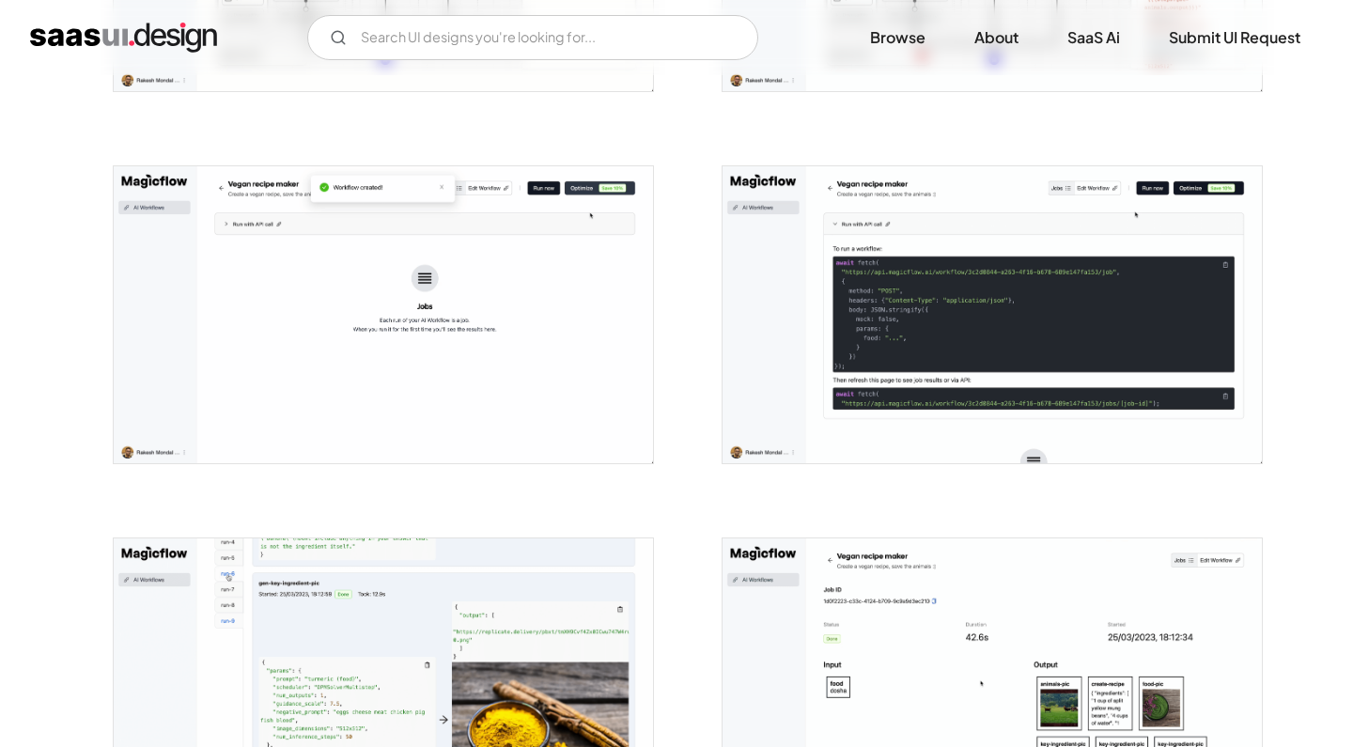
scroll to position [1764, 0]
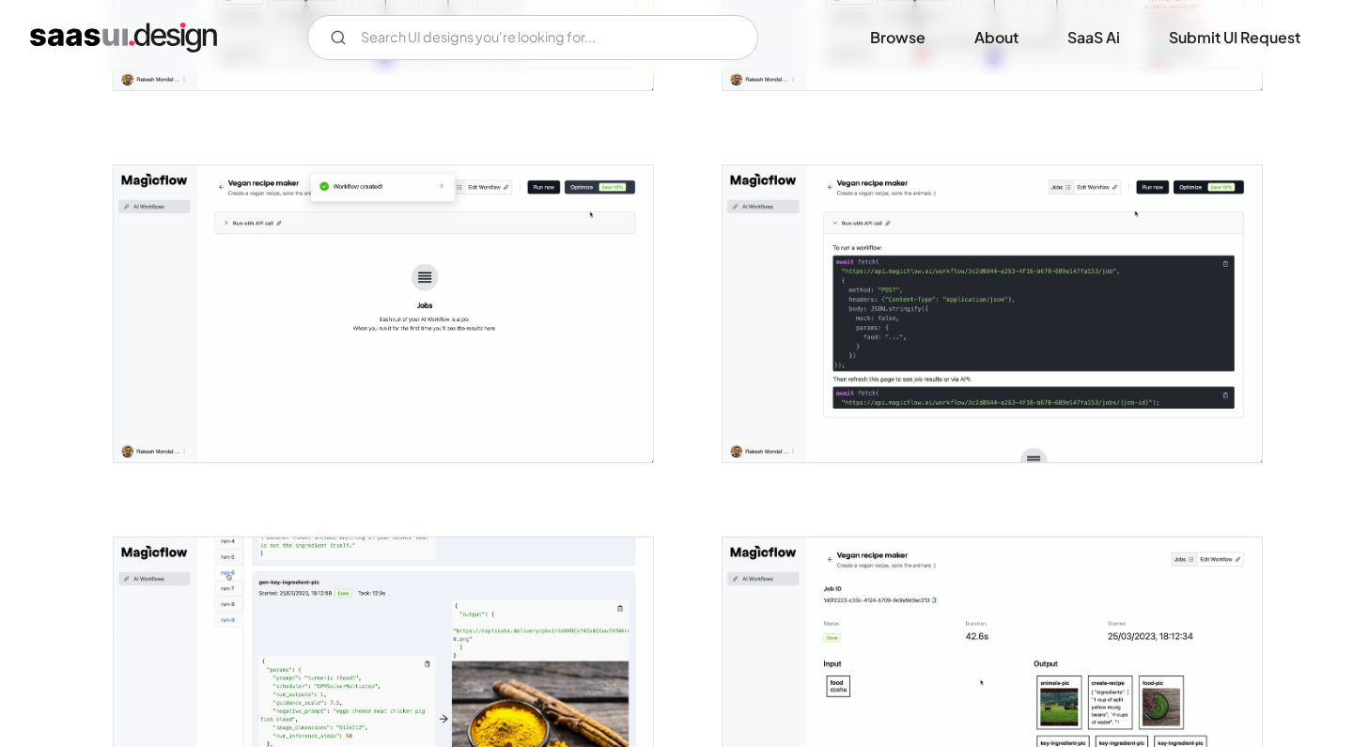
click at [564, 311] on img "open lightbox" at bounding box center [383, 313] width 539 height 297
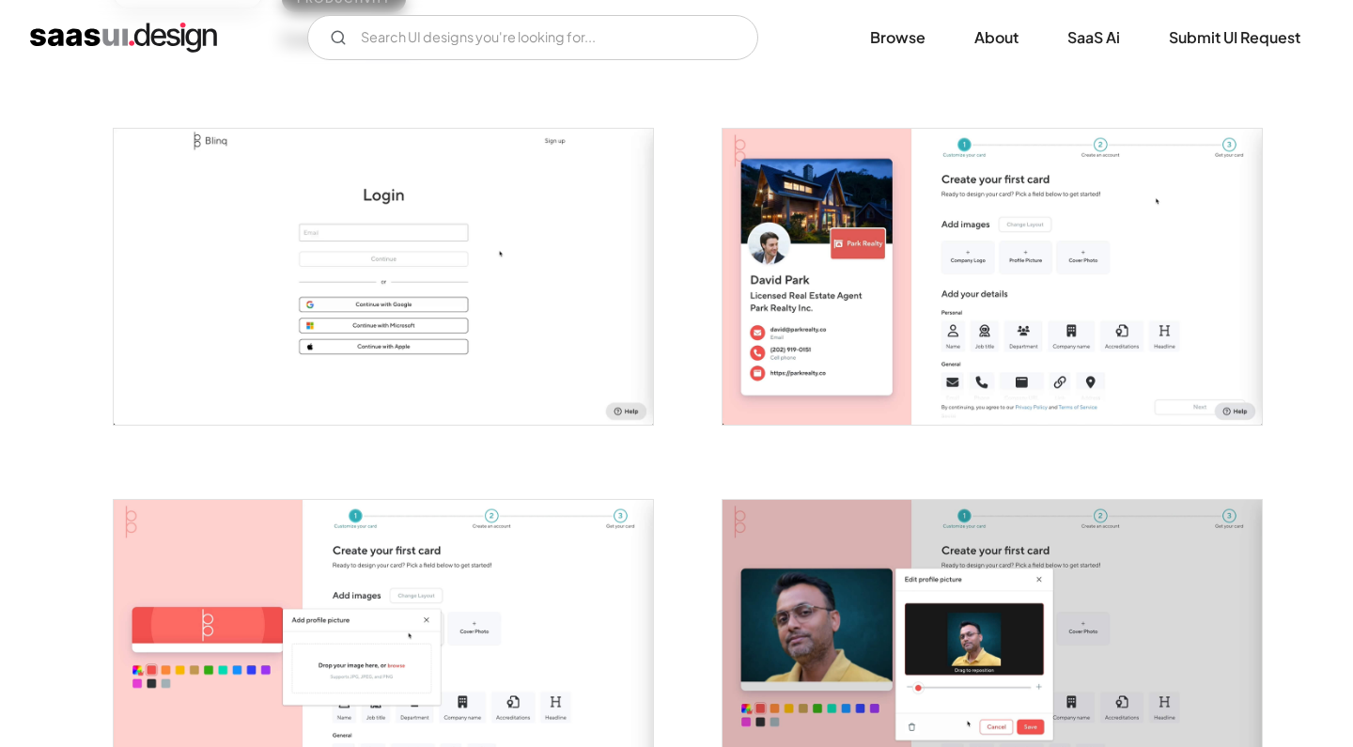
scroll to position [306, 0]
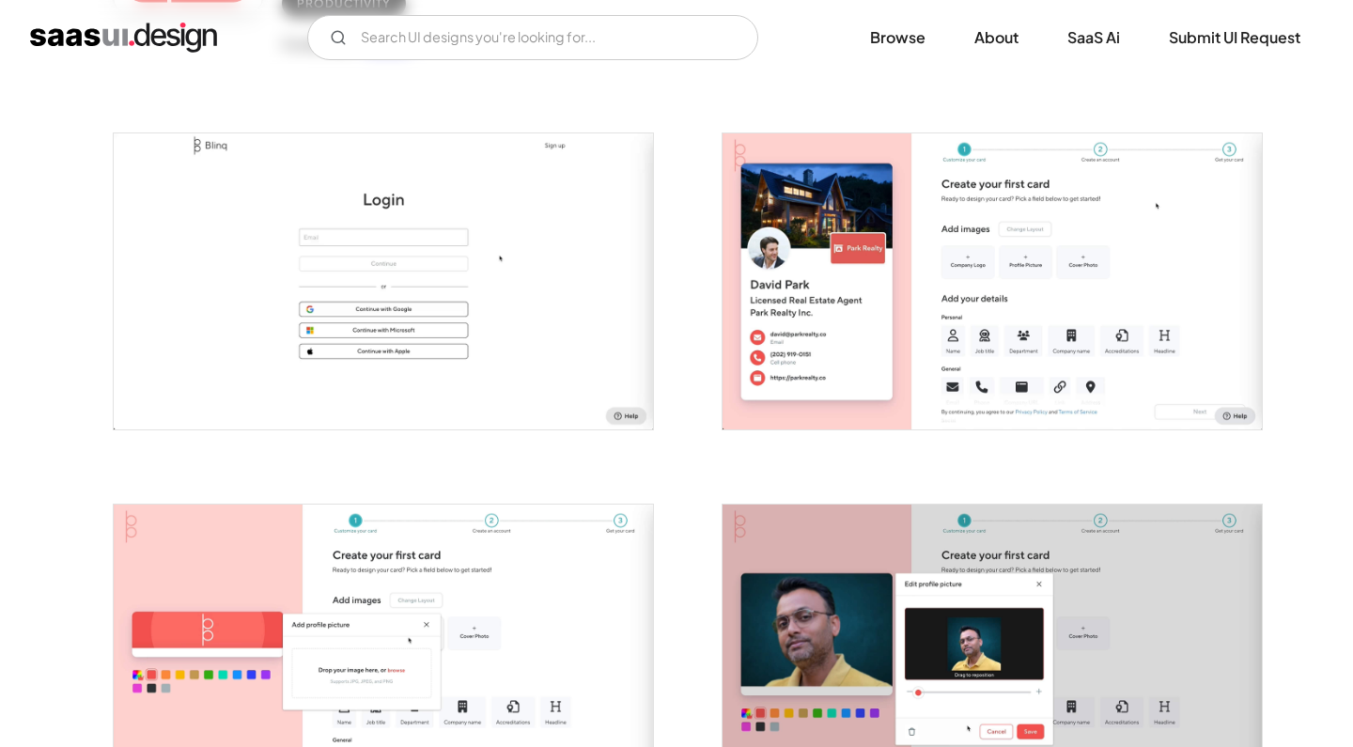
click at [1070, 282] on img "open lightbox" at bounding box center [992, 281] width 539 height 296
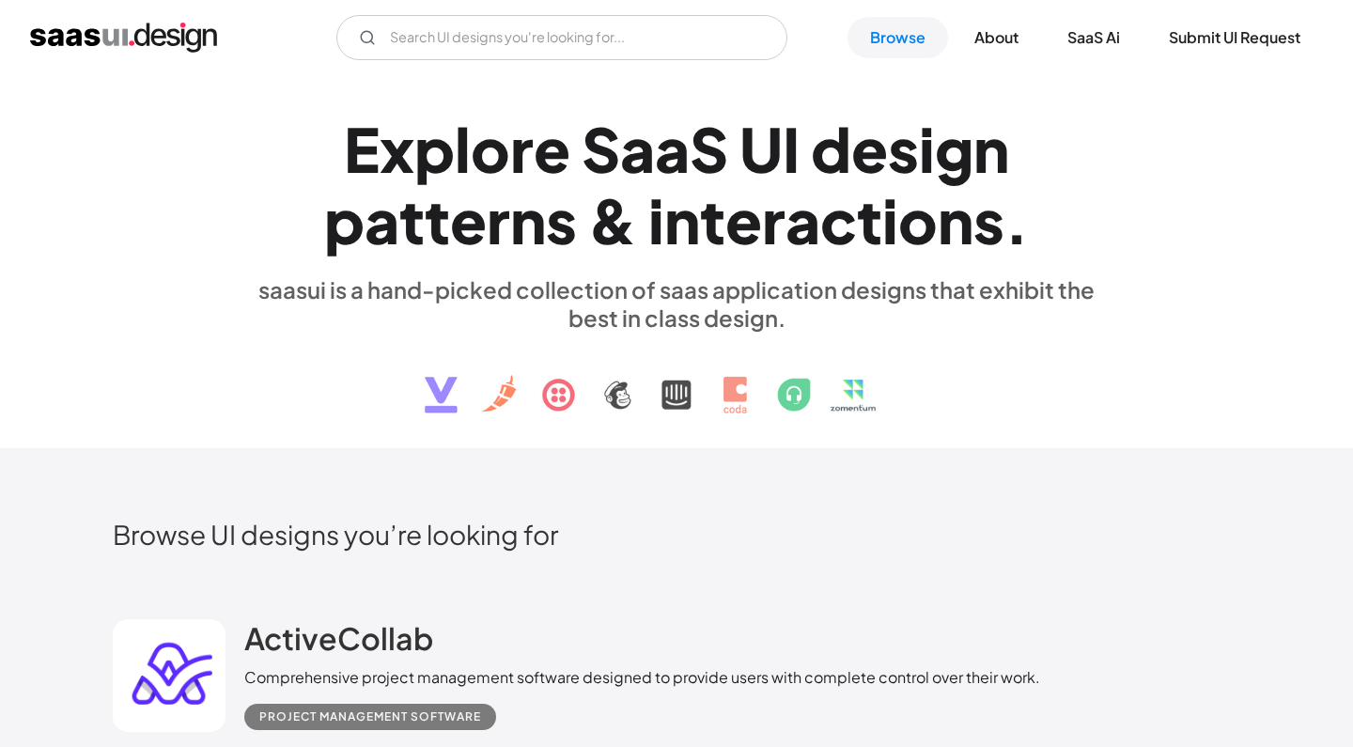
scroll to position [169, 0]
